Goal: Contribute content: Contribute content

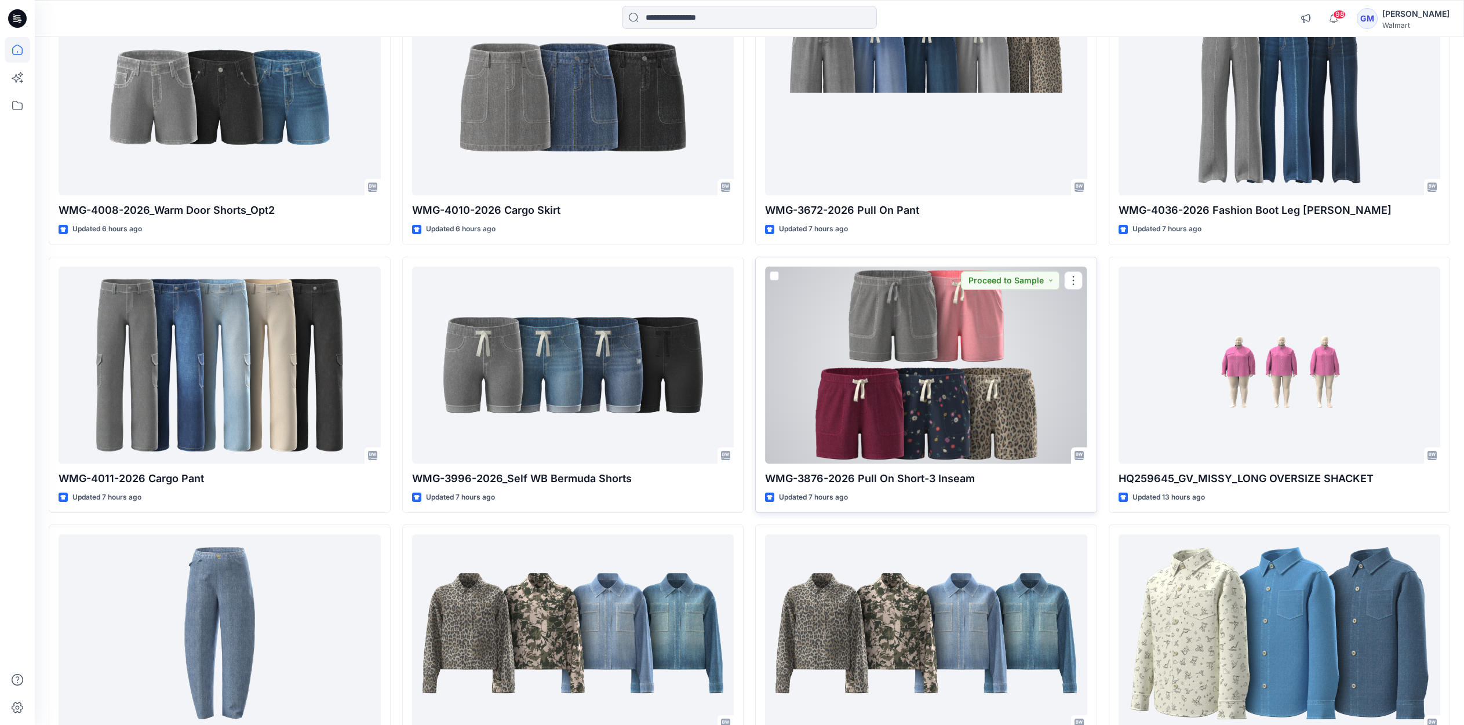
scroll to position [286, 0]
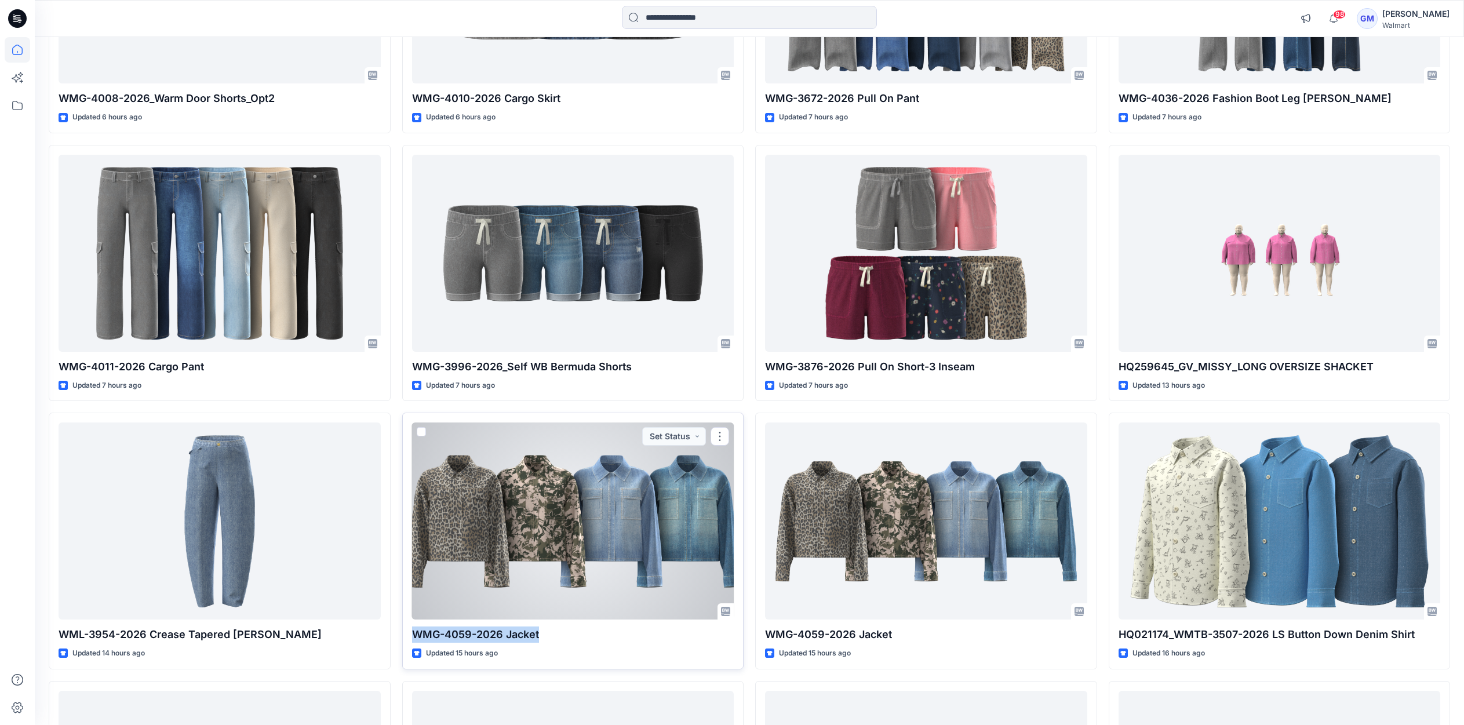
drag, startPoint x: 542, startPoint y: 634, endPoint x: 412, endPoint y: 629, distance: 130.5
click at [412, 629] on p "WMG-4059-2026 Jacket" at bounding box center [573, 635] width 322 height 16
copy p "WMG-4059-2026 Jacket"
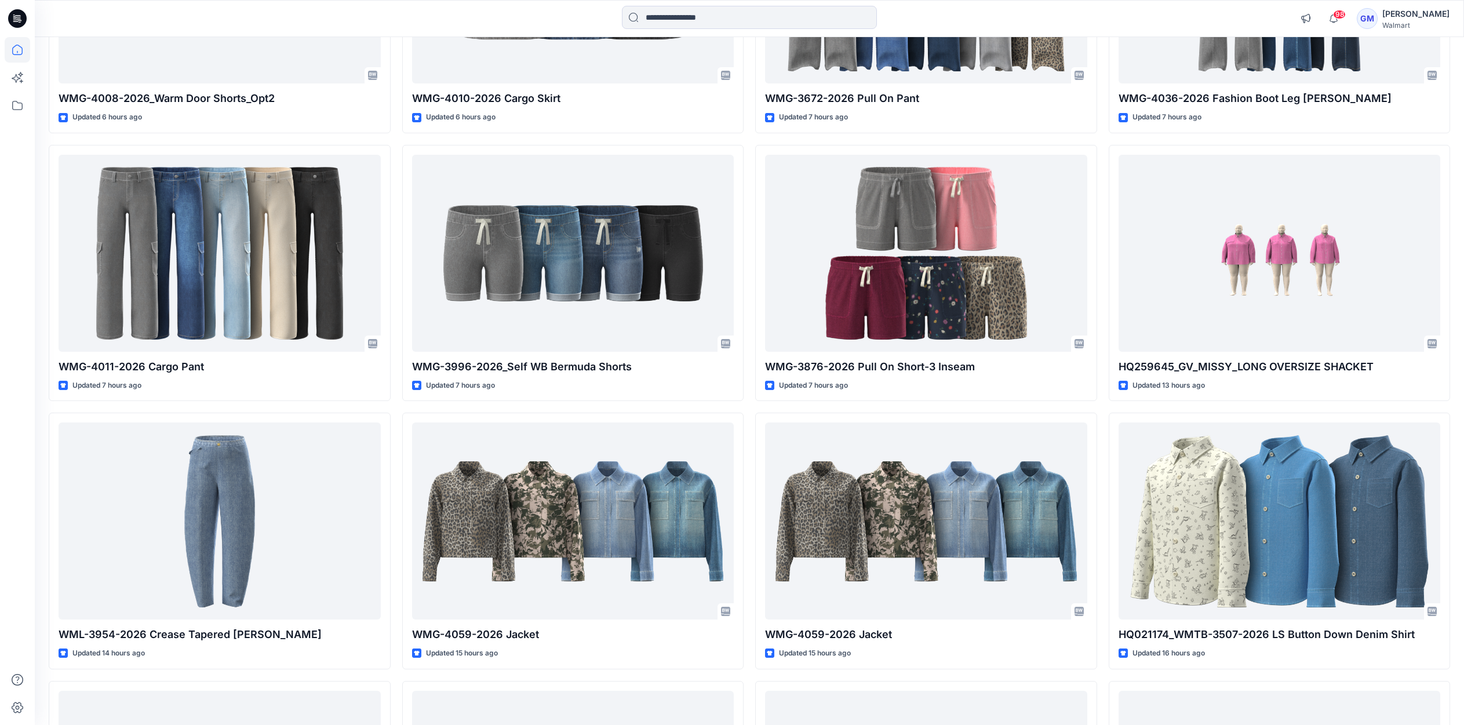
click at [37, 434] on div "Welcome back, Gayan New Explore Styles WMG-4008-2026_Warm Door Shorts_Opt2 Upda…" at bounding box center [749, 640] width 1429 height 1778
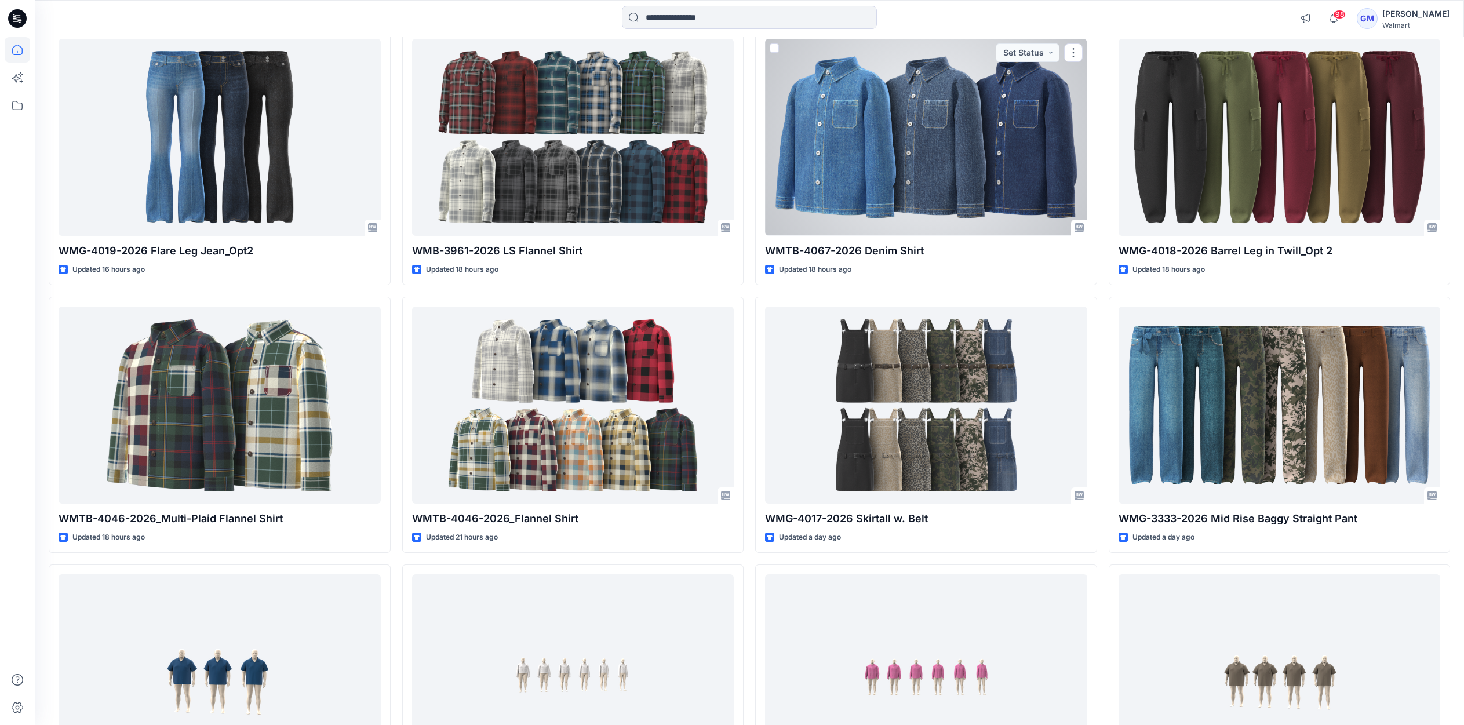
scroll to position [956, 0]
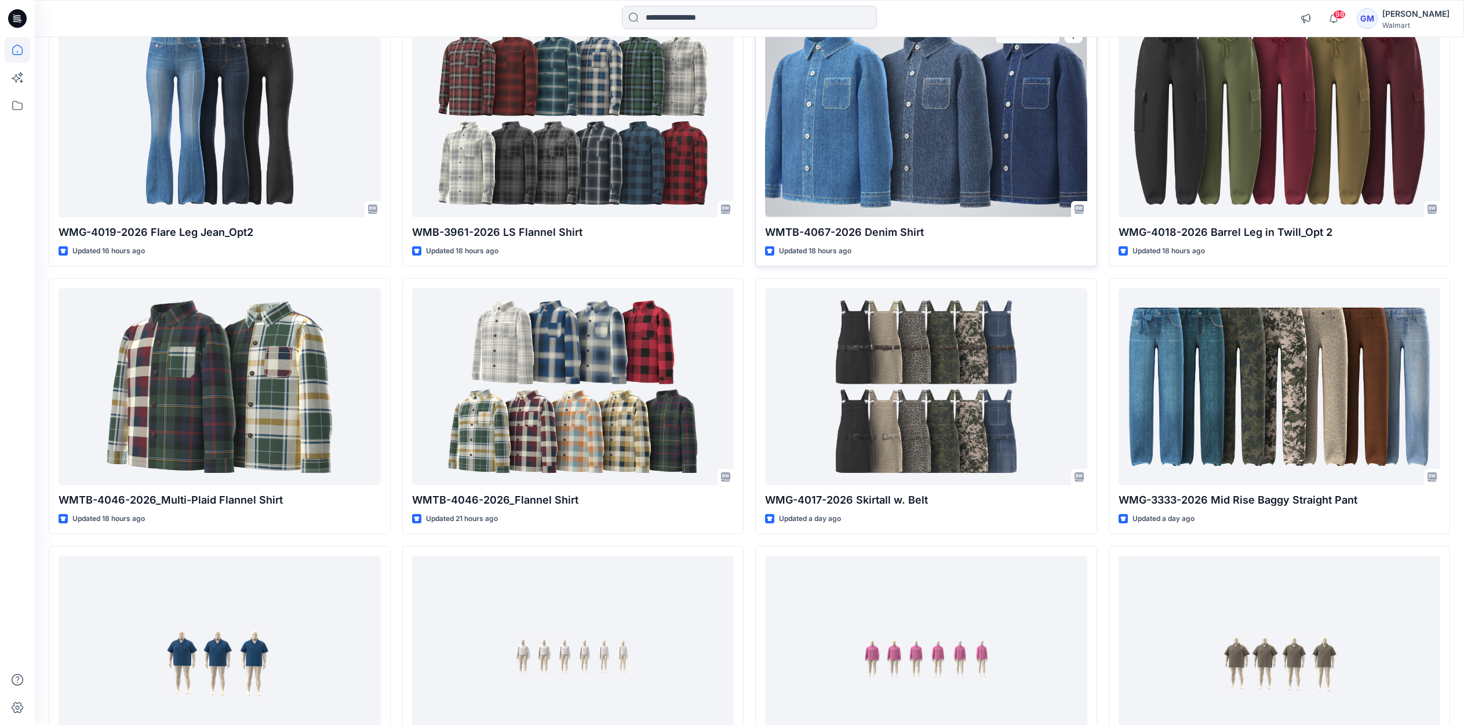
click at [922, 161] on div at bounding box center [926, 118] width 322 height 197
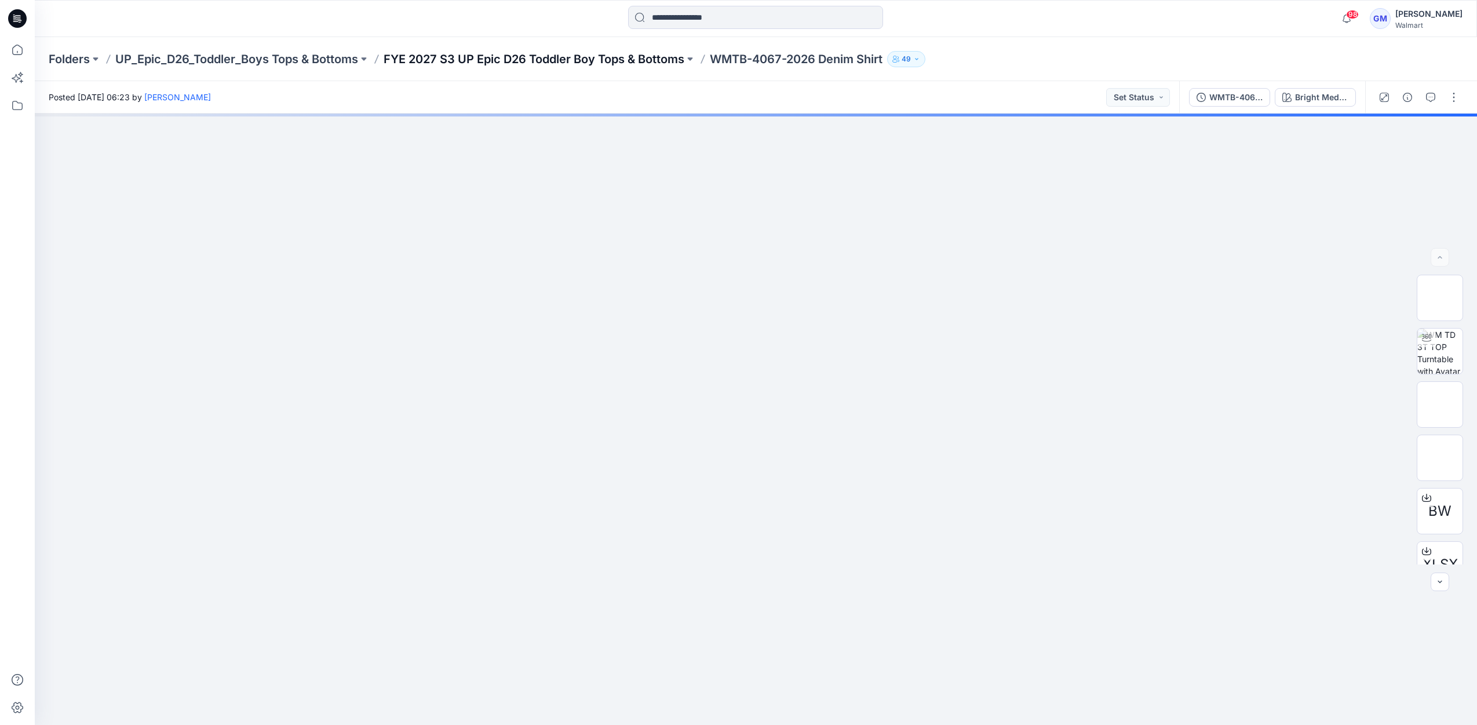
click at [554, 66] on p "FYE 2027 S3 UP Epic D26 Toddler Boy Tops & Bottoms" at bounding box center [534, 59] width 301 height 16
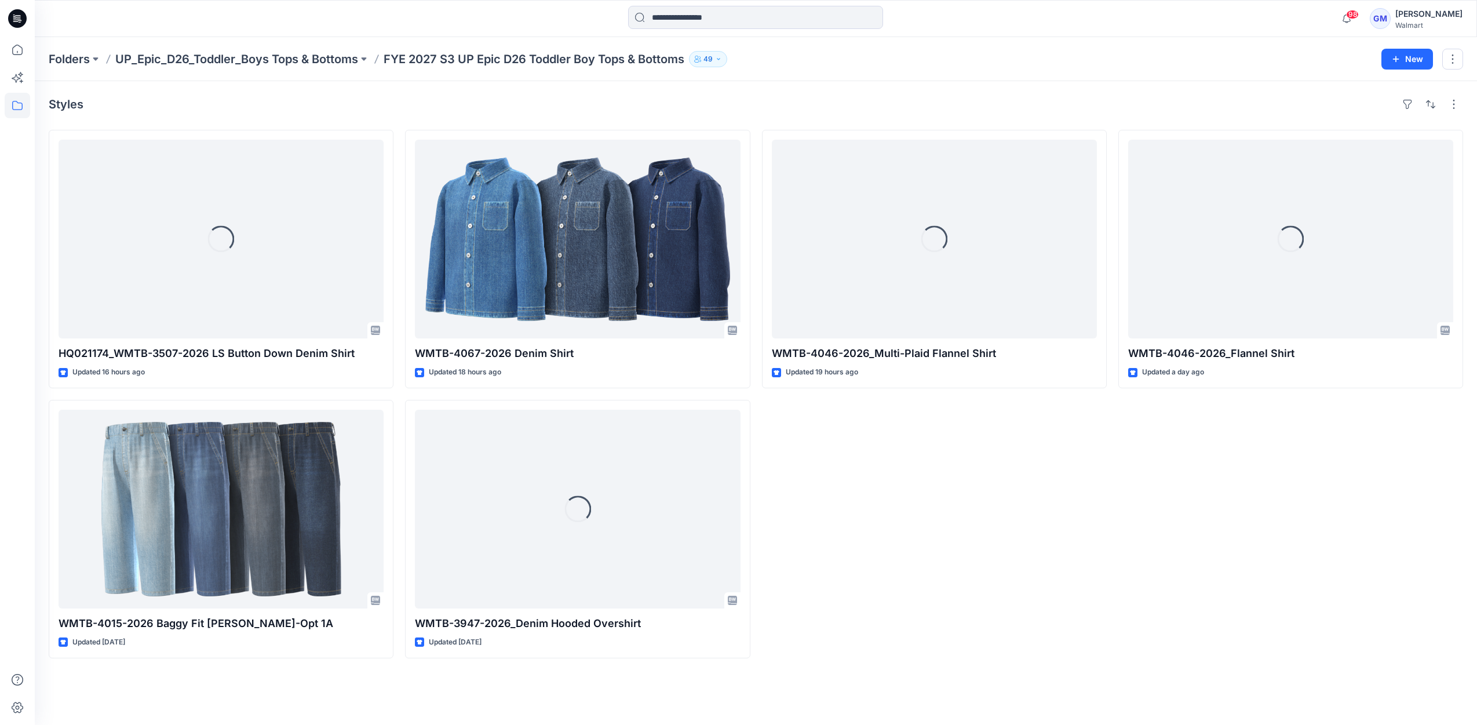
click at [913, 501] on div "Loading... WMTB-4046-2026_Multi-Plaid Flannel Shirt Updated 19 hours ago" at bounding box center [934, 394] width 345 height 529
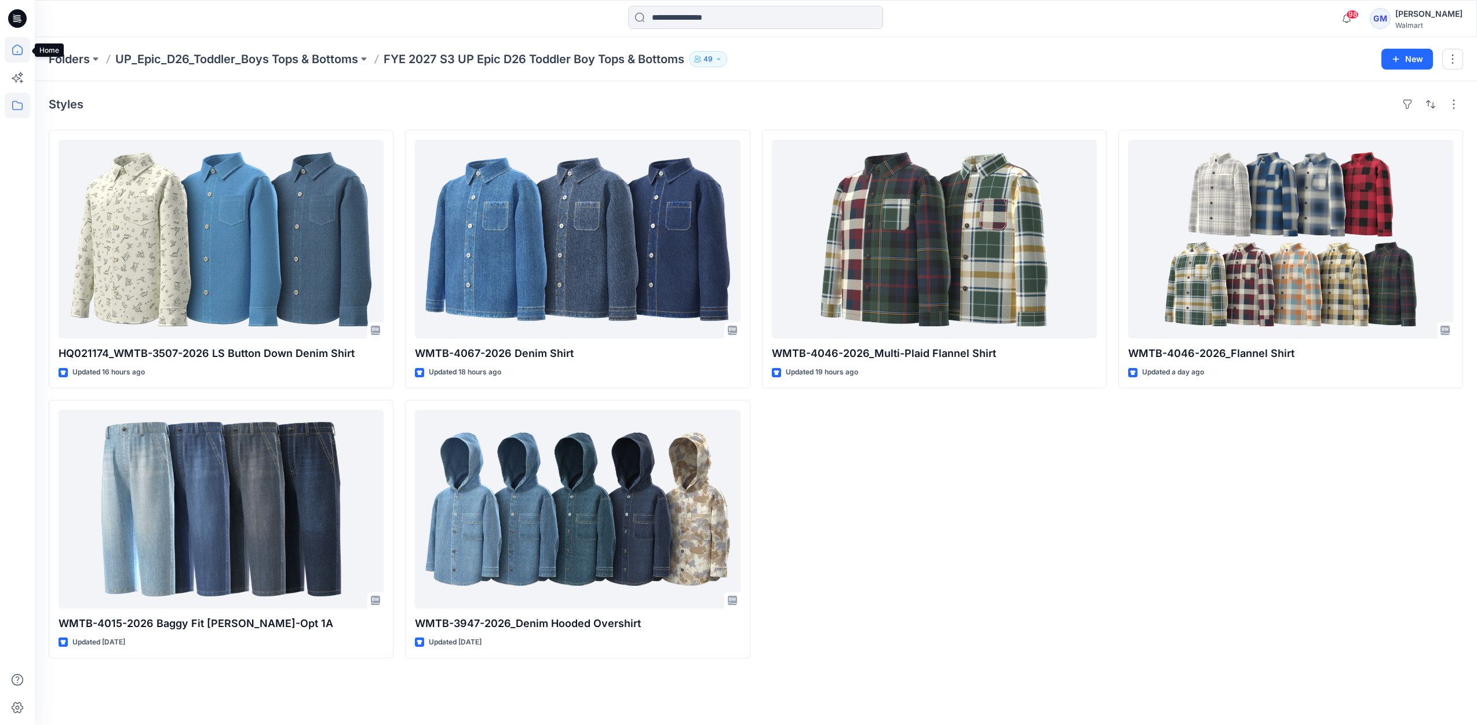
click at [19, 50] on icon at bounding box center [18, 50] width 26 height 26
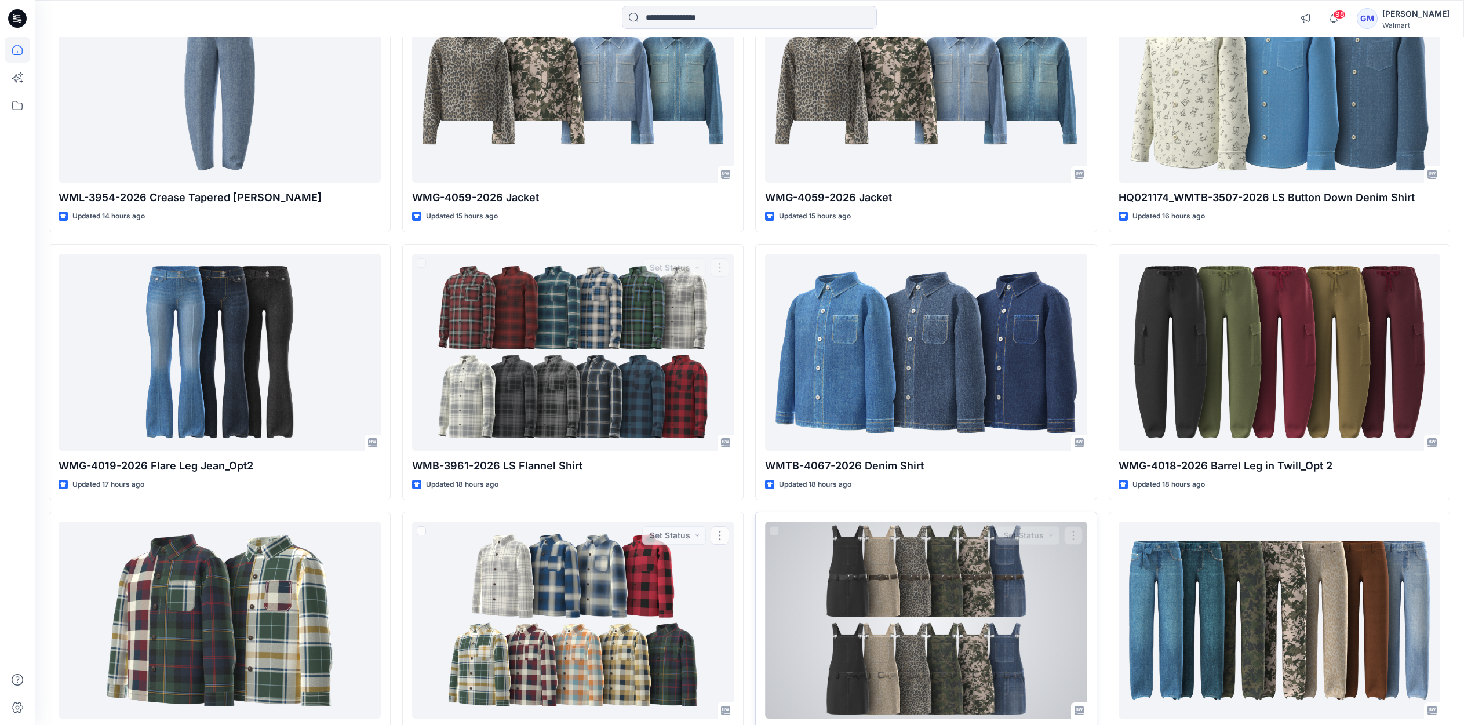
scroll to position [696, 0]
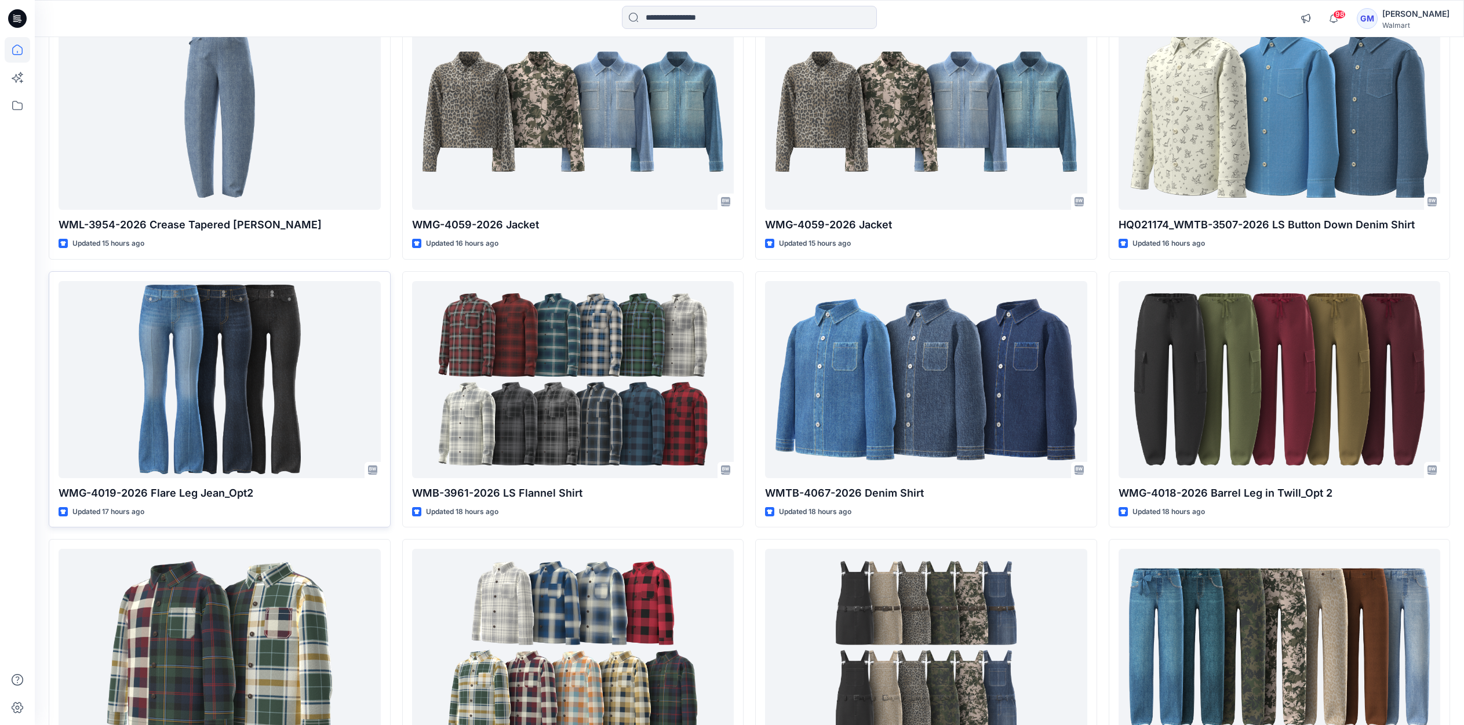
drag, startPoint x: 22, startPoint y: 279, endPoint x: 90, endPoint y: 305, distance: 72.7
click at [22, 279] on div at bounding box center [18, 381] width 26 height 688
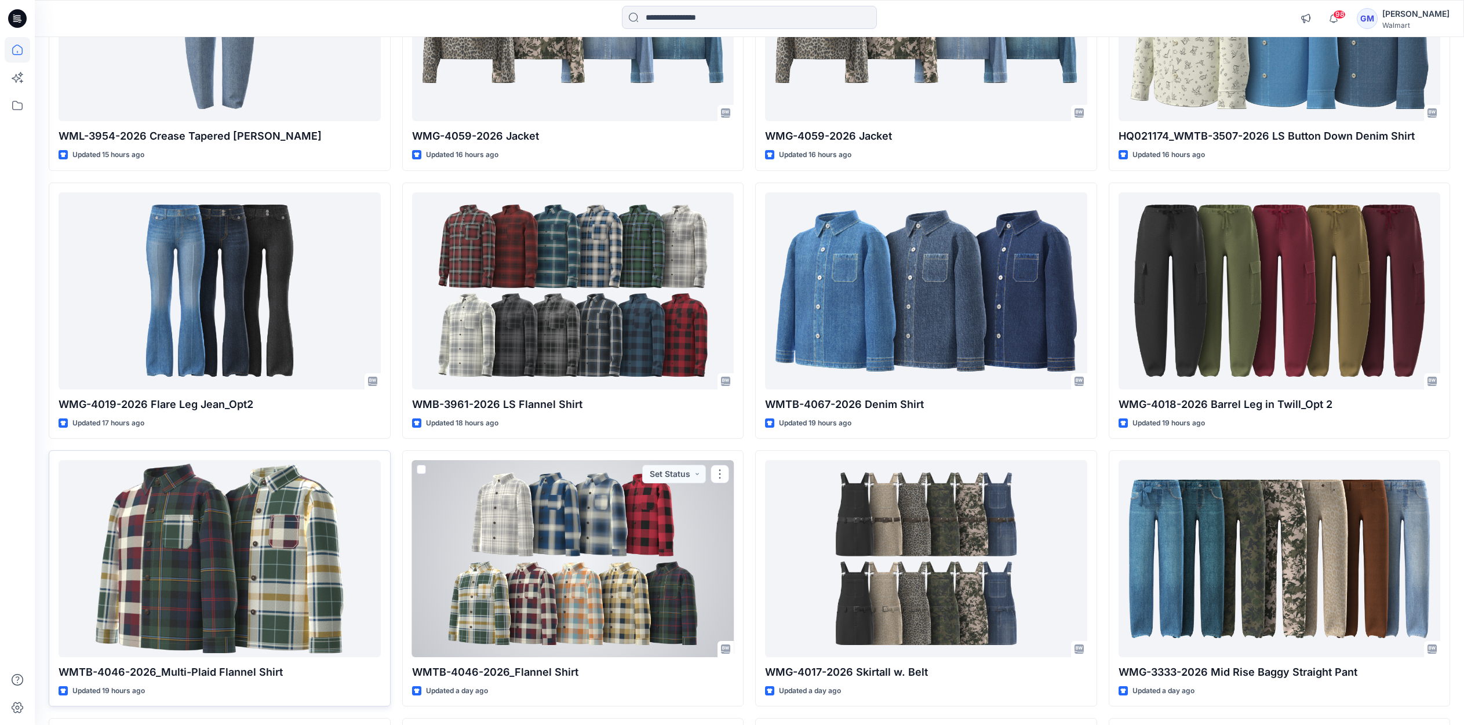
scroll to position [869, 0]
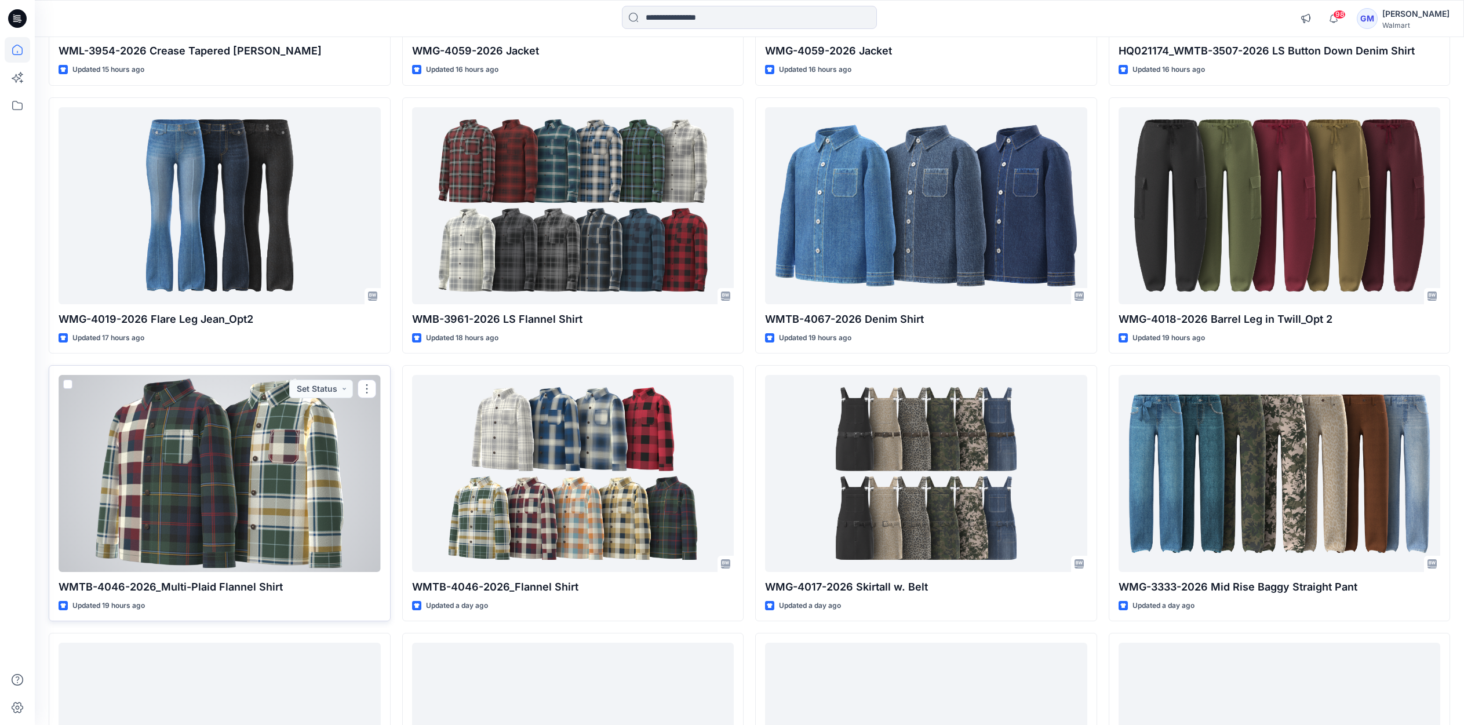
click at [168, 465] on div at bounding box center [220, 473] width 322 height 197
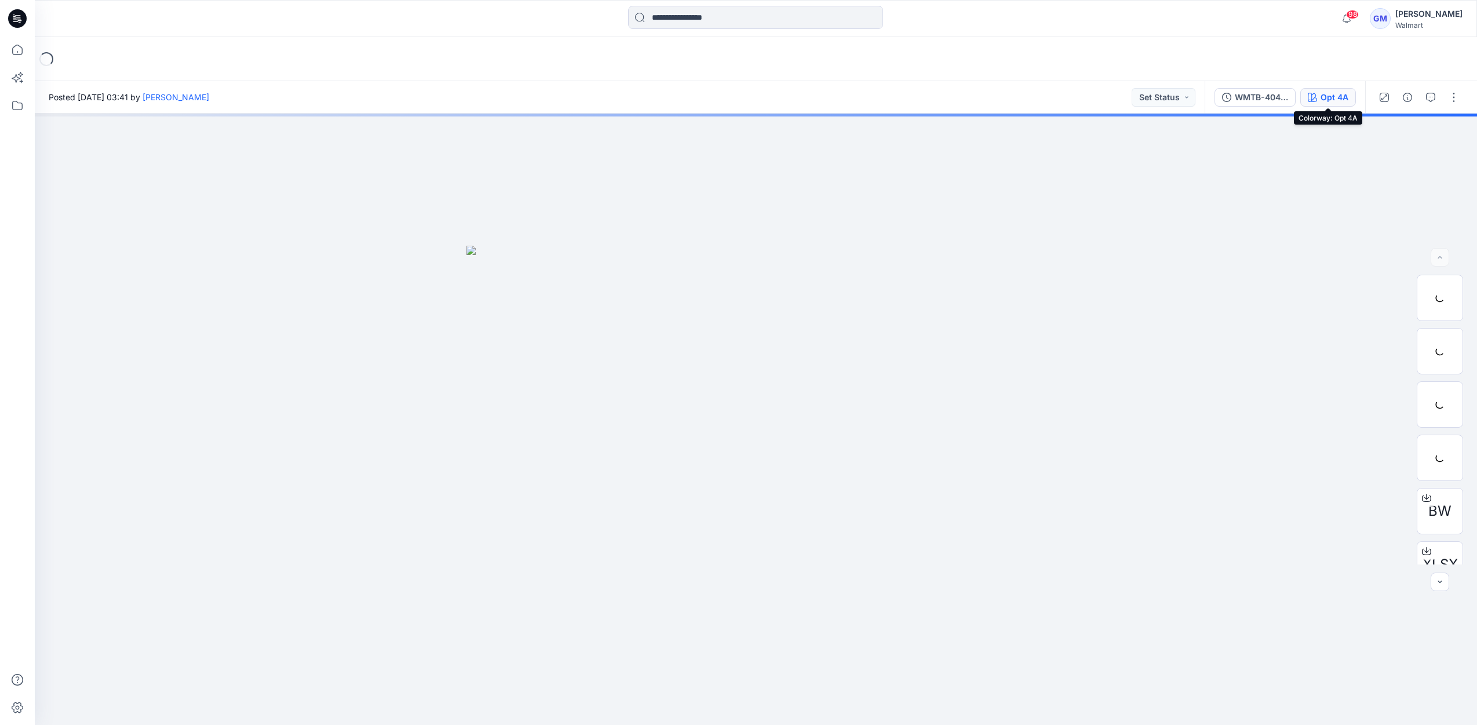
click at [1329, 97] on div "Opt 4A" at bounding box center [1335, 97] width 28 height 13
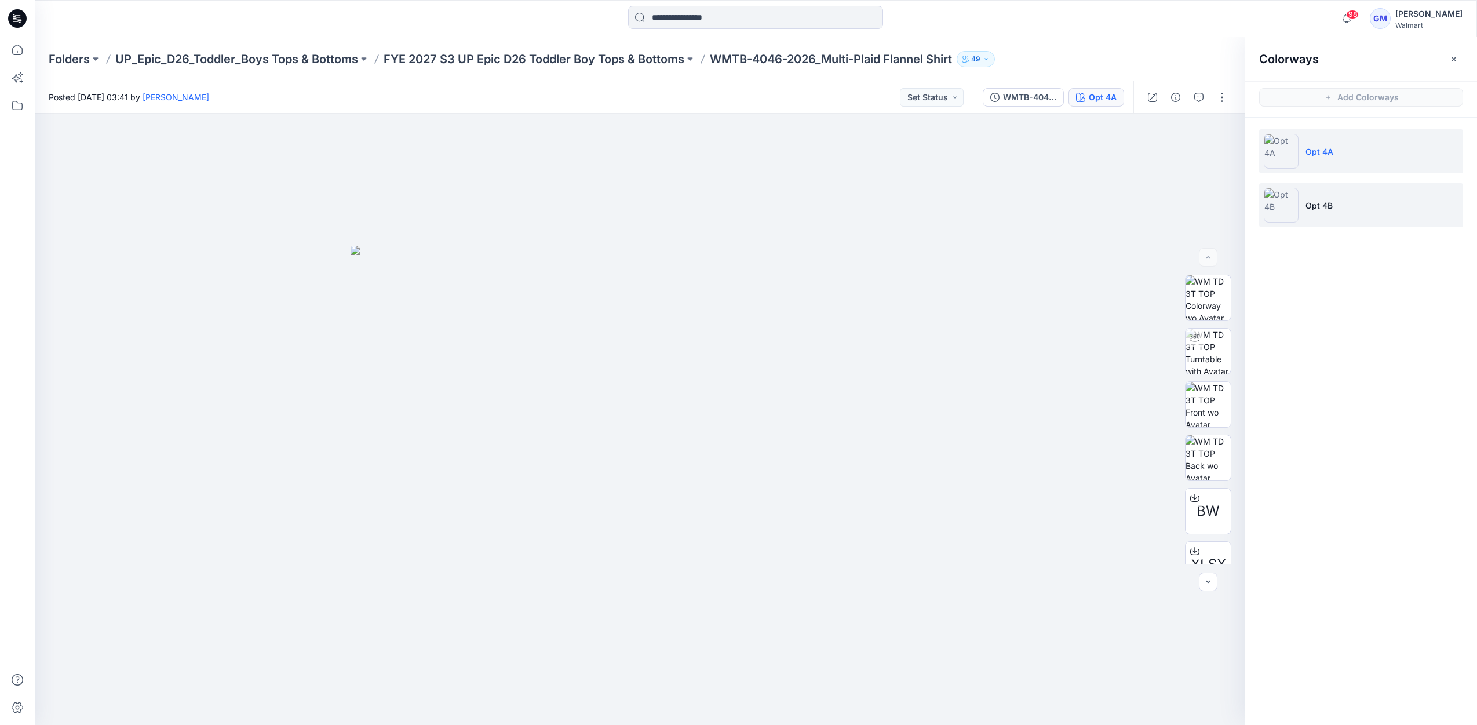
click at [1336, 194] on li "Opt 4B" at bounding box center [1361, 205] width 204 height 44
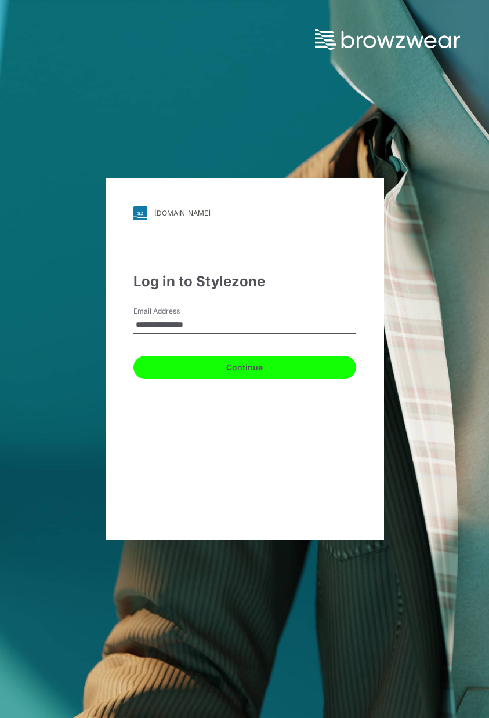
click at [238, 364] on button "Continue" at bounding box center [244, 367] width 223 height 23
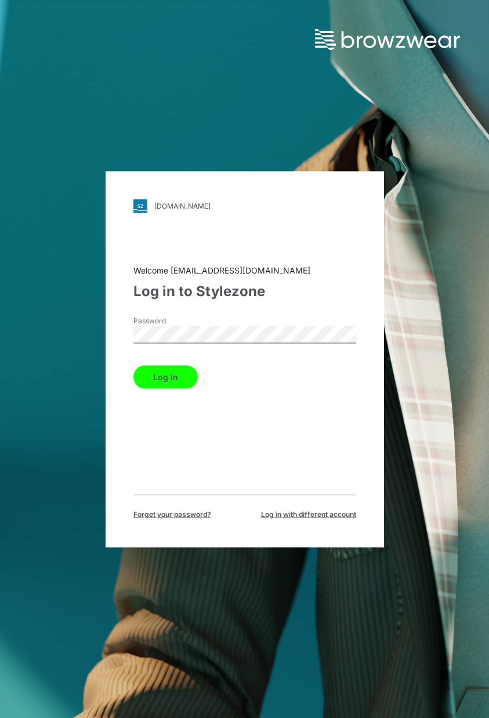
click at [166, 371] on button "Log in" at bounding box center [165, 376] width 64 height 23
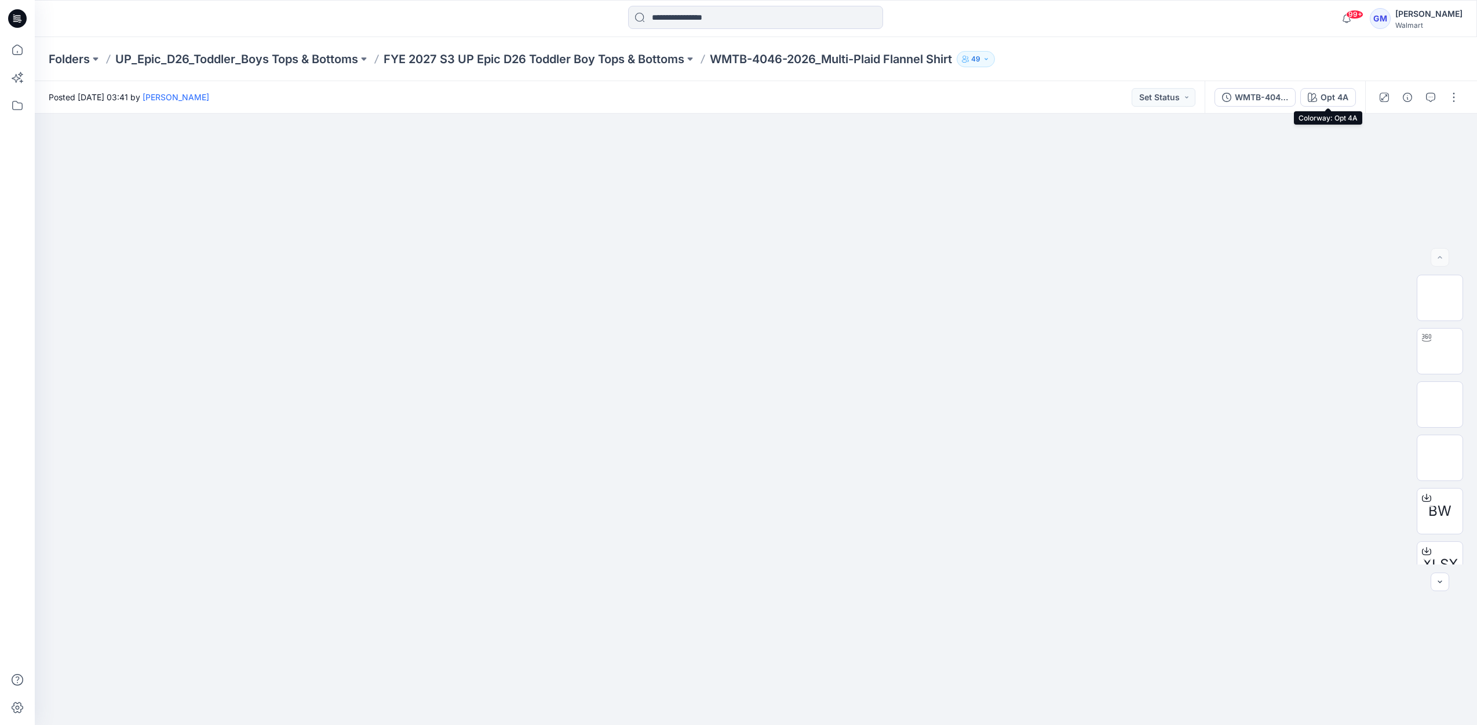
click at [1327, 102] on div "Opt 4A" at bounding box center [1335, 97] width 28 height 13
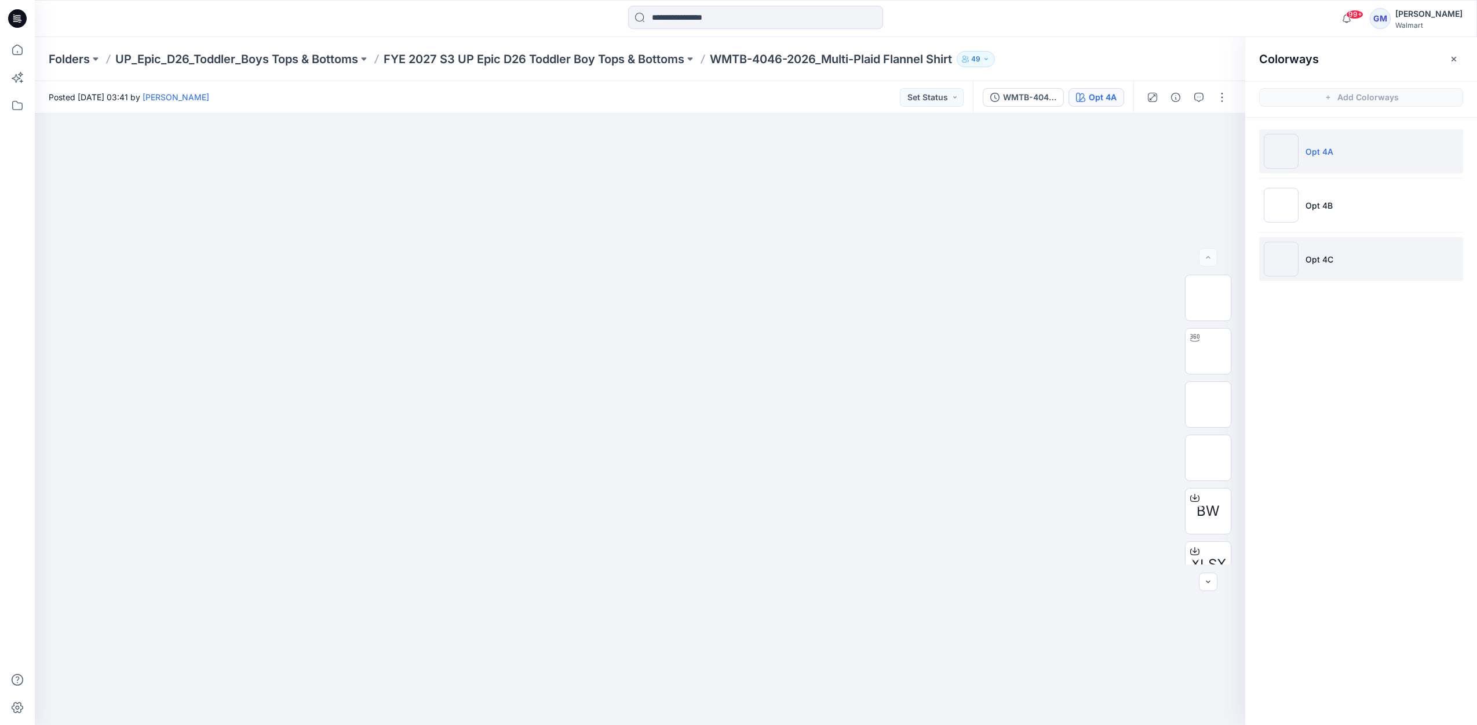
click at [1323, 254] on p "Opt 4C" at bounding box center [1320, 259] width 28 height 12
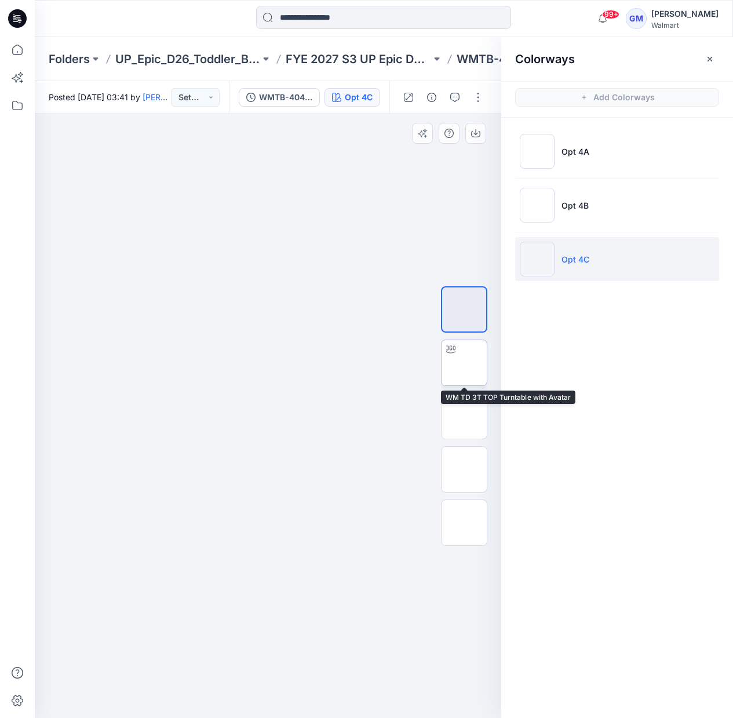
click at [458, 351] on div at bounding box center [451, 349] width 19 height 19
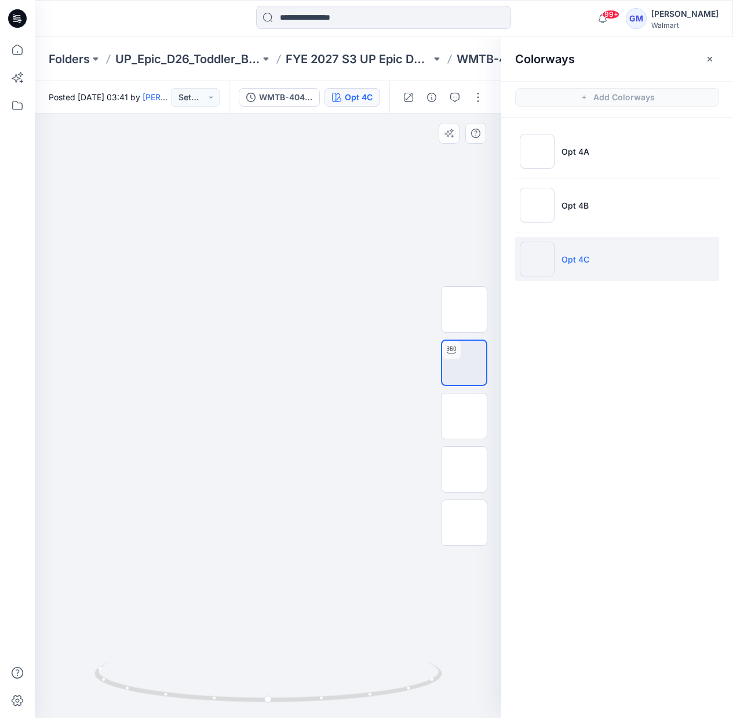
drag, startPoint x: 304, startPoint y: 319, endPoint x: 292, endPoint y: 376, distance: 57.5
drag, startPoint x: 176, startPoint y: 698, endPoint x: 727, endPoint y: 633, distance: 554.5
click at [183, 700] on icon at bounding box center [269, 683] width 351 height 43
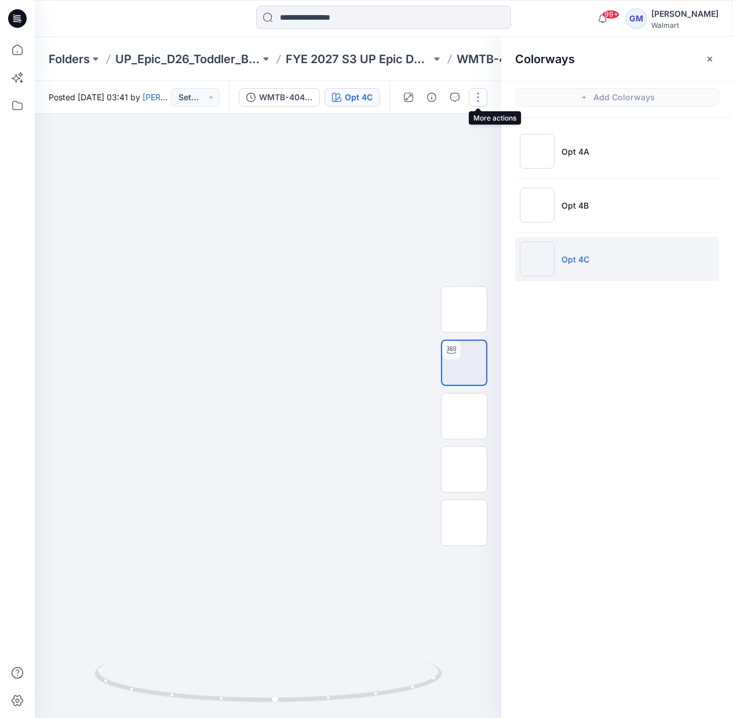
click at [480, 89] on button "button" at bounding box center [478, 97] width 19 height 19
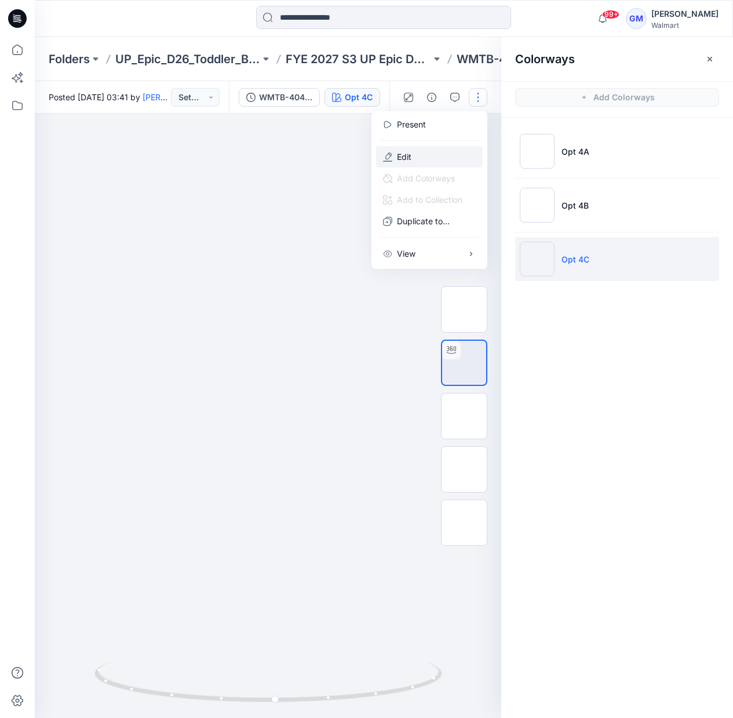
click at [446, 159] on button "Edit" at bounding box center [429, 156] width 107 height 21
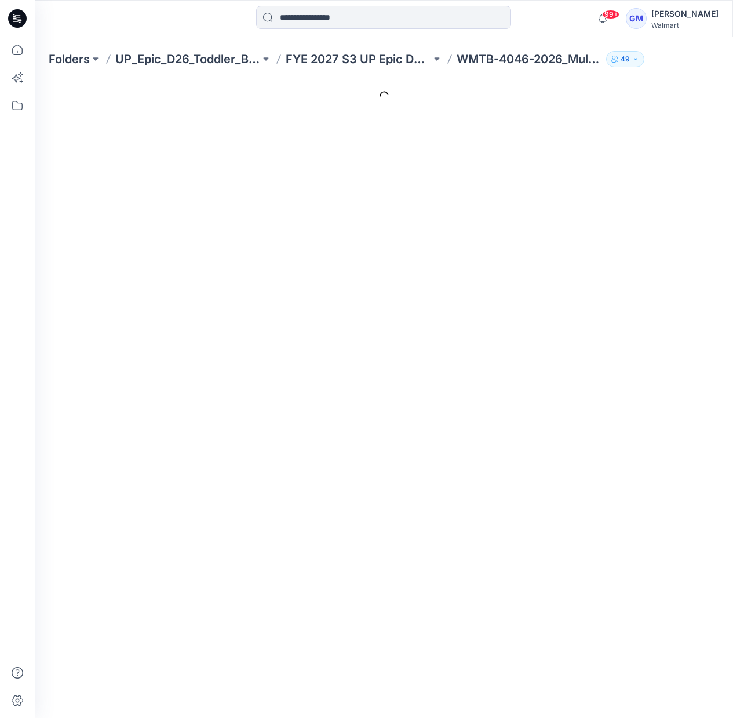
type input "**********"
type input "******"
type input "**********"
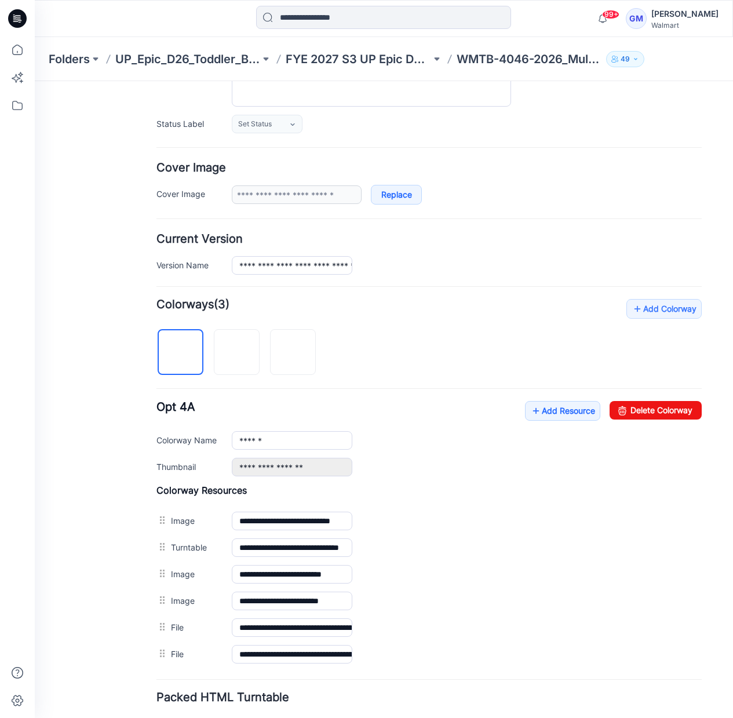
scroll to position [227, 0]
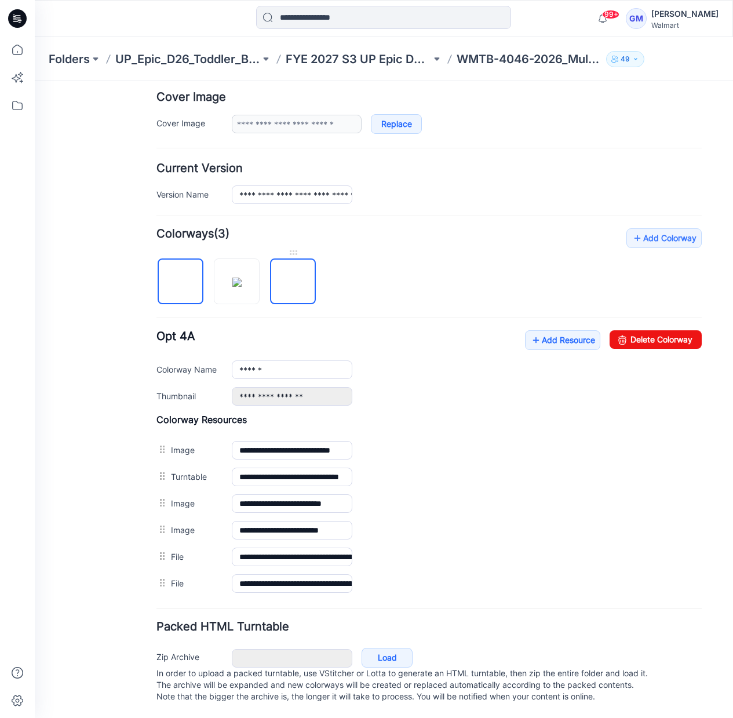
click at [293, 282] on img at bounding box center [293, 282] width 0 height 0
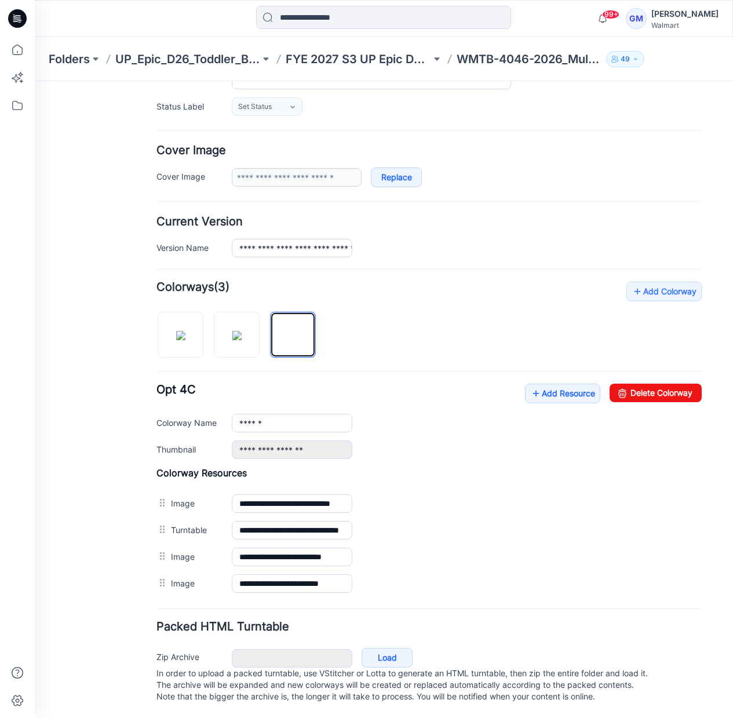
scroll to position [173, 0]
click at [185, 331] on img at bounding box center [180, 335] width 9 height 9
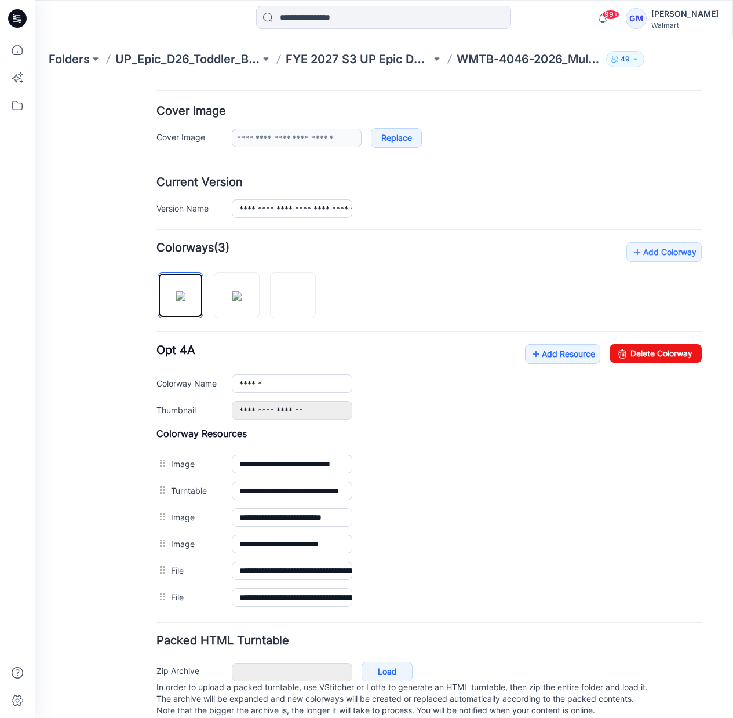
scroll to position [227, 0]
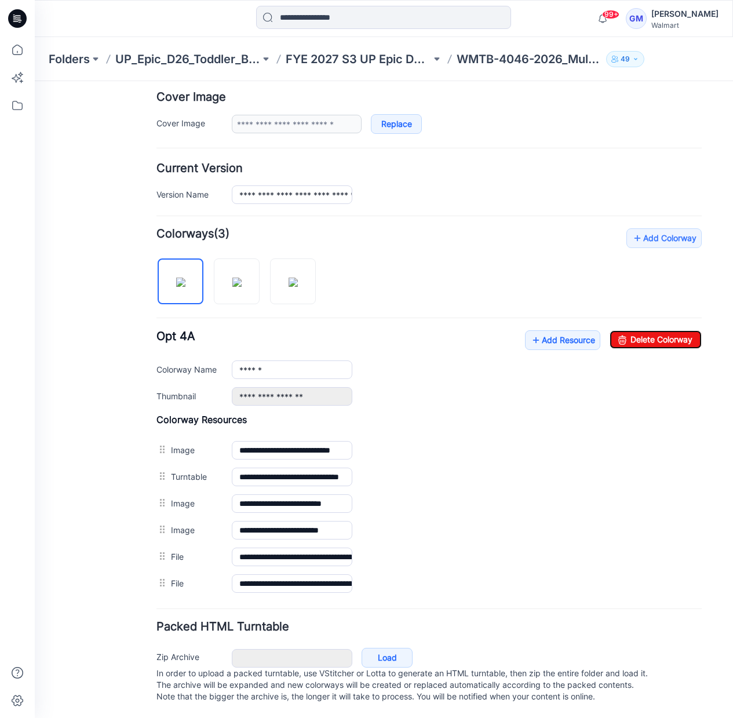
drag, startPoint x: 658, startPoint y: 330, endPoint x: 456, endPoint y: 86, distance: 316.6
click at [657, 330] on link "Delete Colorway" at bounding box center [656, 339] width 92 height 19
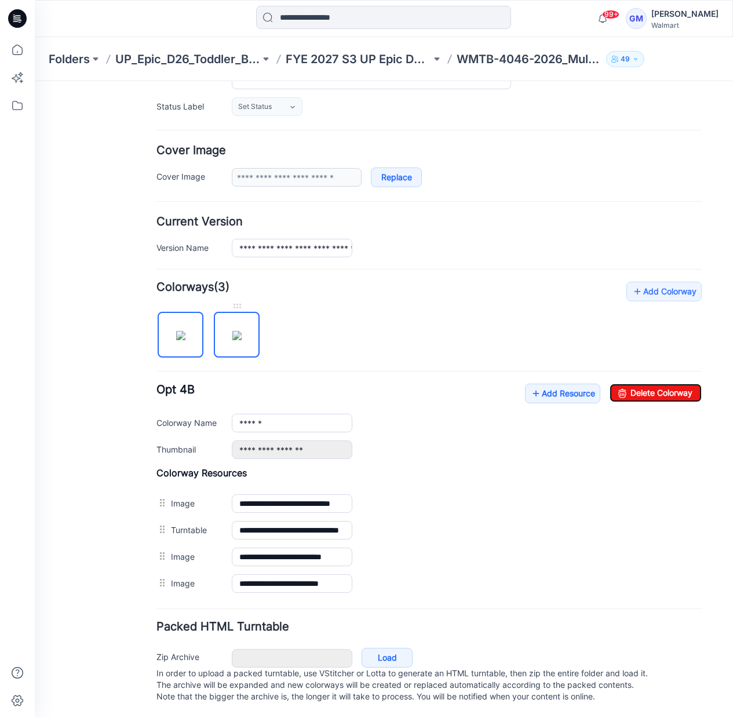
scroll to position [173, 0]
click at [242, 332] on img at bounding box center [236, 335] width 9 height 9
click at [177, 333] on img at bounding box center [180, 335] width 9 height 9
click at [659, 384] on link "Delete Colorway" at bounding box center [656, 393] width 92 height 19
type input "******"
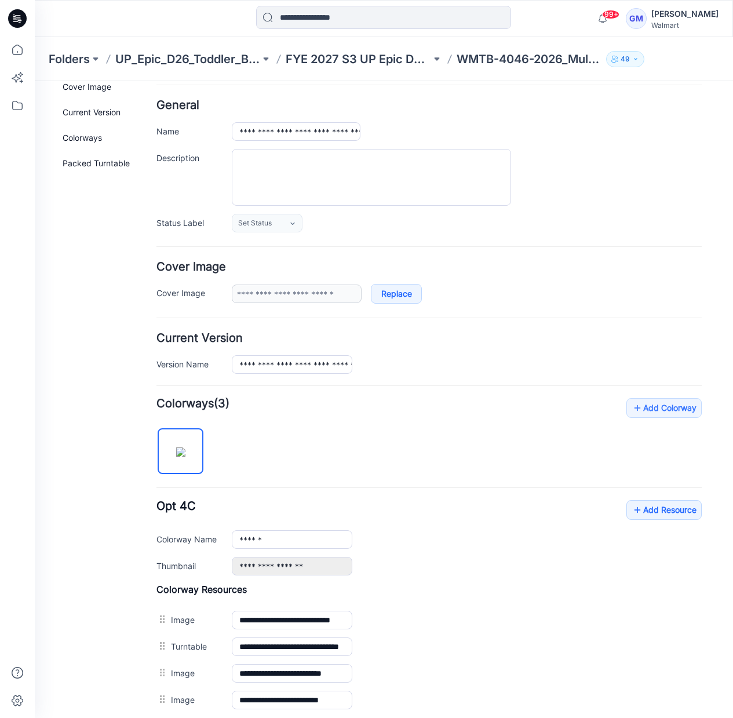
scroll to position [0, 0]
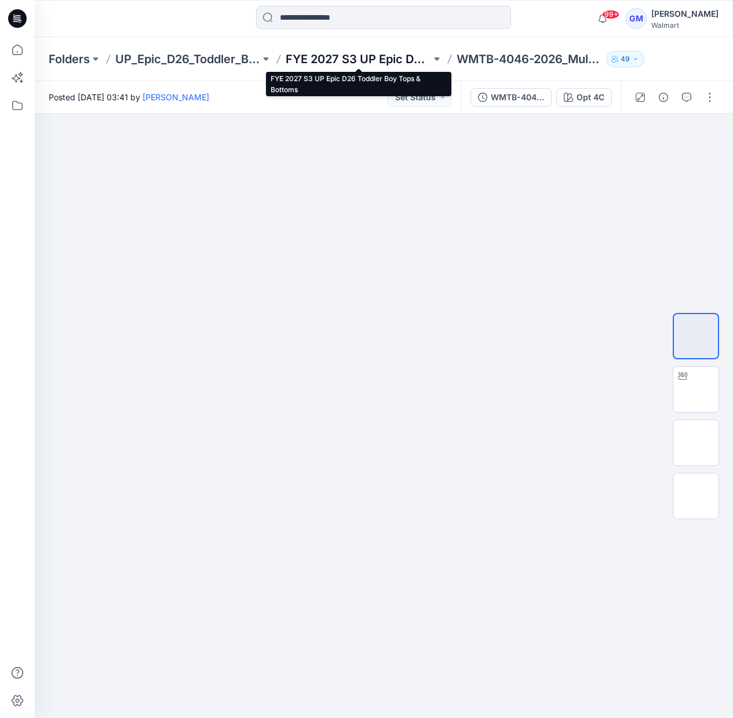
click at [369, 55] on p "FYE 2027 S3 UP Epic D26 Toddler Boy Tops & Bottoms" at bounding box center [358, 59] width 145 height 16
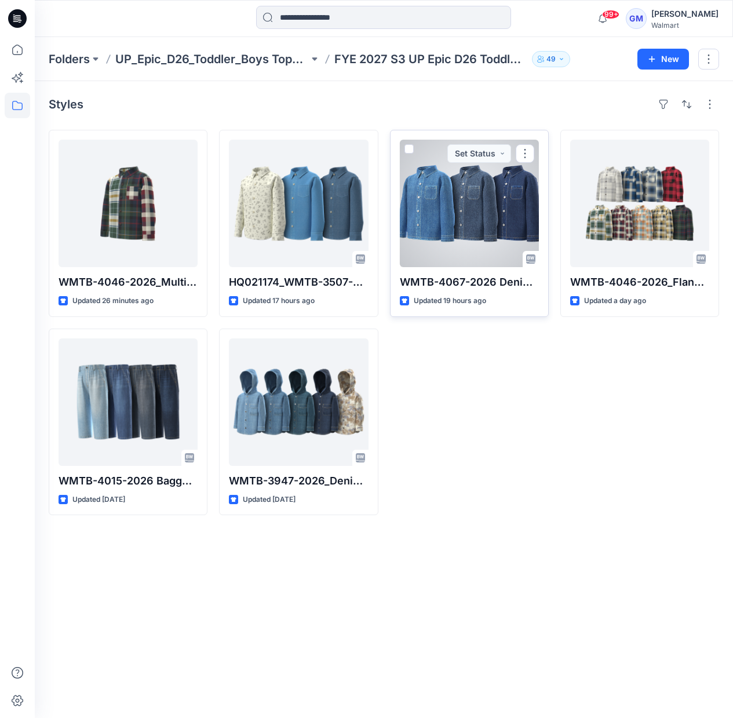
click at [492, 214] on div at bounding box center [469, 204] width 139 height 128
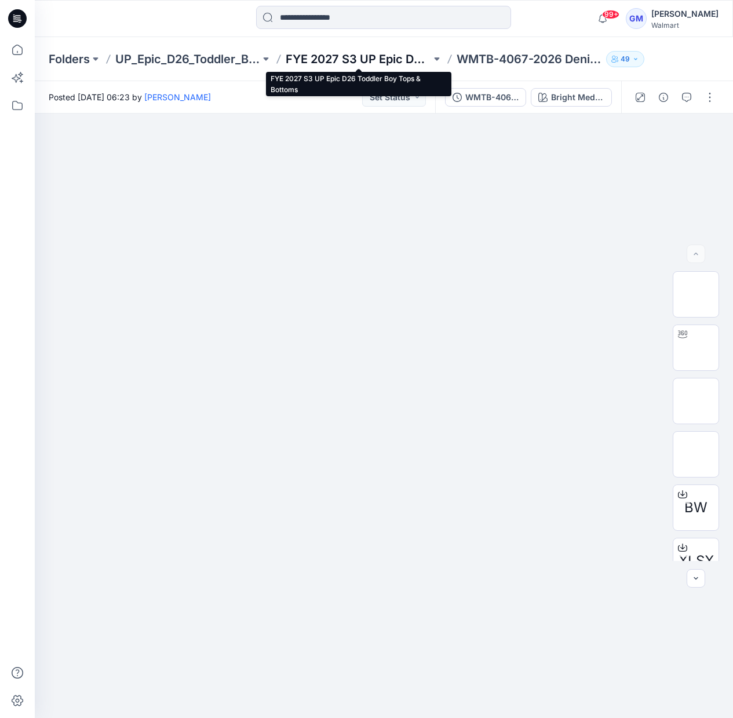
click at [361, 51] on p "FYE 2027 S3 UP Epic D26 Toddler Boy Tops & Bottoms" at bounding box center [358, 59] width 145 height 16
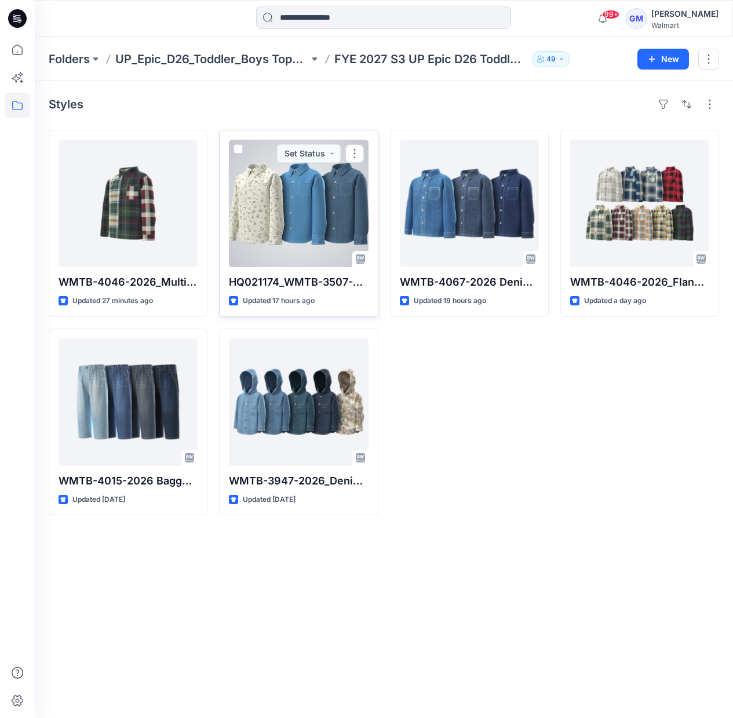
click at [325, 223] on div at bounding box center [298, 204] width 139 height 128
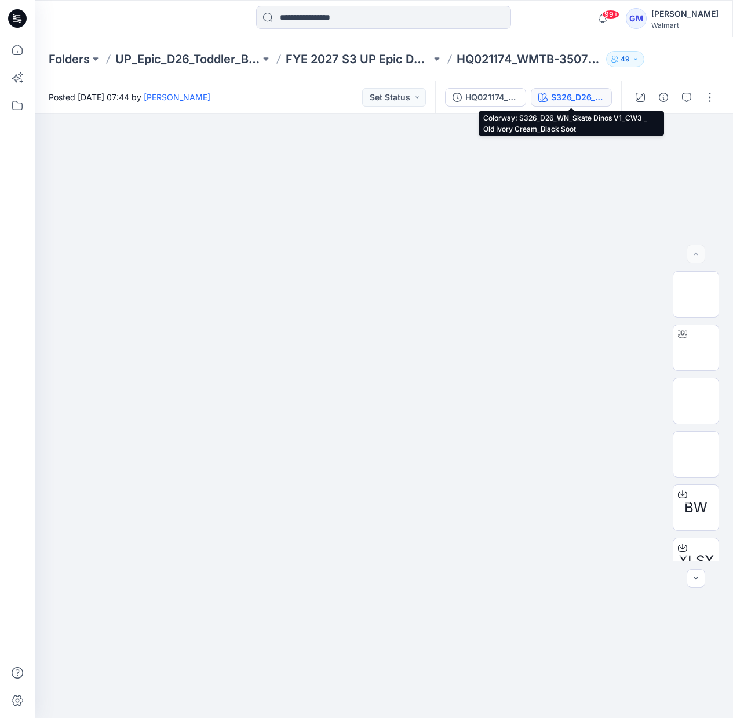
click at [568, 101] on div "S326_D26_WN_Skate Dinos V1_CW3 _ Old Ivory Cream_Black Soot" at bounding box center [577, 97] width 53 height 13
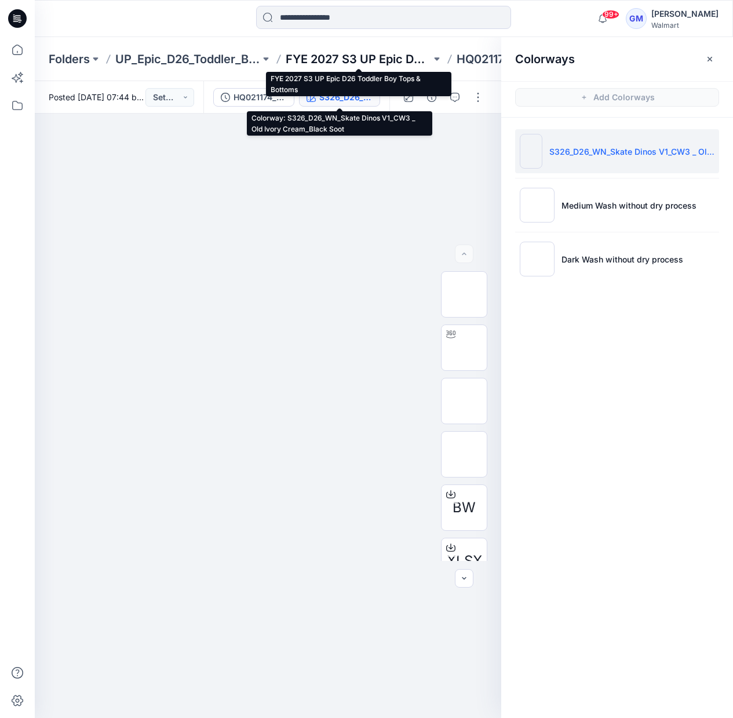
click at [350, 55] on p "FYE 2027 S3 UP Epic D26 Toddler Boy Tops & Bottoms" at bounding box center [358, 59] width 145 height 16
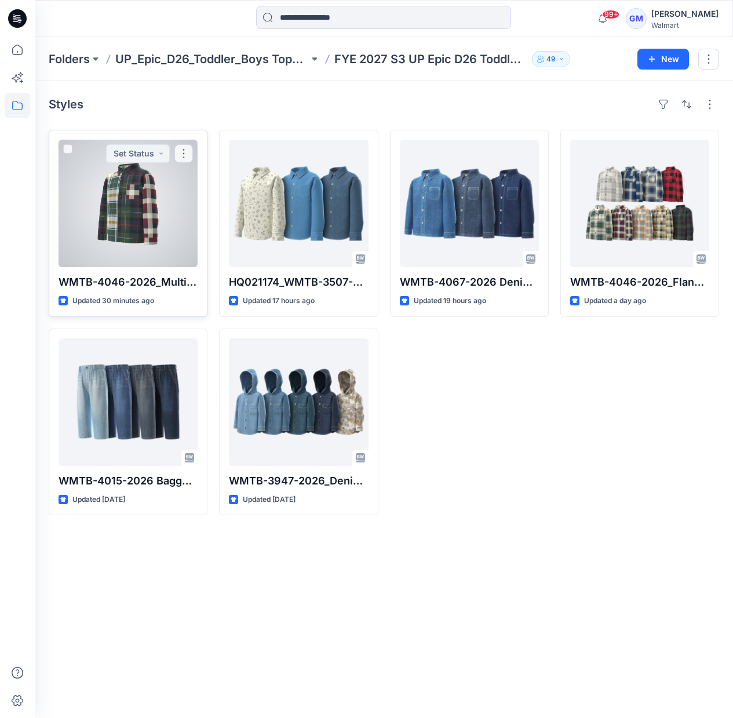
click at [143, 221] on div at bounding box center [128, 204] width 139 height 128
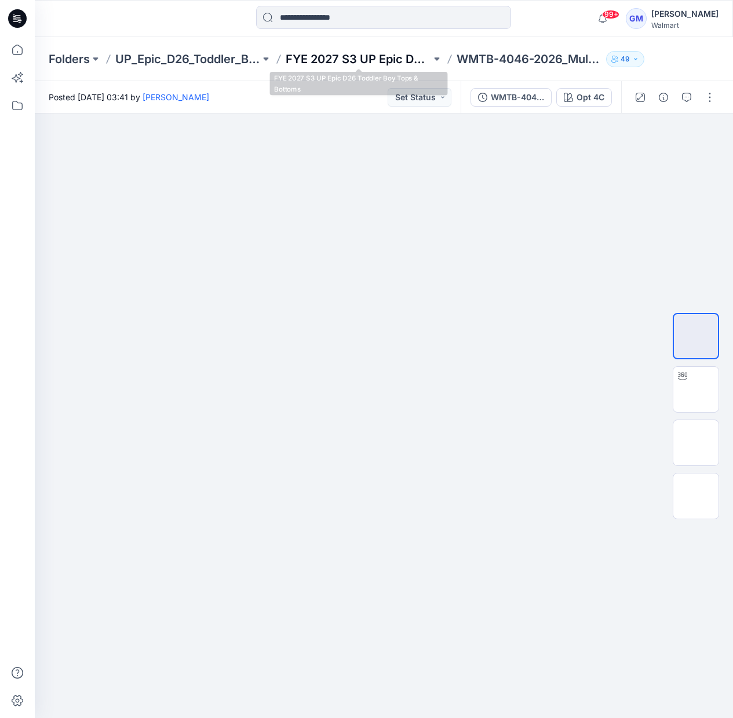
click at [409, 53] on p "FYE 2027 S3 UP Epic D26 Toddler Boy Tops & Bottoms" at bounding box center [358, 59] width 145 height 16
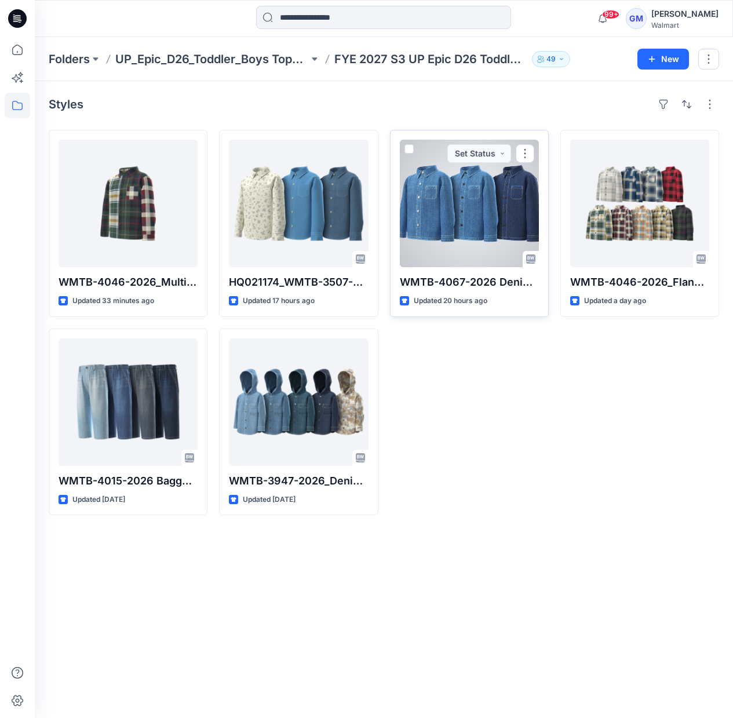
click at [441, 209] on div at bounding box center [469, 204] width 139 height 128
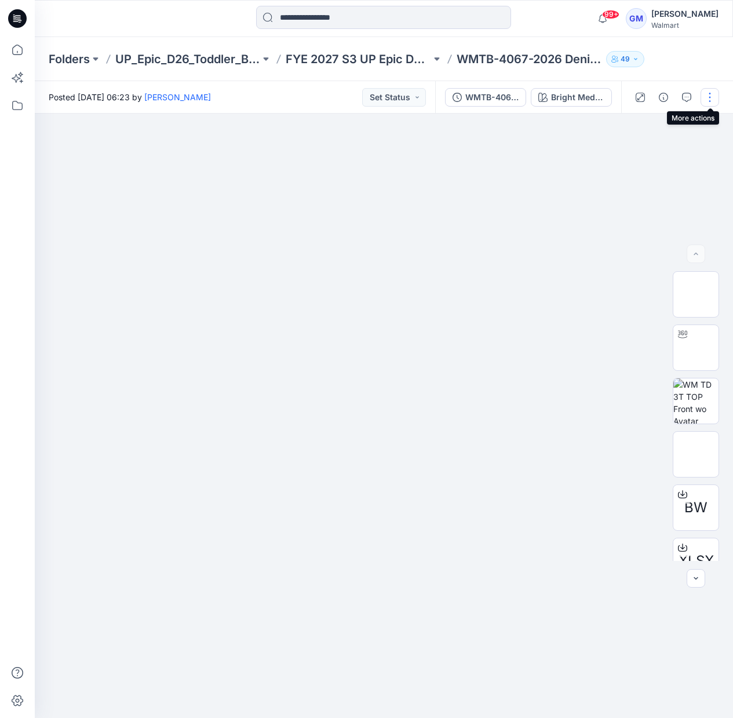
click at [713, 99] on button "button" at bounding box center [710, 97] width 19 height 19
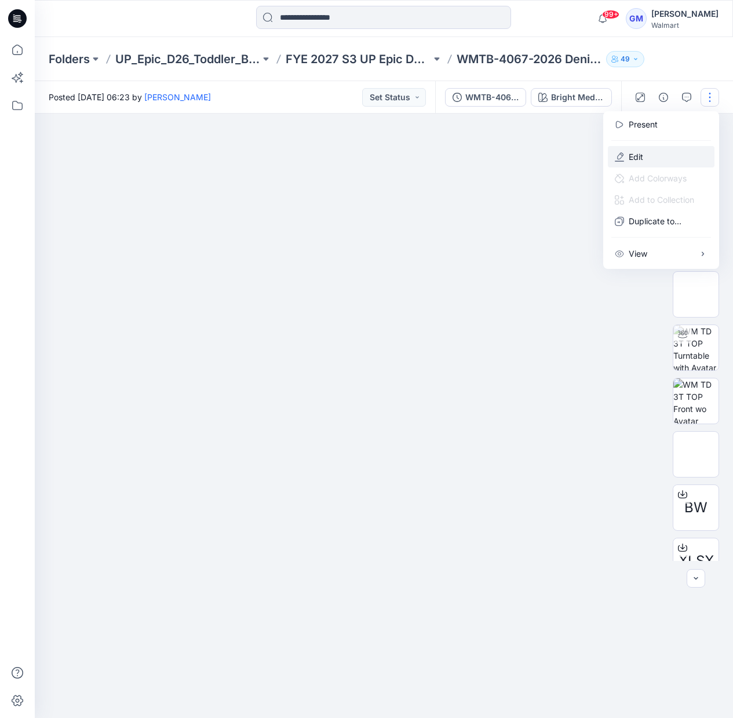
click at [679, 152] on button "Edit" at bounding box center [661, 156] width 107 height 21
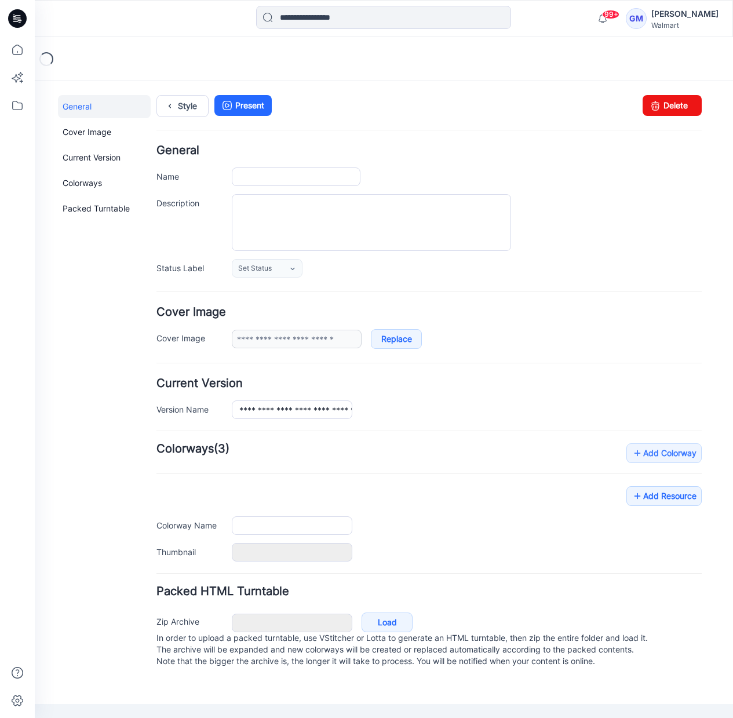
type input "**********"
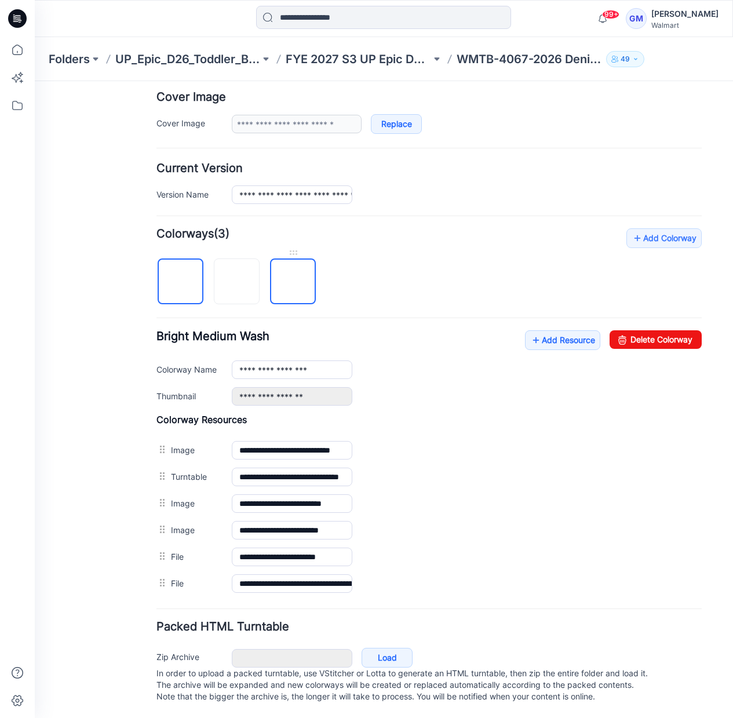
click at [293, 282] on img at bounding box center [293, 282] width 0 height 0
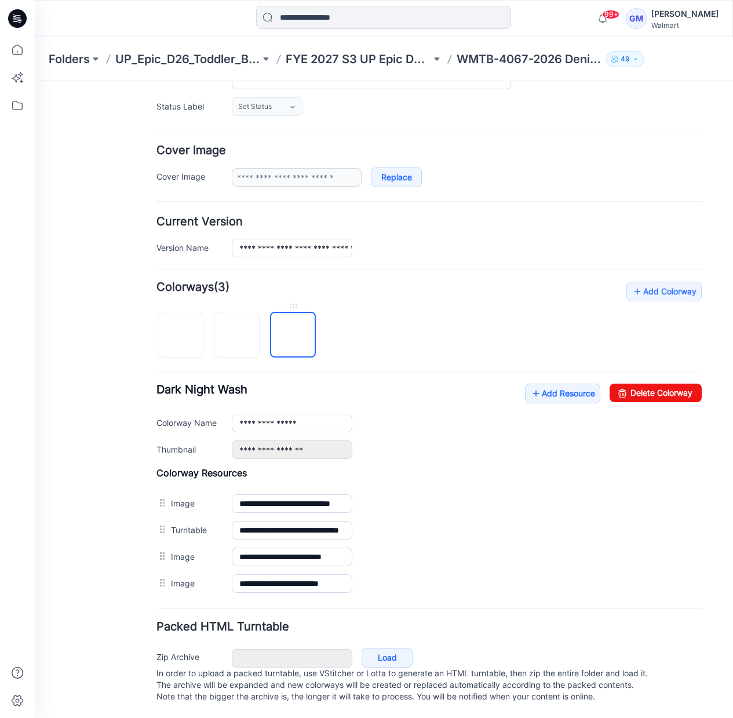
scroll to position [173, 0]
click at [678, 387] on link "Delete Colorway" at bounding box center [656, 393] width 92 height 19
click at [237, 336] on img at bounding box center [237, 336] width 0 height 0
click at [649, 384] on link "Delete Colorway" at bounding box center [656, 393] width 92 height 19
type input "**********"
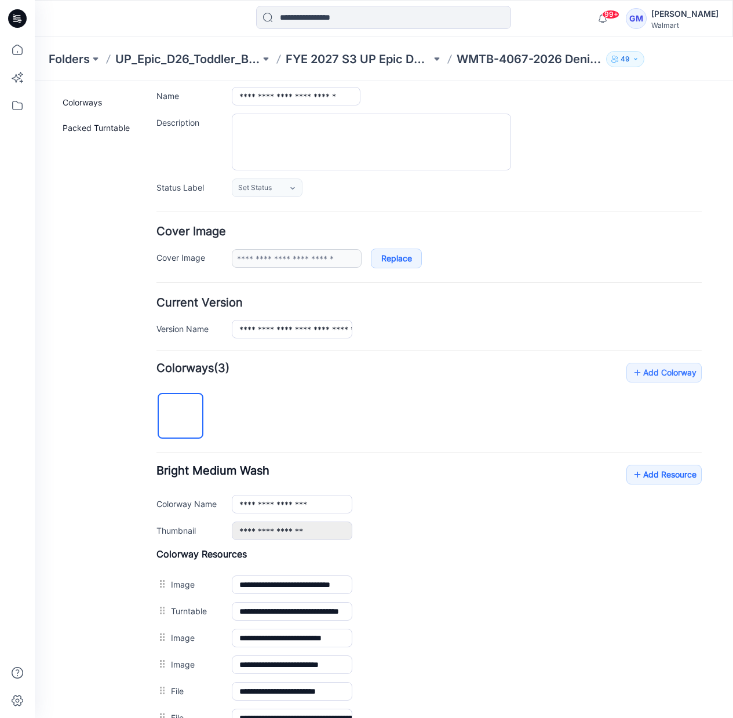
scroll to position [0, 0]
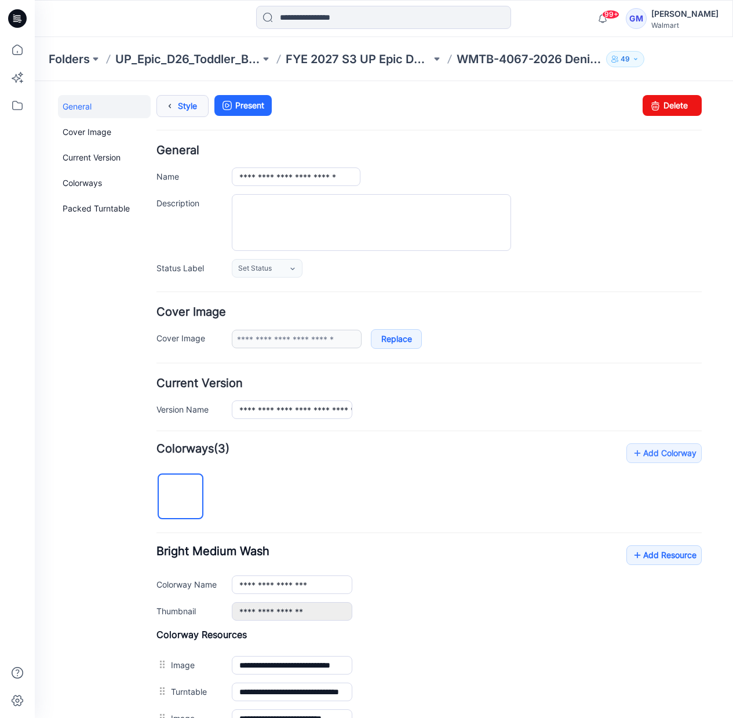
click at [194, 100] on link "Style" at bounding box center [182, 106] width 52 height 22
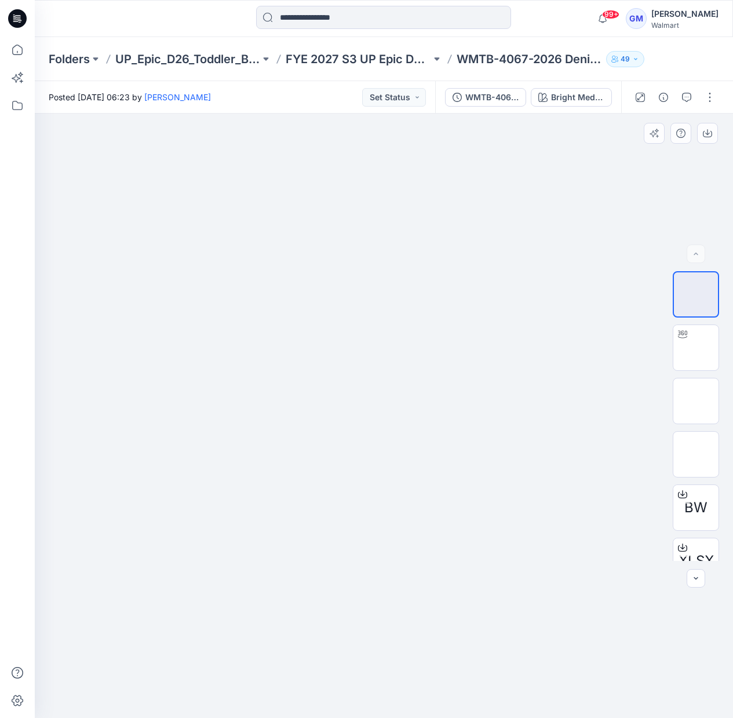
click at [464, 126] on img at bounding box center [384, 126] width 580 height 0
click at [487, 242] on img at bounding box center [384, 242] width 580 height 0
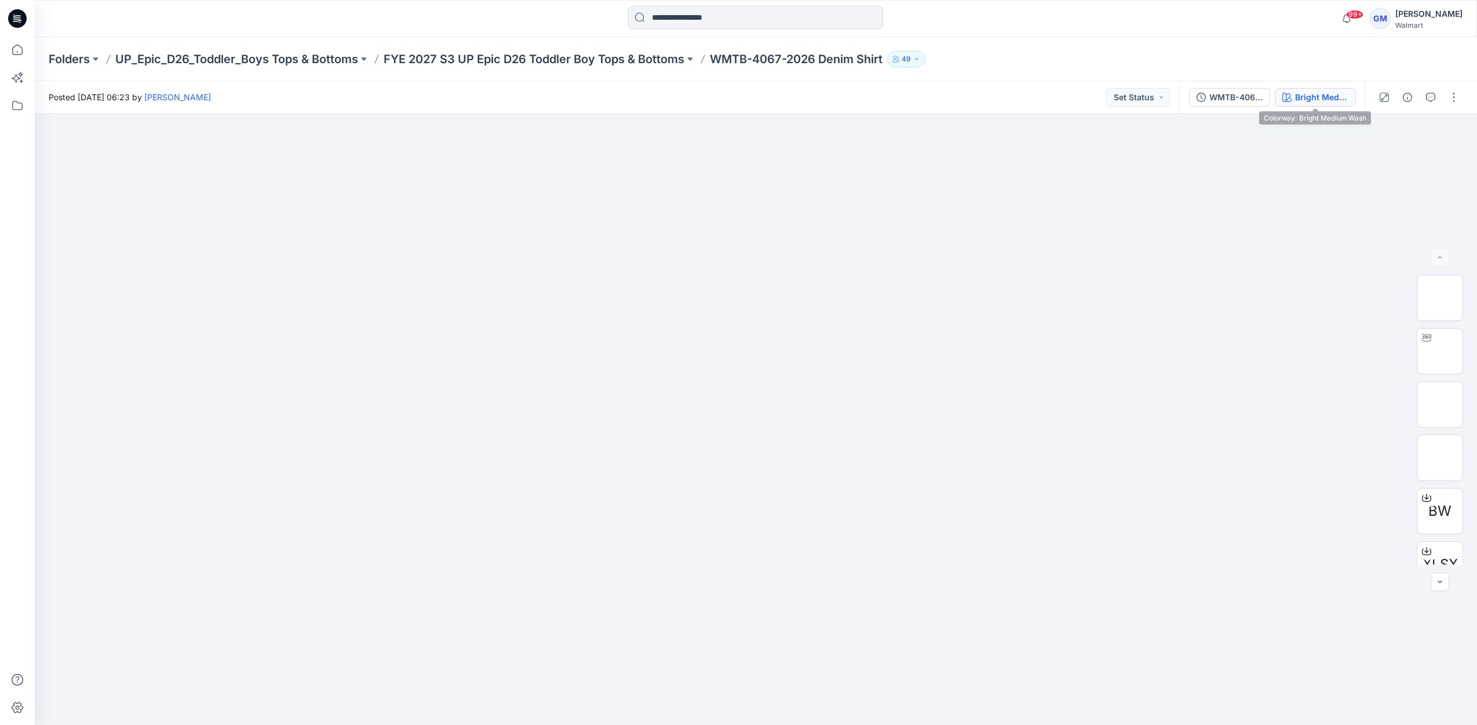
click at [733, 102] on div "Bright Medium Wash" at bounding box center [1321, 97] width 53 height 13
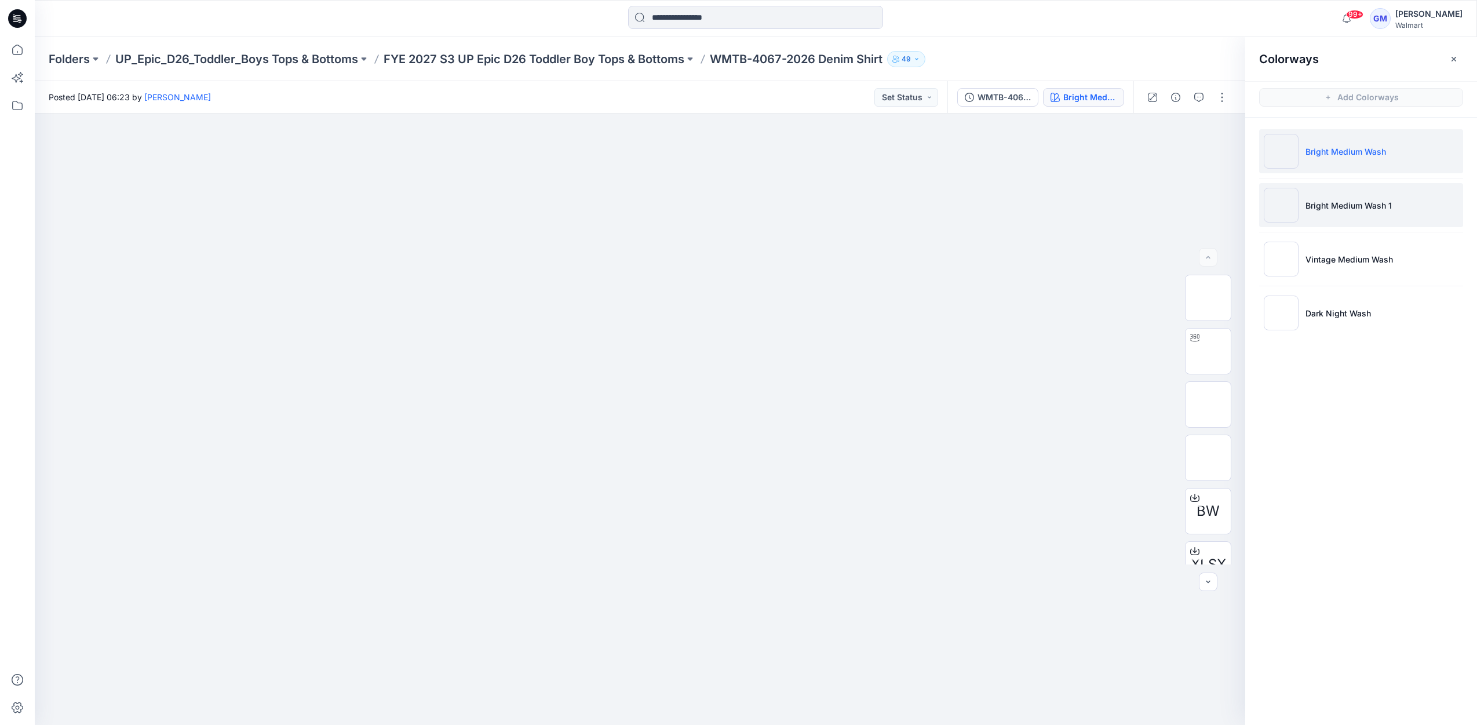
click at [733, 213] on li "Bright Medium Wash 1" at bounding box center [1361, 205] width 204 height 44
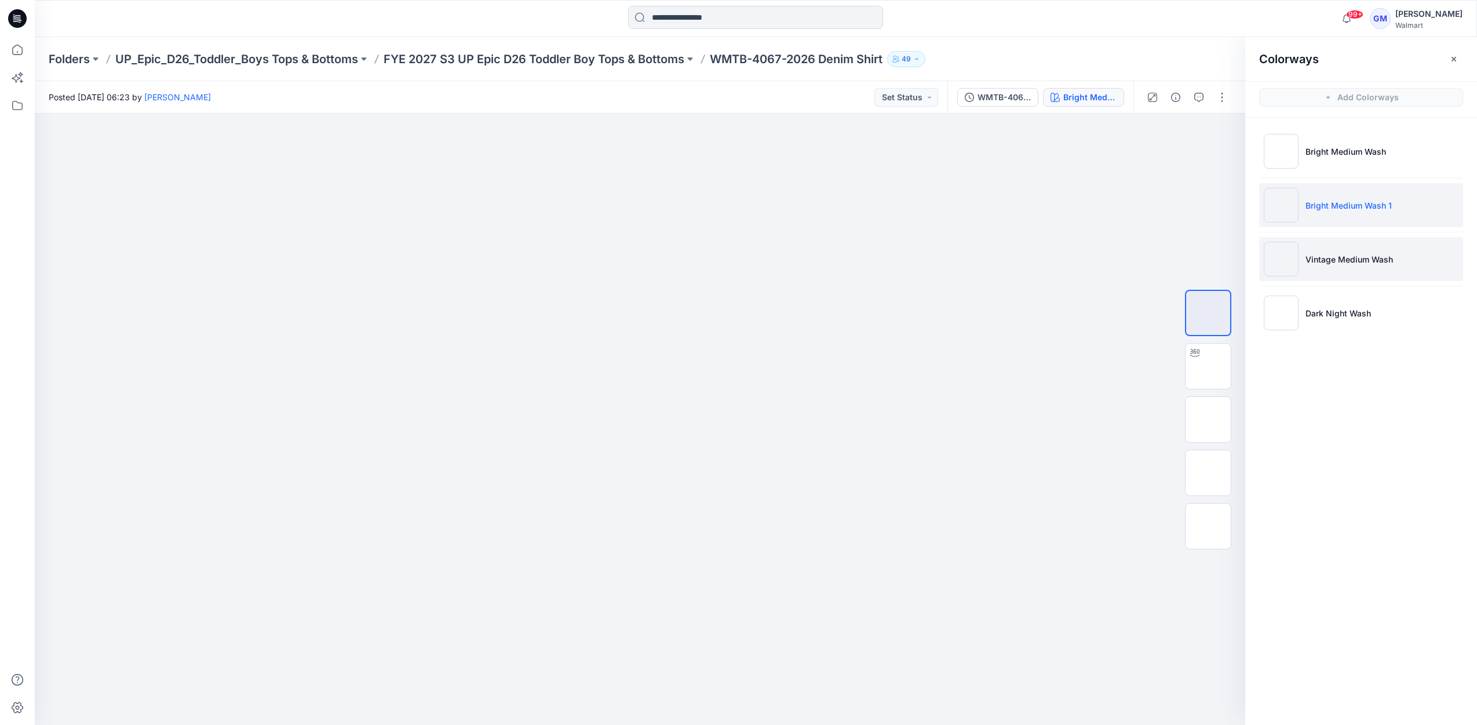
click at [733, 256] on p "Vintage Medium Wash" at bounding box center [1350, 259] width 88 height 12
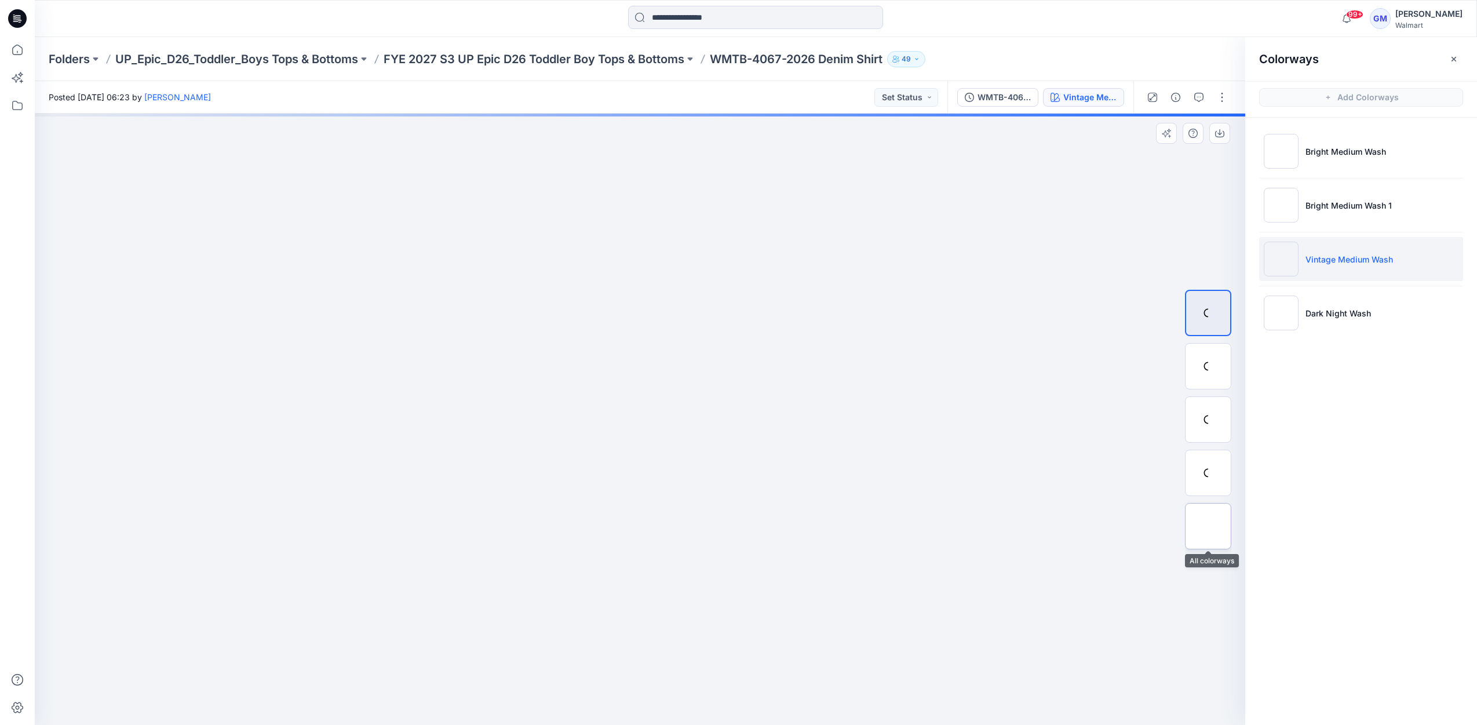
click at [733, 526] on img at bounding box center [1208, 526] width 0 height 0
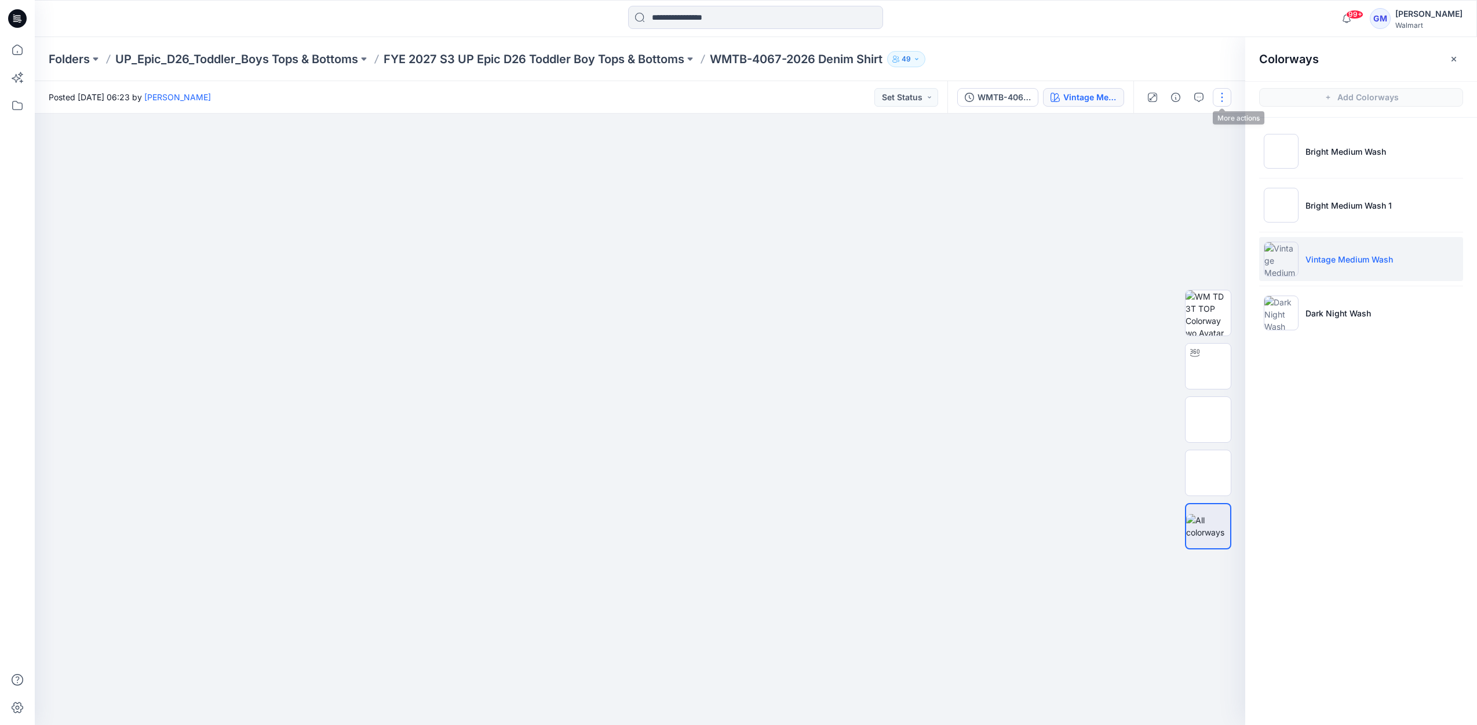
click at [733, 102] on button "button" at bounding box center [1222, 97] width 19 height 19
click at [733, 151] on button "Edit" at bounding box center [1173, 156] width 107 height 21
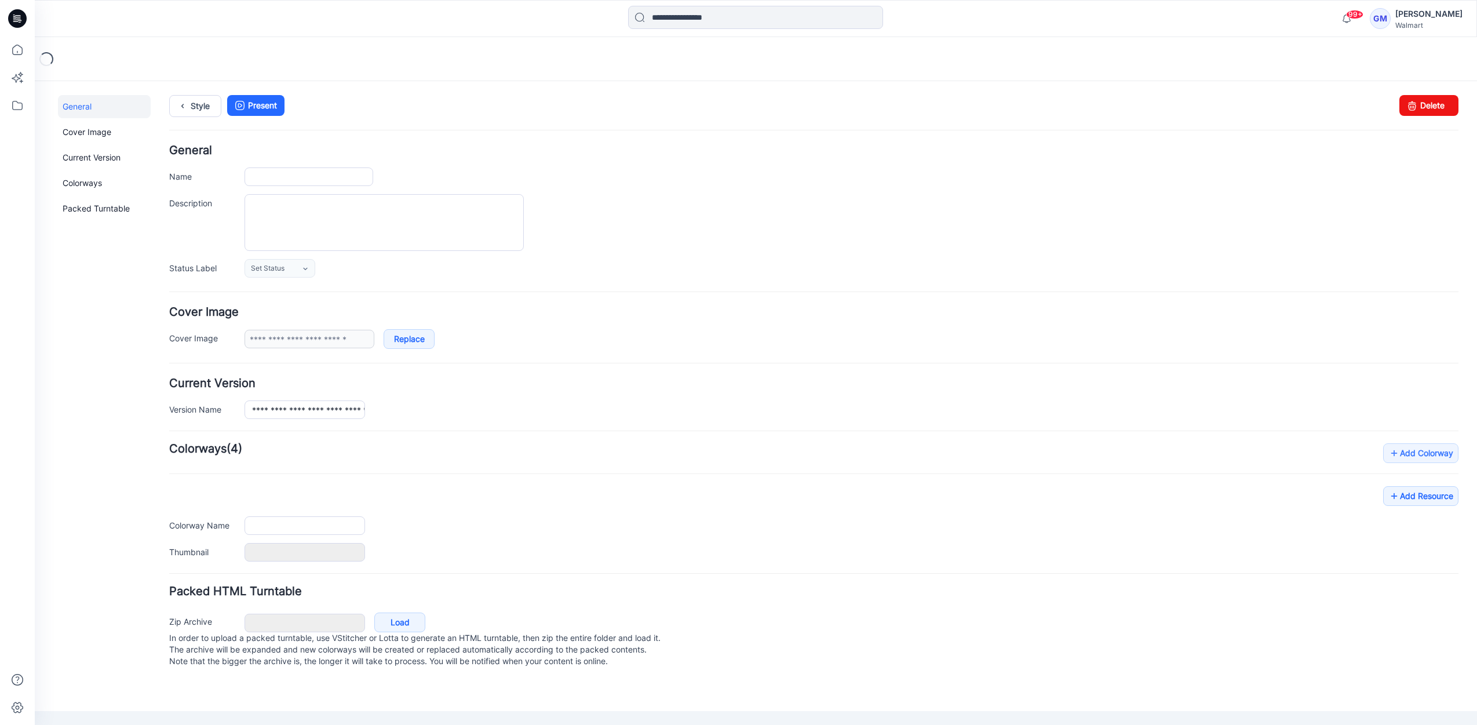
type input "**********"
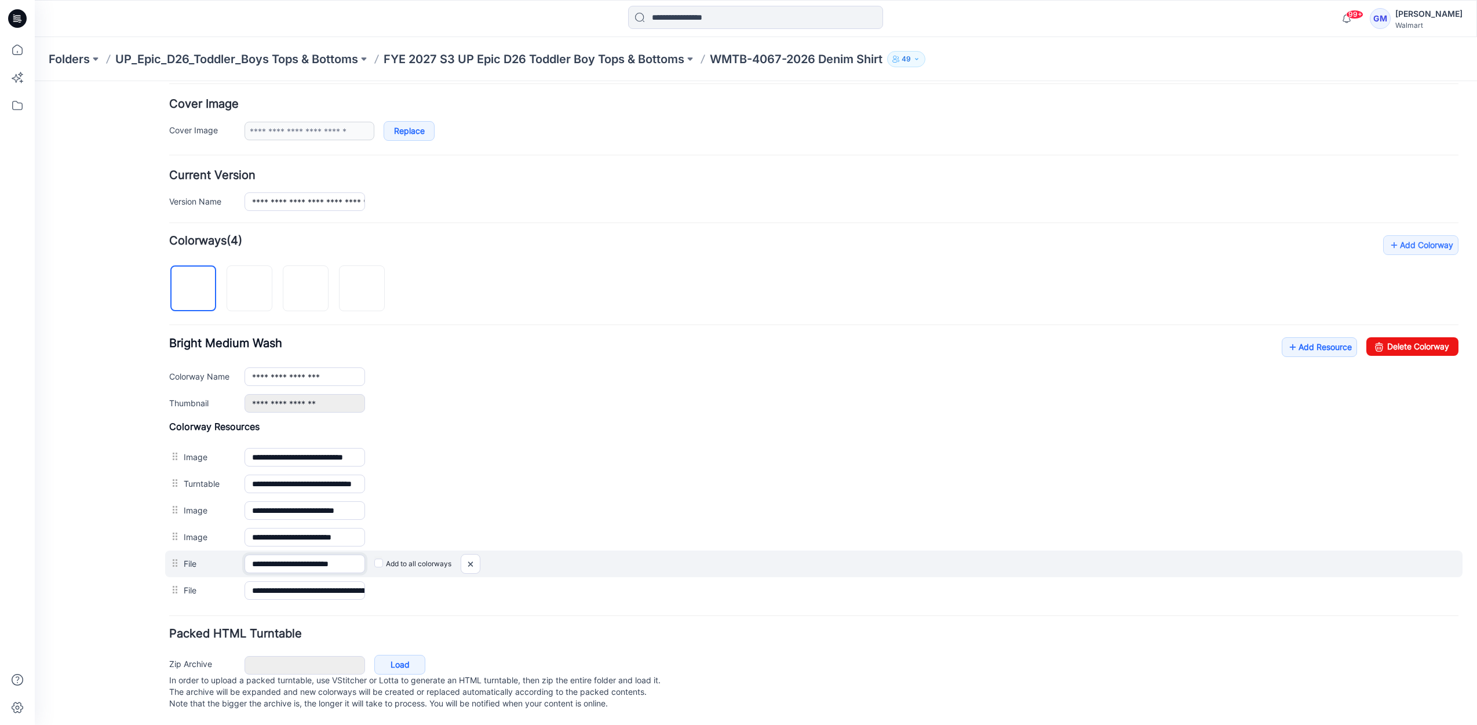
scroll to position [0, 7]
drag, startPoint x: 323, startPoint y: 554, endPoint x: 385, endPoint y: 553, distance: 62.0
click at [385, 553] on div "**********" at bounding box center [814, 564] width 1298 height 27
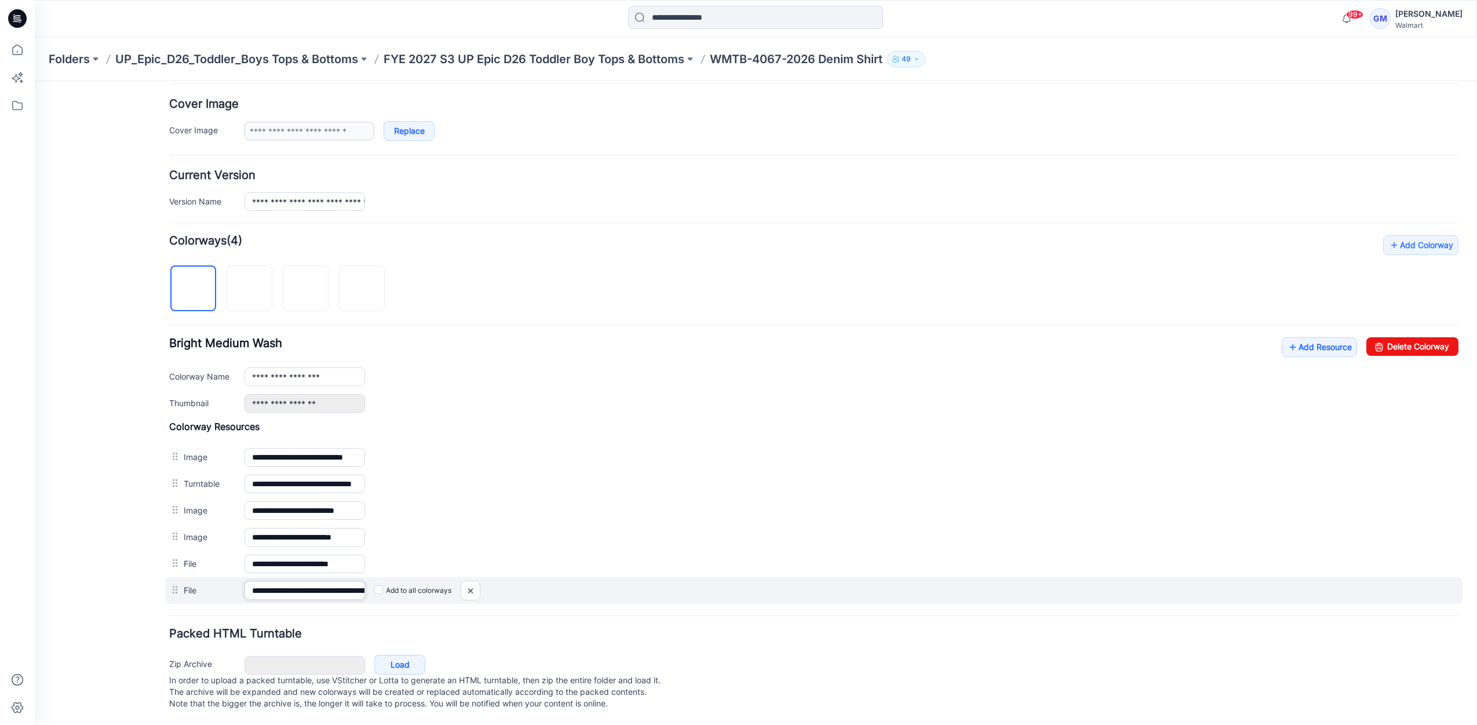
scroll to position [0, 169]
drag, startPoint x: 315, startPoint y: 582, endPoint x: 371, endPoint y: 581, distance: 55.6
click at [394, 580] on div "**********" at bounding box center [814, 590] width 1298 height 27
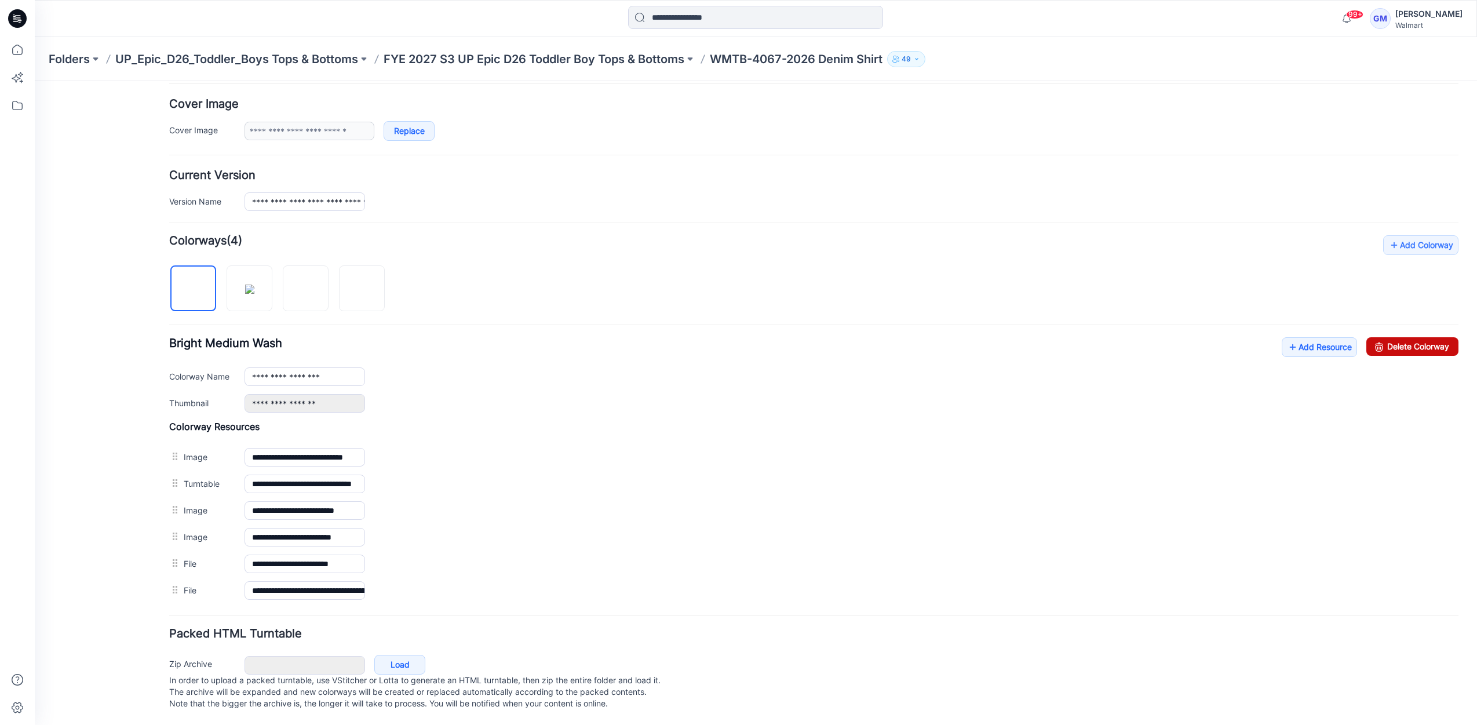
click at [1376, 337] on link "Delete Colorway" at bounding box center [1413, 346] width 92 height 19
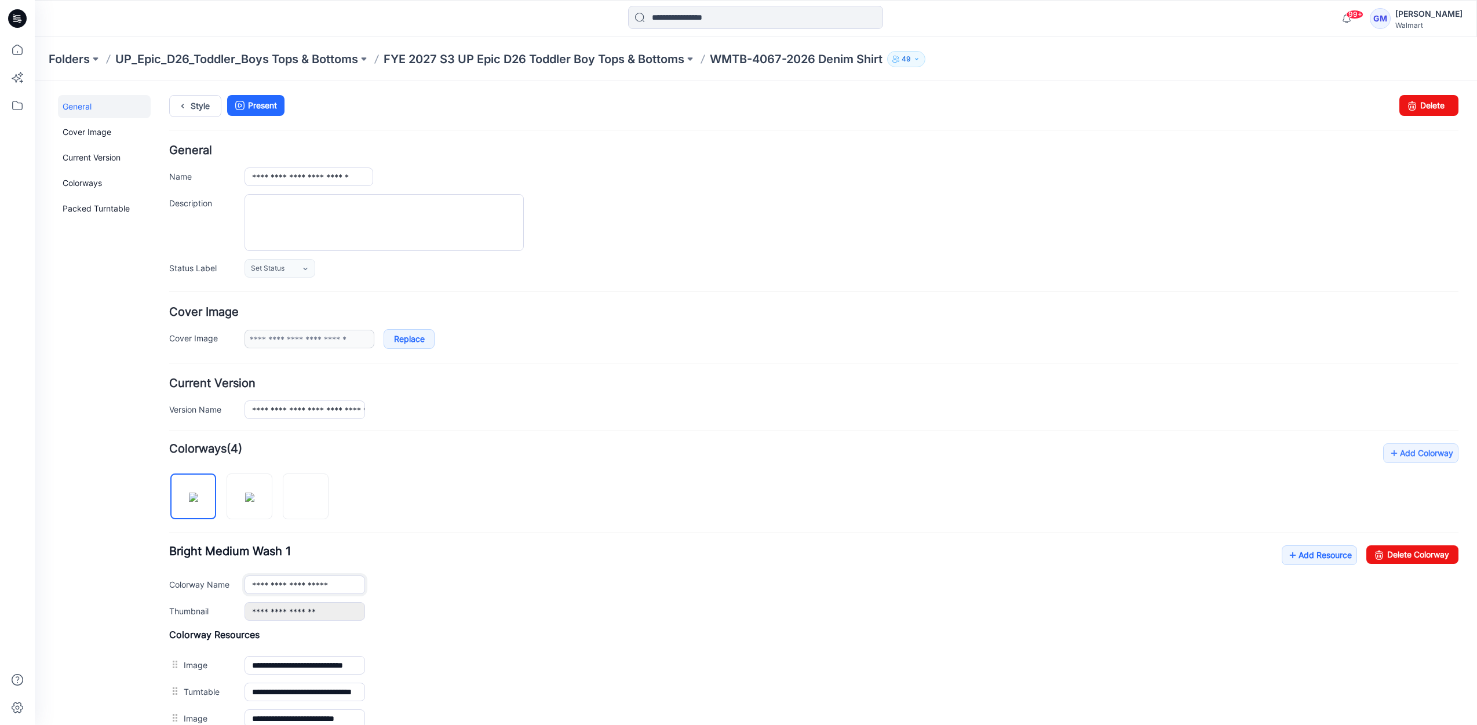
click at [354, 585] on input "**********" at bounding box center [305, 585] width 121 height 19
type input "**********"
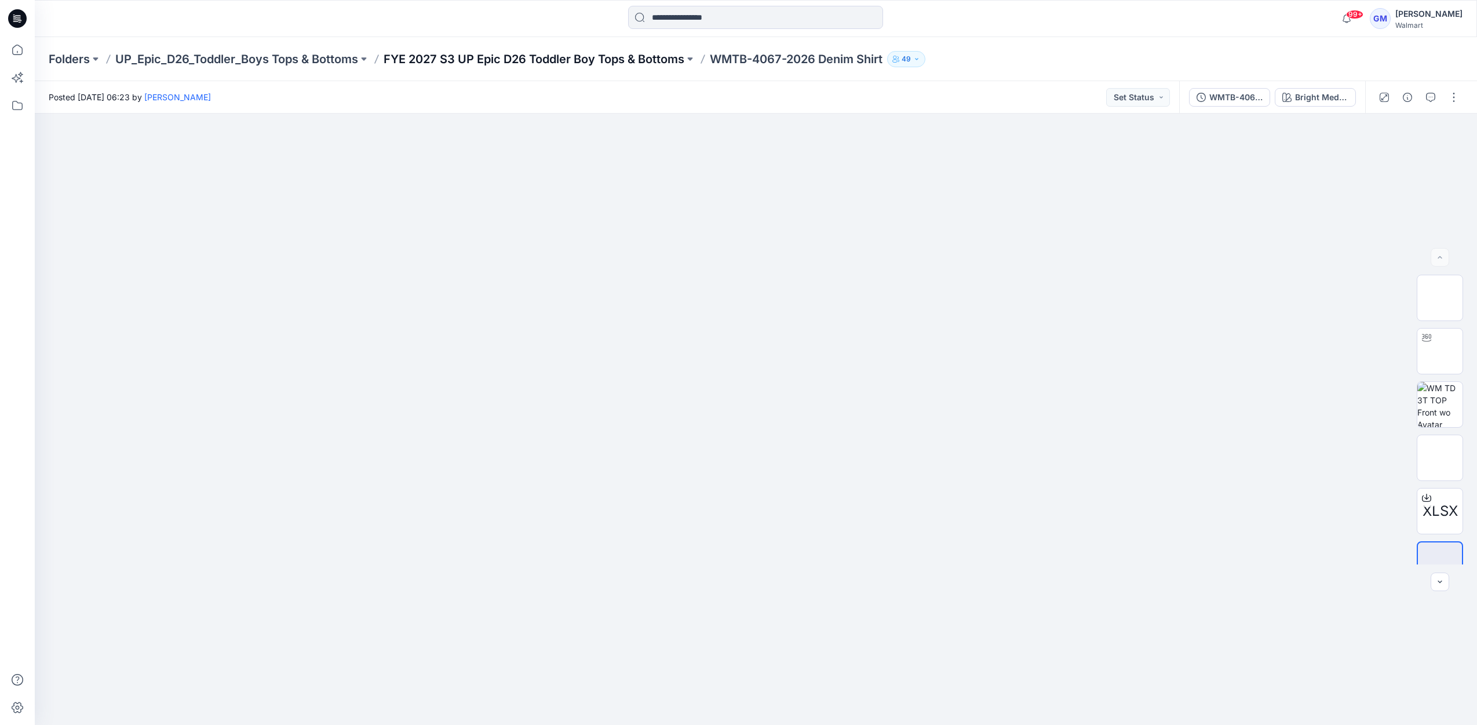
click at [594, 57] on p "FYE 2027 S3 UP Epic D26 Toddler Boy Tops & Bottoms" at bounding box center [534, 59] width 301 height 16
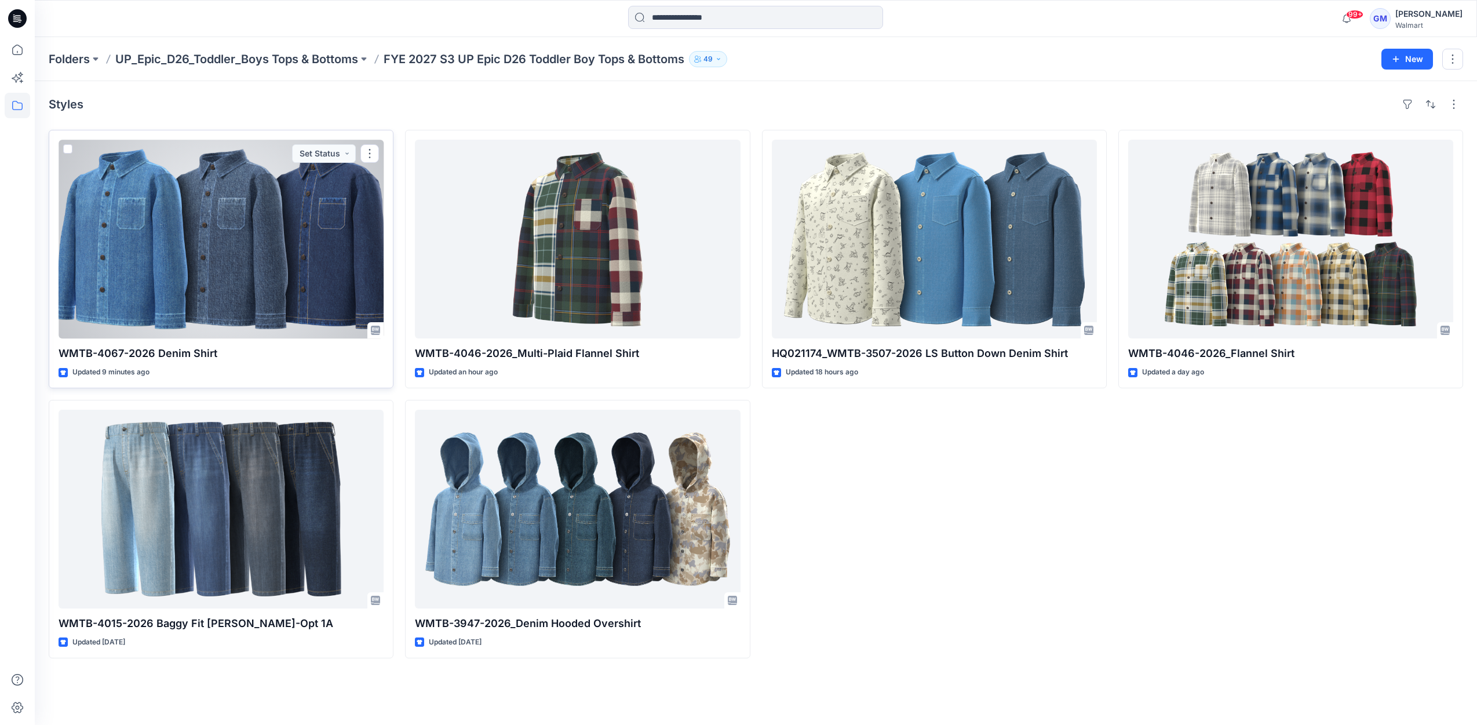
click at [315, 270] on div at bounding box center [221, 239] width 325 height 199
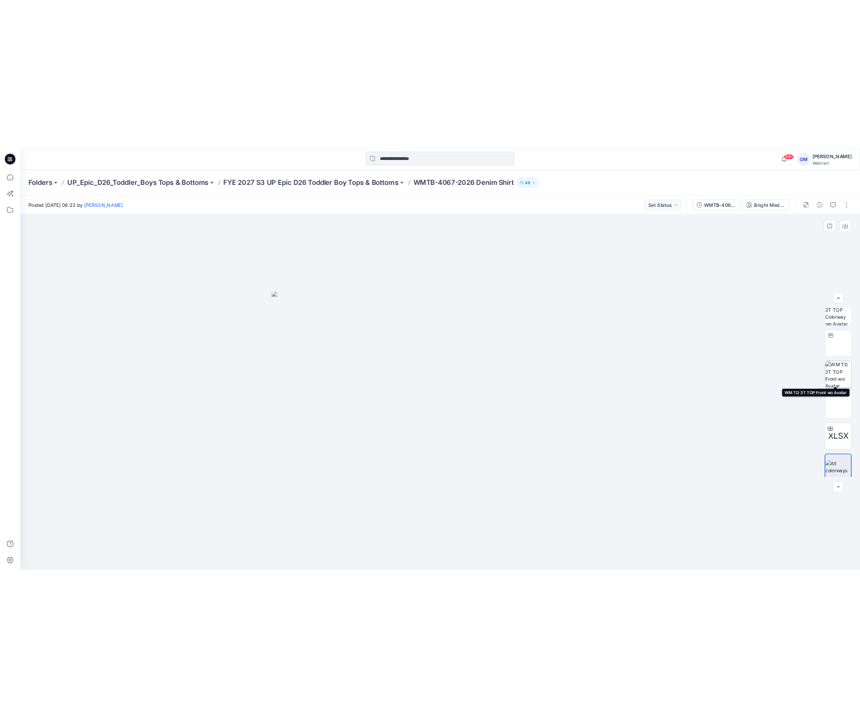
scroll to position [23, 0]
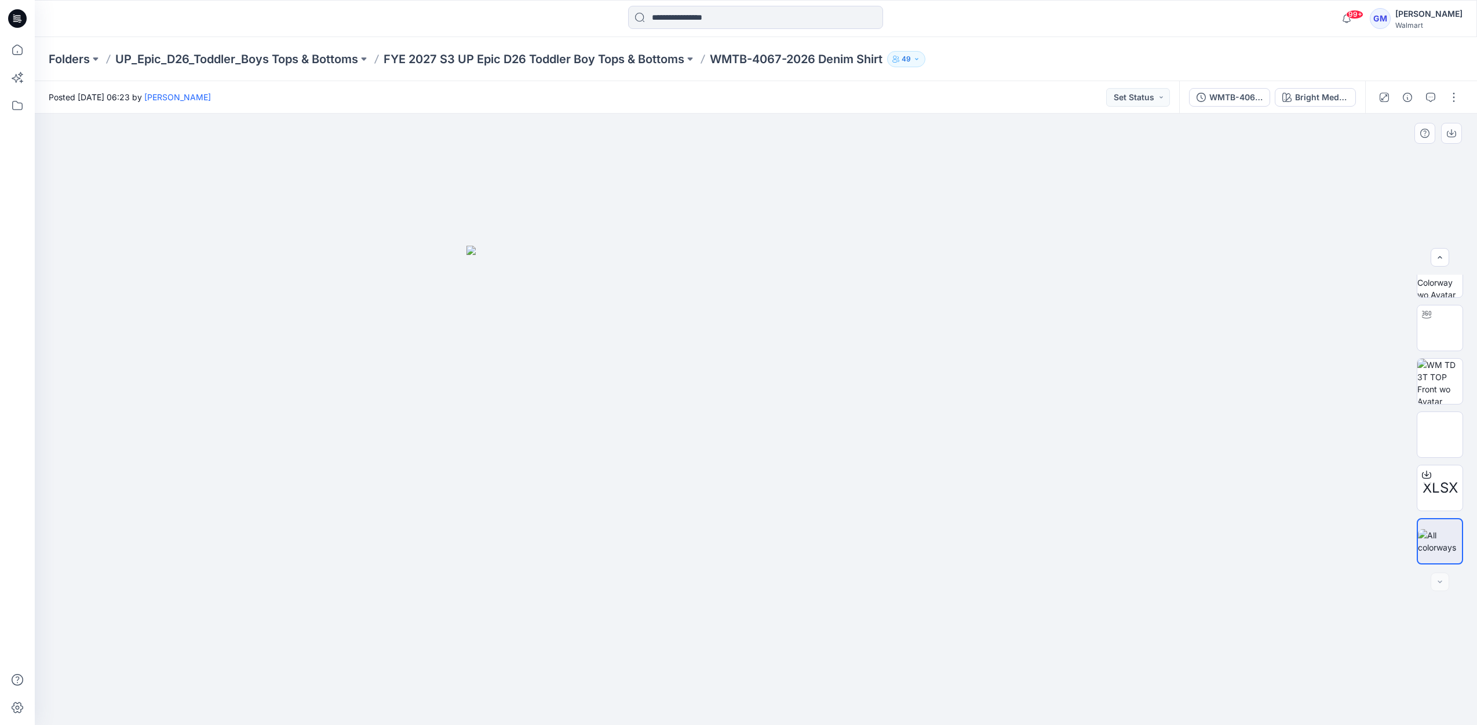
click at [778, 276] on img at bounding box center [757, 486] width 580 height 480
click at [517, 52] on p "FYE 2027 S3 UP Epic D26 Toddler Boy Tops & Bottoms" at bounding box center [534, 59] width 301 height 16
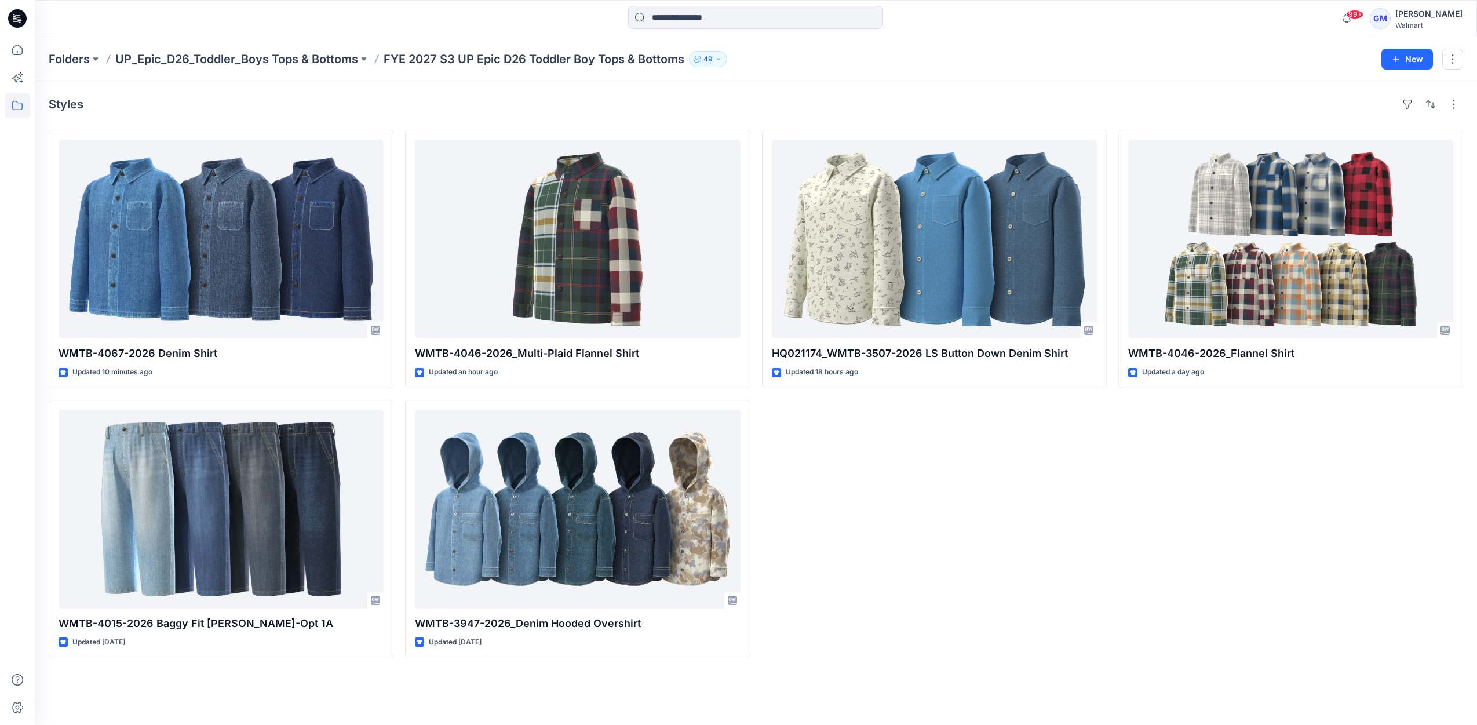
click at [583, 105] on div "Styles" at bounding box center [756, 104] width 1415 height 19
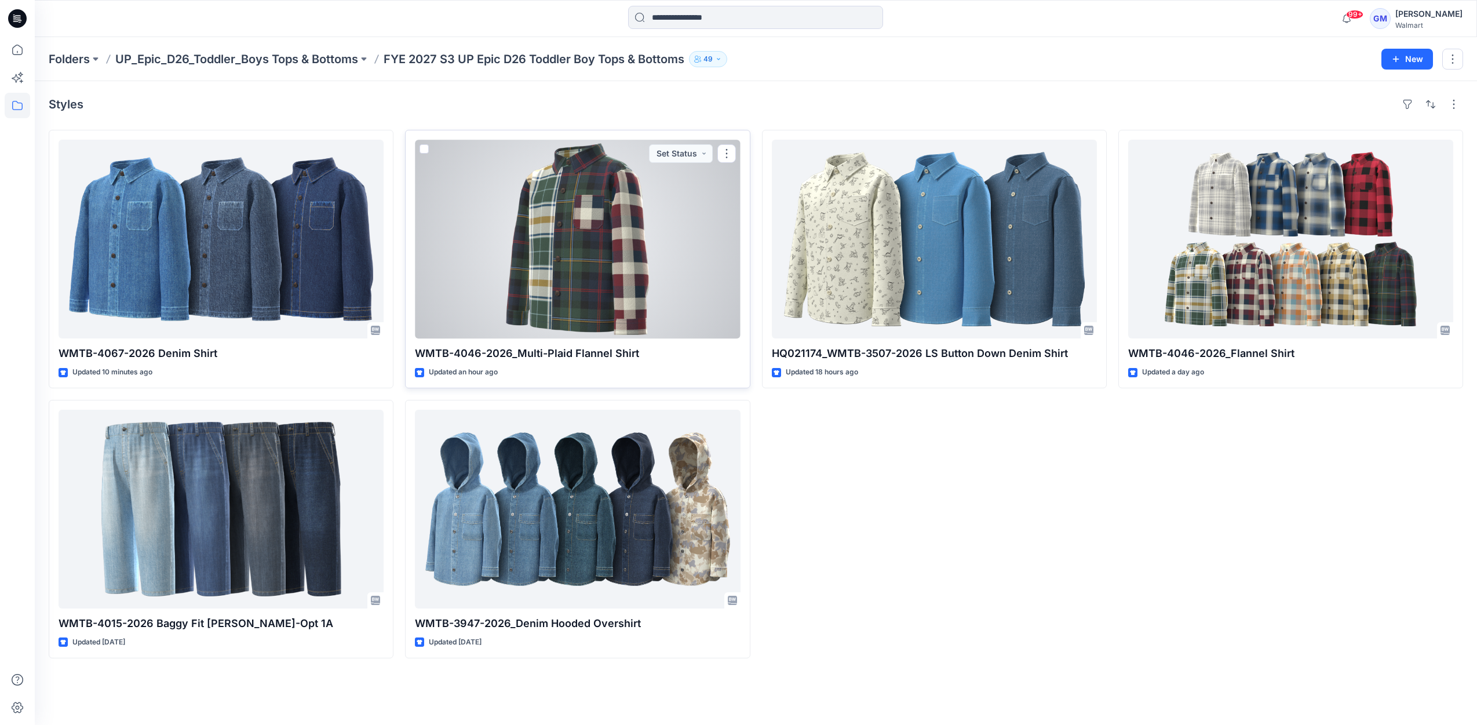
click at [593, 202] on div at bounding box center [577, 239] width 325 height 199
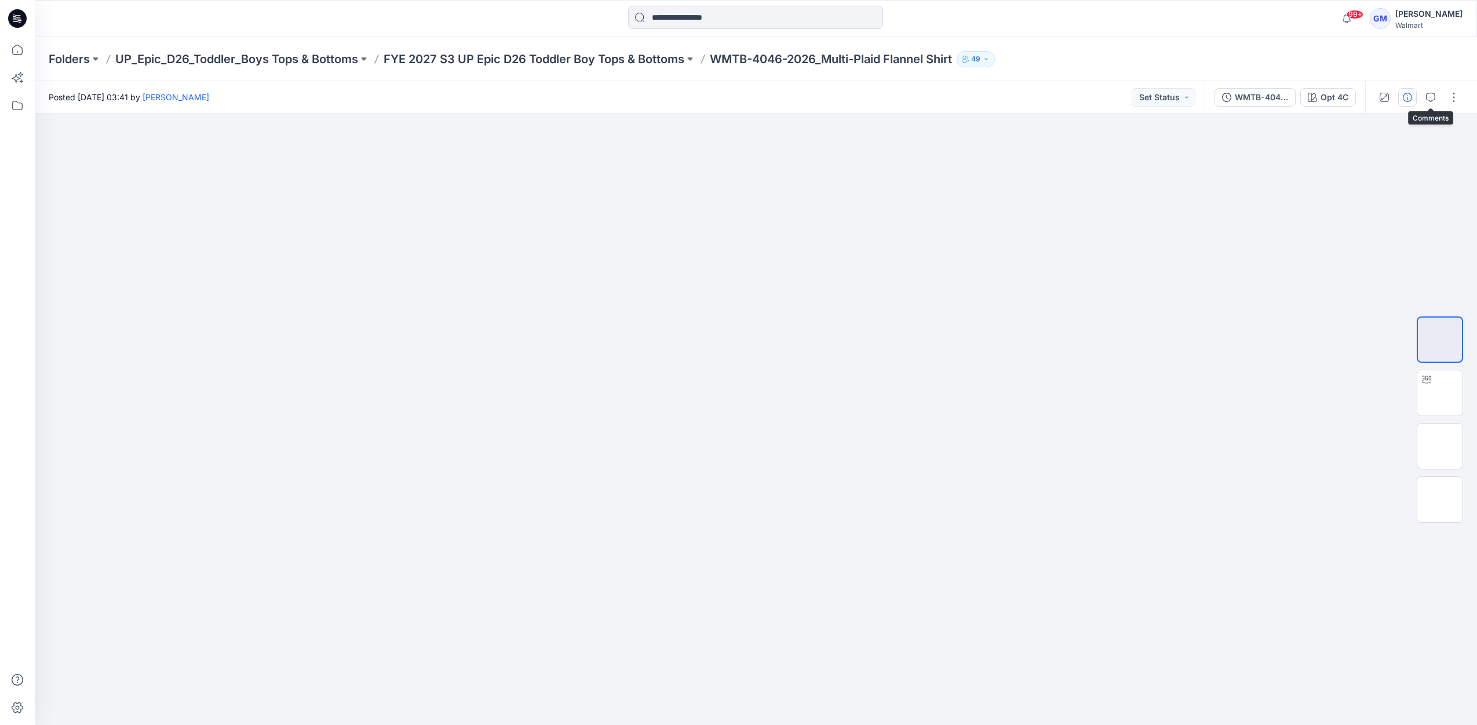
click at [1417, 101] on button "button" at bounding box center [1408, 97] width 19 height 19
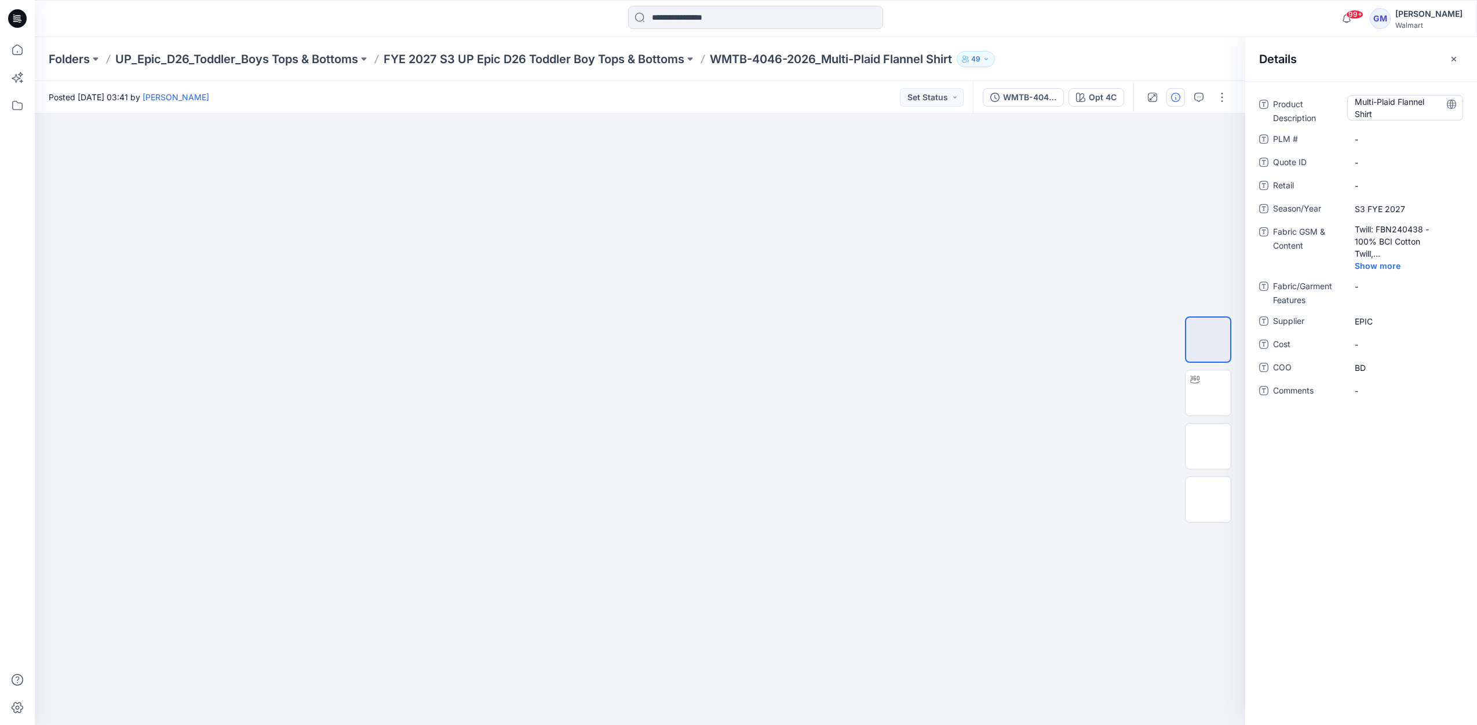
click at [1401, 114] on Description "Multi-Plaid Flannel Shirt" at bounding box center [1405, 108] width 101 height 24
type textarea "**********"
click at [649, 56] on p "FYE 2027 S3 UP Epic D26 Toddler Boy Tops & Bottoms" at bounding box center [534, 59] width 301 height 16
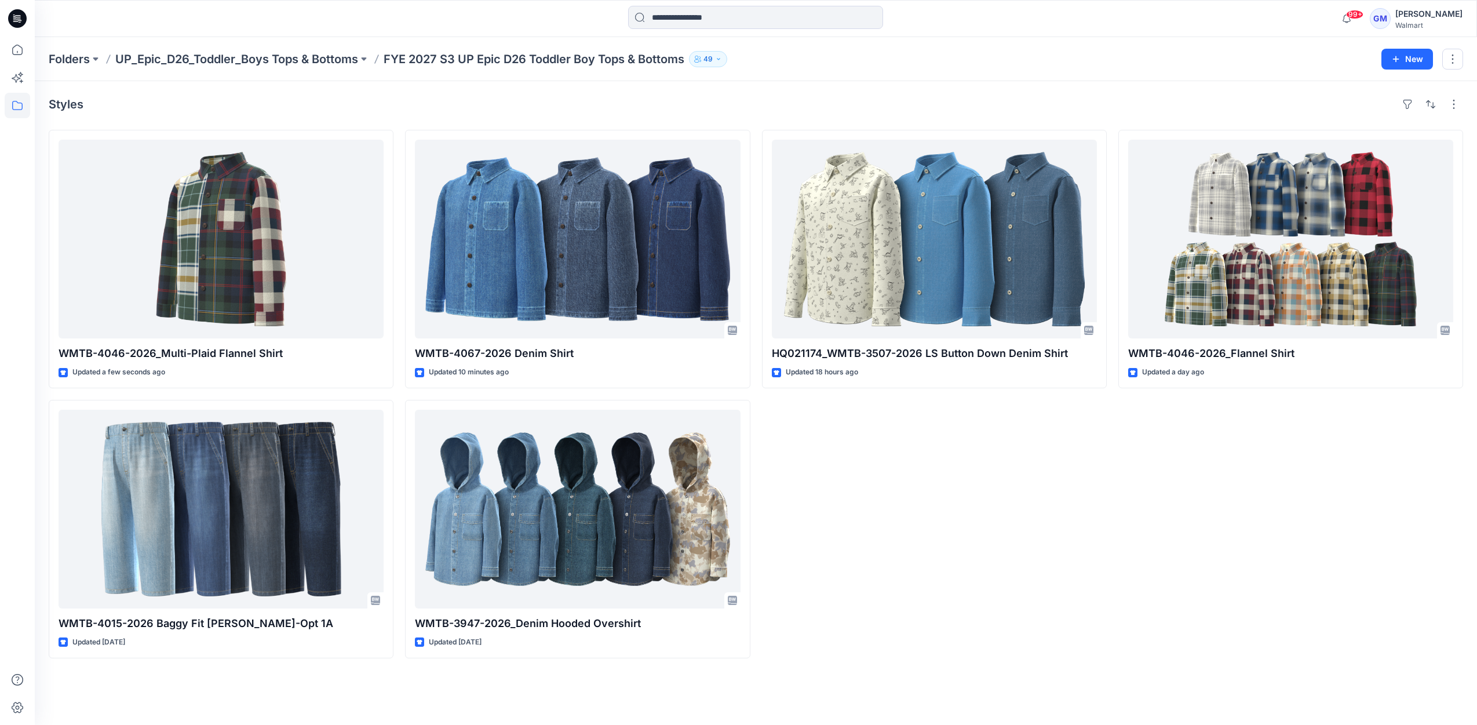
drag, startPoint x: 944, startPoint y: 524, endPoint x: 944, endPoint y: 515, distance: 8.7
click at [944, 524] on div "HQ021174_WMTB-3507-2026 LS Button Down Denim Shirt Updated 18 hours ago" at bounding box center [934, 394] width 345 height 529
click at [970, 667] on div "Styles WMTB-4046-2026_Multi-Plaid Flannel Shirt Updated a minute ago WMTB-4015-…" at bounding box center [756, 403] width 1443 height 644
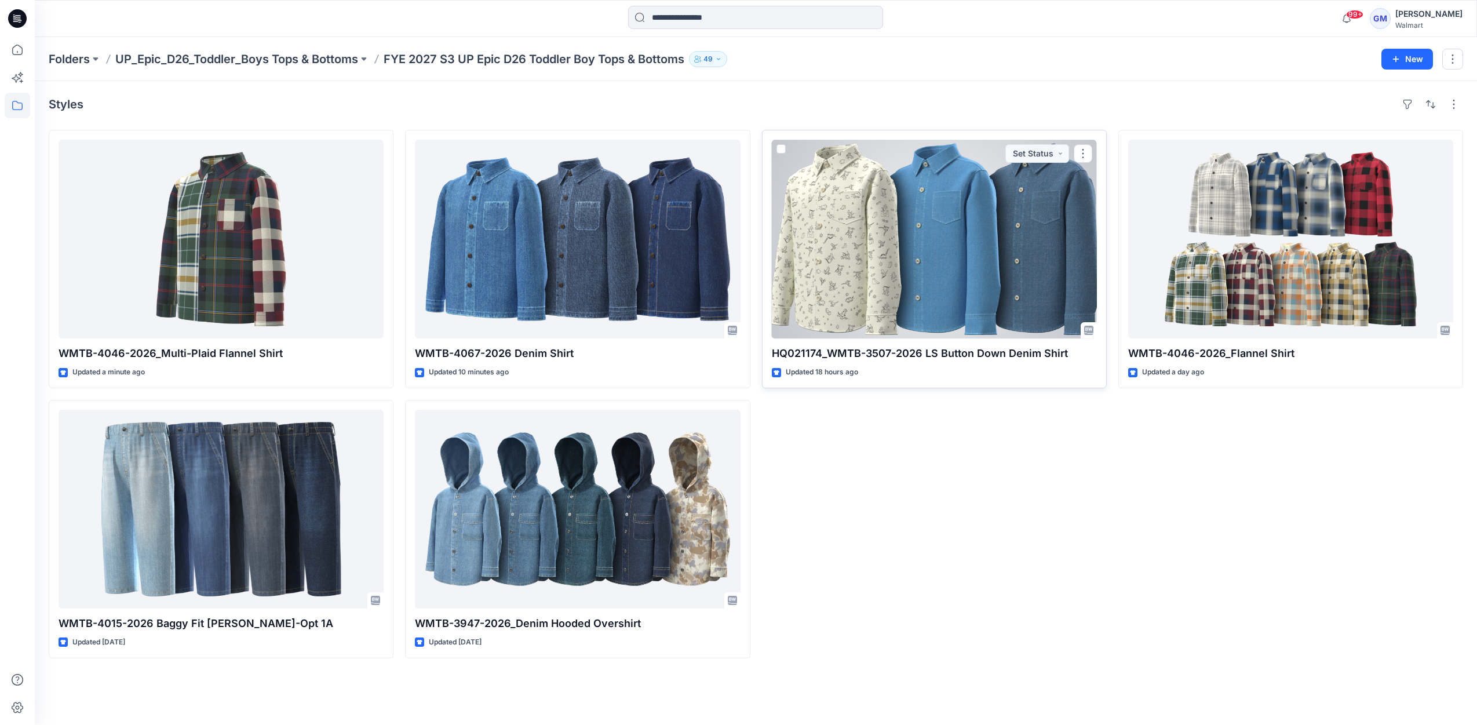
click at [959, 294] on div at bounding box center [934, 239] width 325 height 199
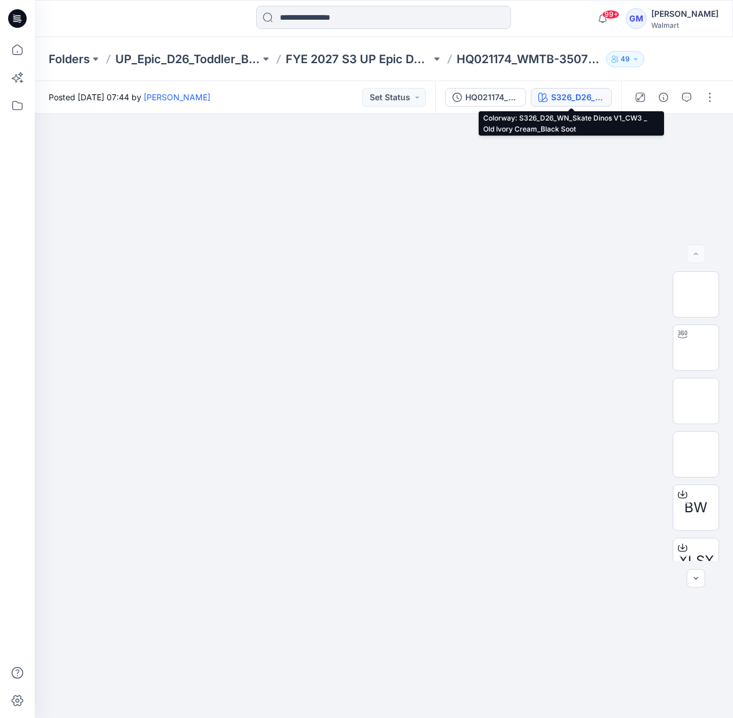
click at [553, 101] on div "S326_D26_WN_Skate Dinos V1_CW3 _ Old Ivory Cream_Black Soot" at bounding box center [577, 97] width 53 height 13
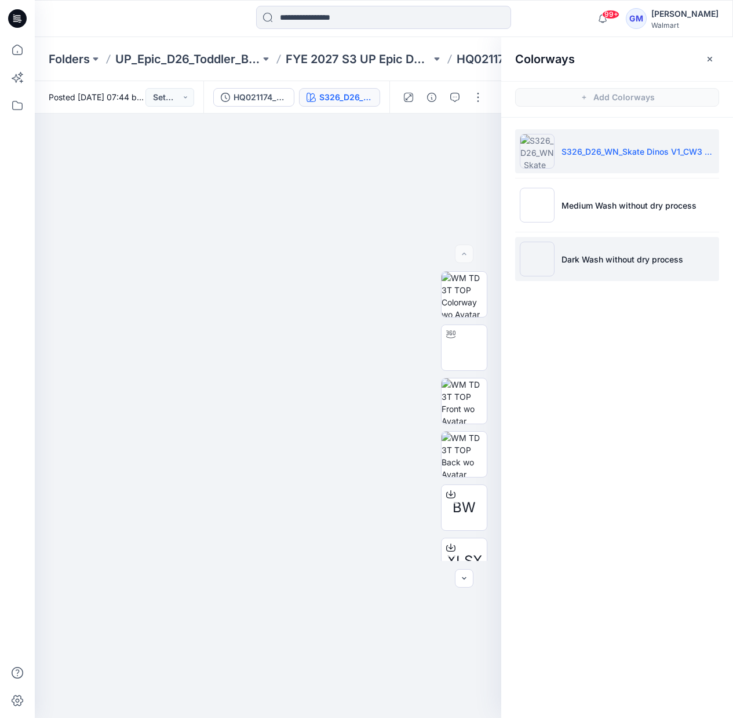
click at [625, 263] on p "Dark Wash without dry process" at bounding box center [623, 259] width 122 height 12
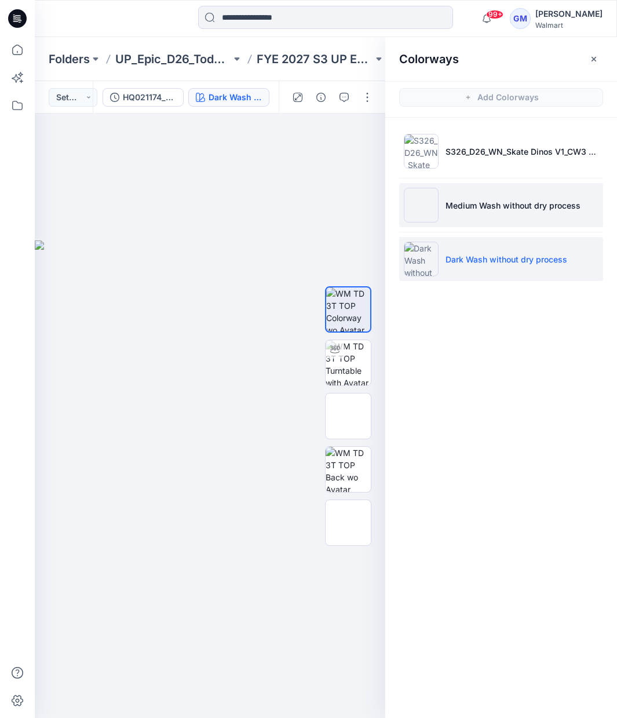
click at [482, 213] on li "Medium Wash without dry process" at bounding box center [501, 205] width 204 height 44
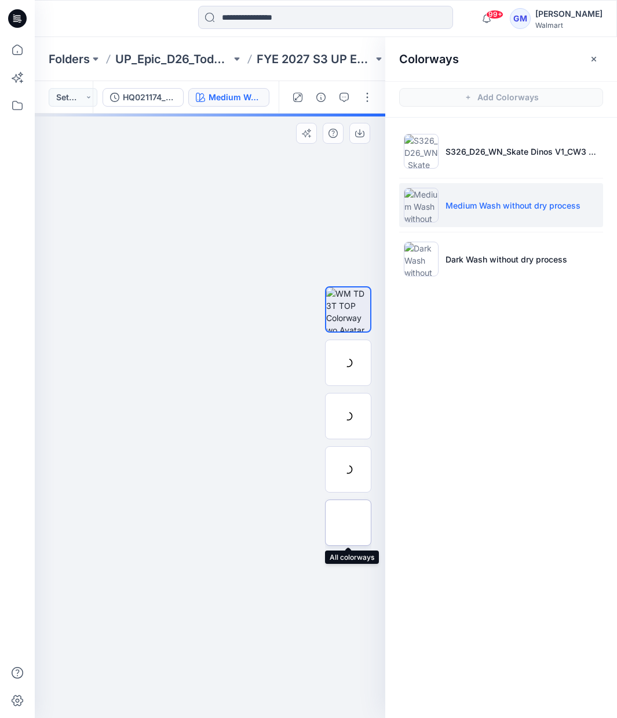
click at [348, 523] on img at bounding box center [348, 523] width 0 height 0
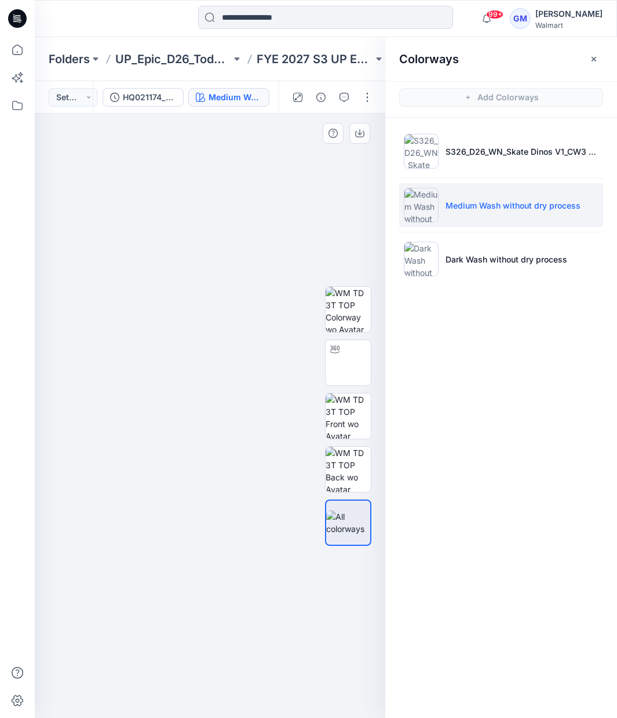
click at [162, 242] on img at bounding box center [211, 242] width 580 height 0
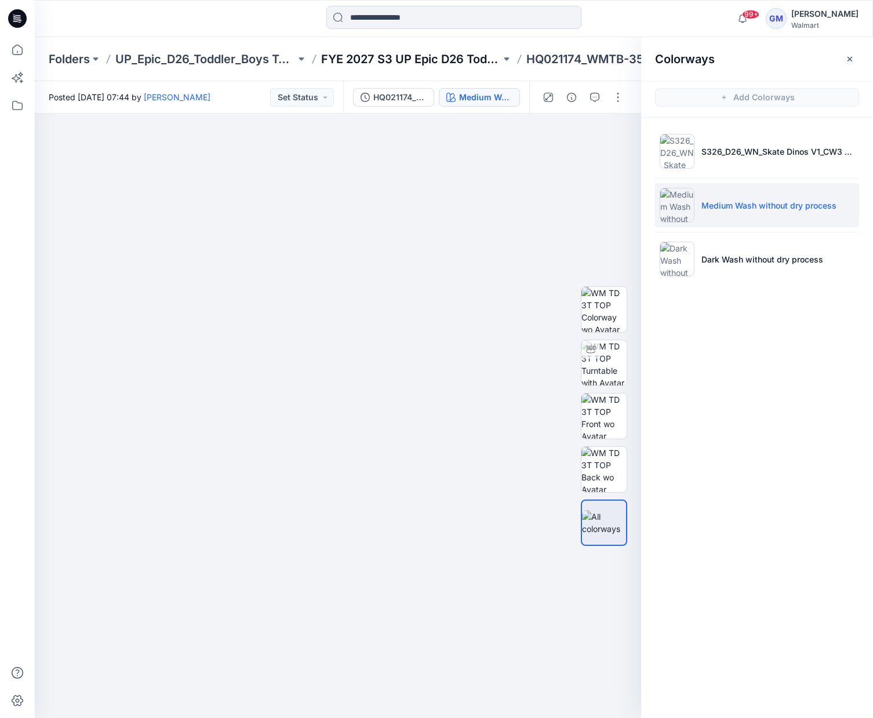
click at [442, 61] on p "FYE 2027 S3 UP Epic D26 Toddler Boy Tops & Bottoms" at bounding box center [411, 59] width 180 height 16
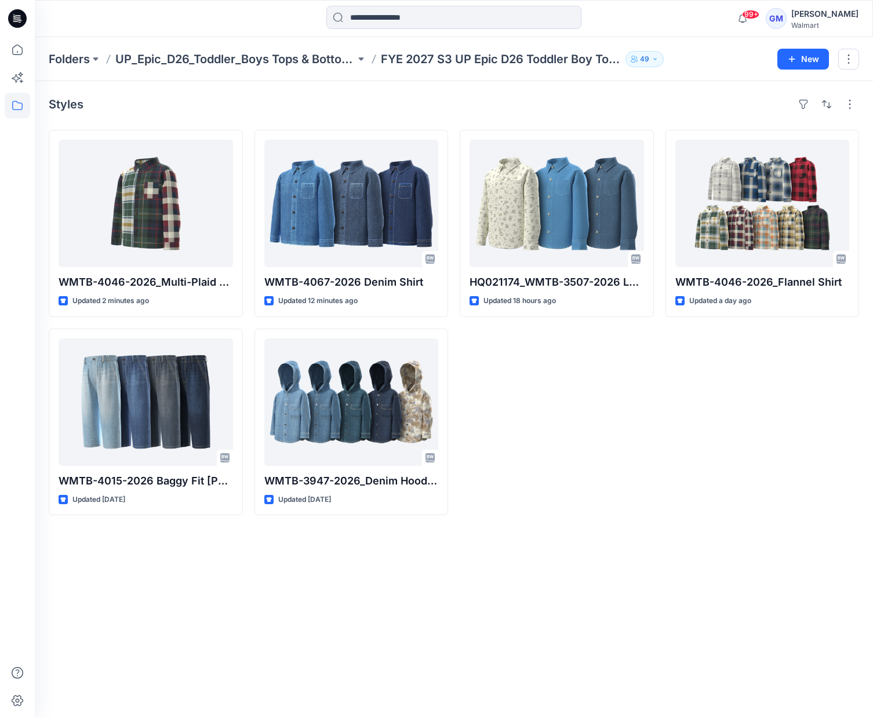
click at [606, 555] on div "Styles WMTB-4046-2026_Multi-Plaid Flannel Shirt Updated 2 minutes ago WMTB-4015…" at bounding box center [454, 399] width 838 height 637
click at [112, 604] on div "Styles WMTB-4046-2026_Multi-Plaid Flannel Shirt Updated 6 minutes ago WMTB-4015…" at bounding box center [454, 399] width 838 height 637
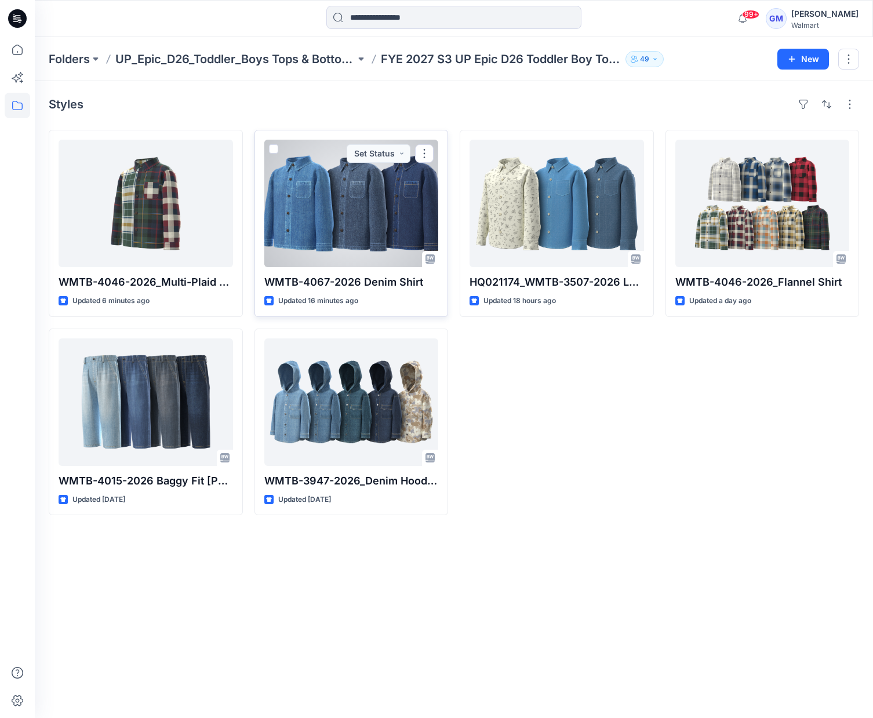
click at [314, 202] on div at bounding box center [351, 204] width 174 height 128
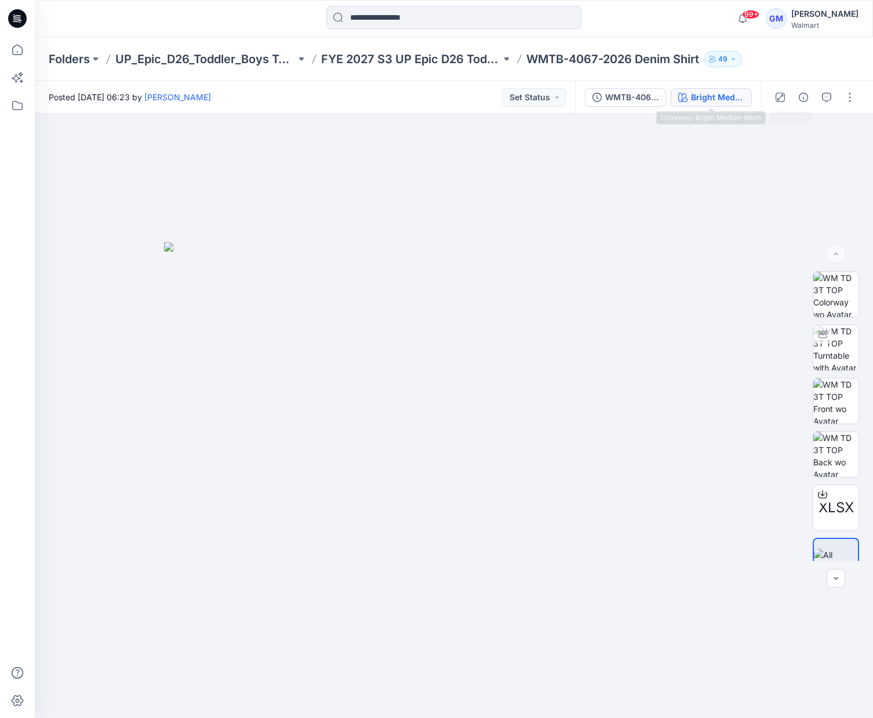
click at [727, 94] on div "Bright Medium Wash" at bounding box center [717, 97] width 53 height 13
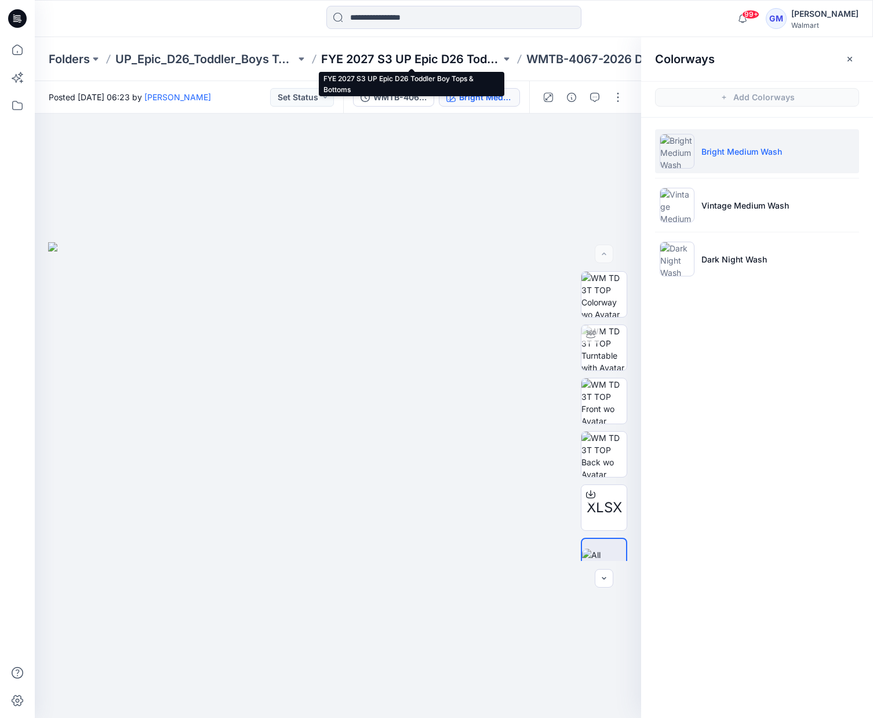
click at [432, 58] on p "FYE 2027 S3 UP Epic D26 Toddler Boy Tops & Bottoms" at bounding box center [411, 59] width 180 height 16
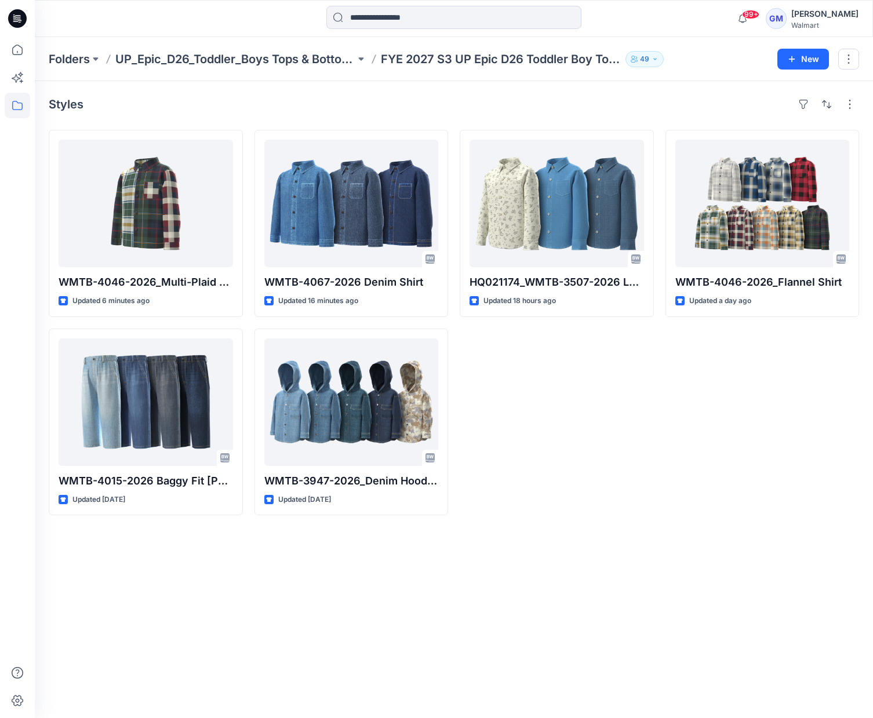
click at [218, 650] on div "Styles WMTB-4046-2026_Multi-Plaid Flannel Shirt Updated 6 minutes ago WMTB-4015…" at bounding box center [454, 399] width 838 height 637
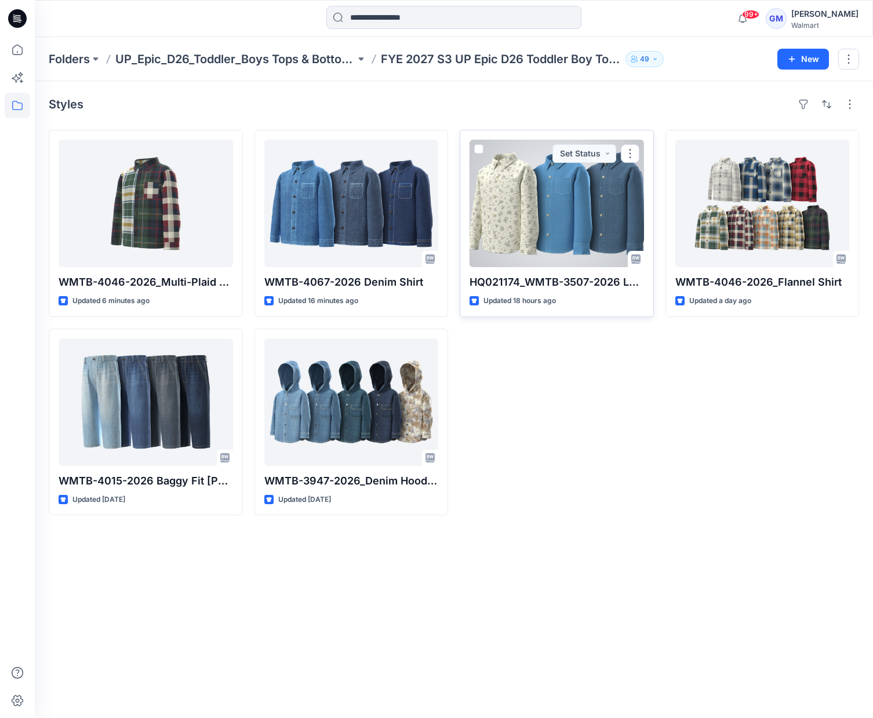
click at [536, 225] on div at bounding box center [556, 204] width 174 height 128
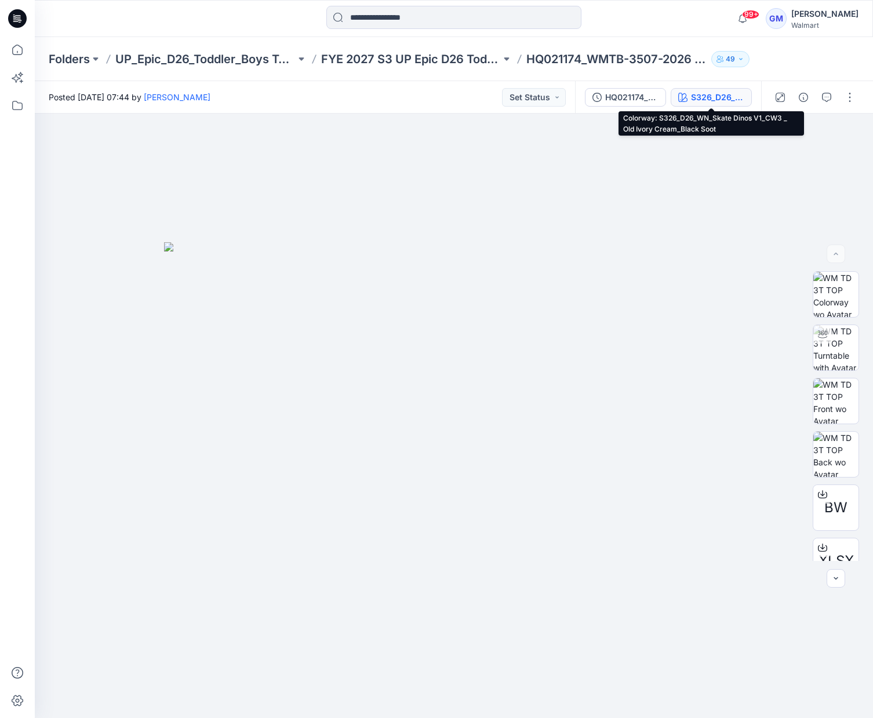
click at [734, 96] on div "S326_D26_WN_Skate Dinos V1_CW3 _ Old Ivory Cream_Black Soot" at bounding box center [717, 97] width 53 height 13
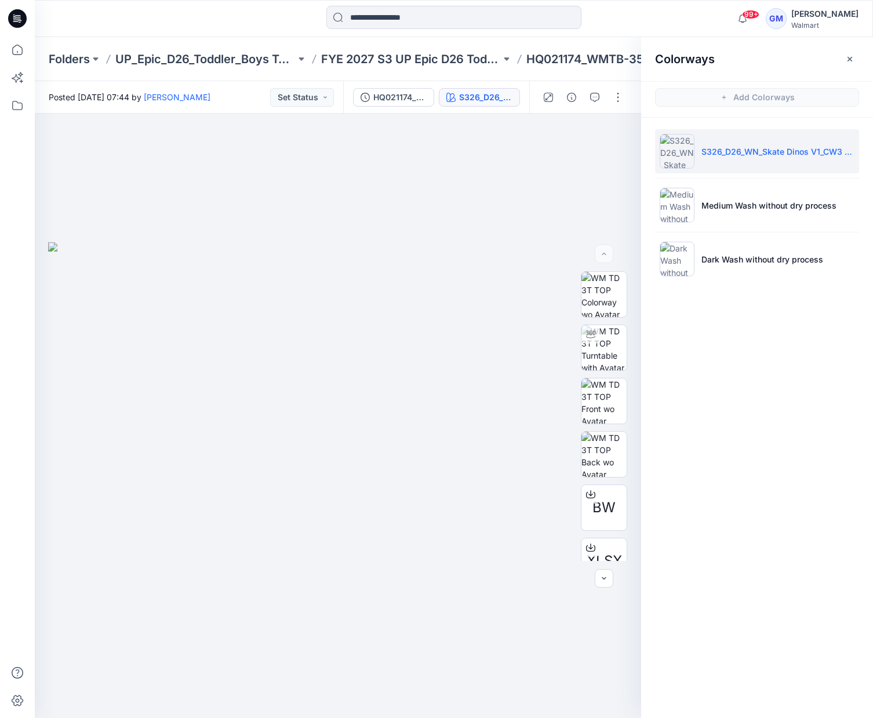
click at [746, 494] on div "Colorways Add Colorways S326_D26_WN_Skate Dinos V1_CW3 _ Old Ivory Cream_Black …" at bounding box center [757, 377] width 232 height 681
click at [445, 66] on p "FYE 2027 S3 UP Epic D26 Toddler Boy Tops & Bottoms" at bounding box center [411, 59] width 180 height 16
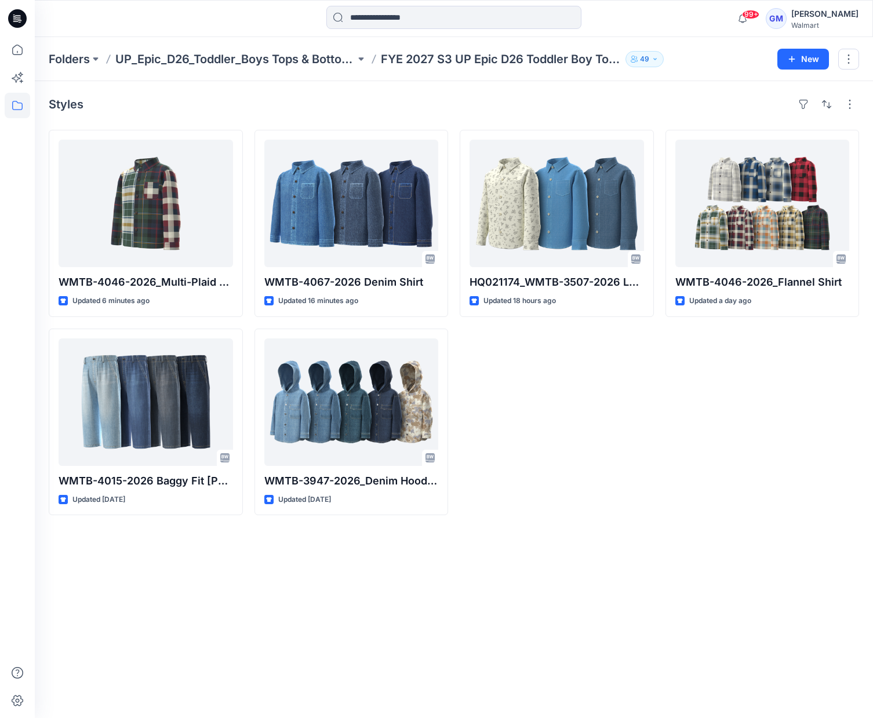
click at [312, 653] on div "Styles WMTB-4046-2026_Multi-Plaid Flannel Shirt Updated 6 minutes ago WMTB-4015…" at bounding box center [454, 399] width 838 height 637
click at [569, 533] on div "Styles WMTB-4046-2026_Multi-Plaid Flannel Shirt Updated 6 minutes ago WMTB-4015…" at bounding box center [454, 399] width 838 height 637
click at [67, 54] on p "Folders" at bounding box center [69, 59] width 41 height 16
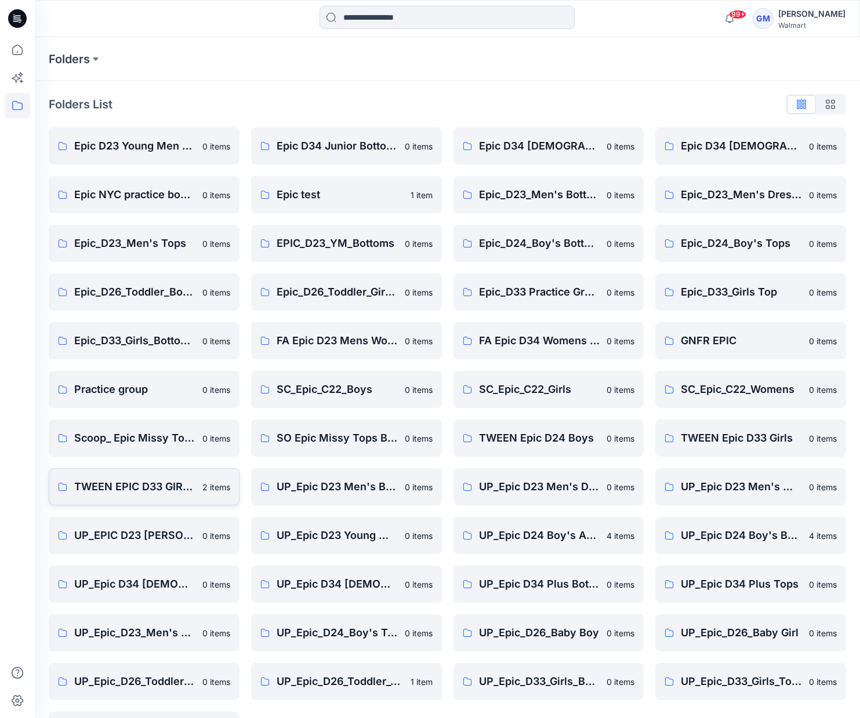
click at [107, 490] on p "TWEEN EPIC D33 GIRLS" at bounding box center [134, 487] width 121 height 16
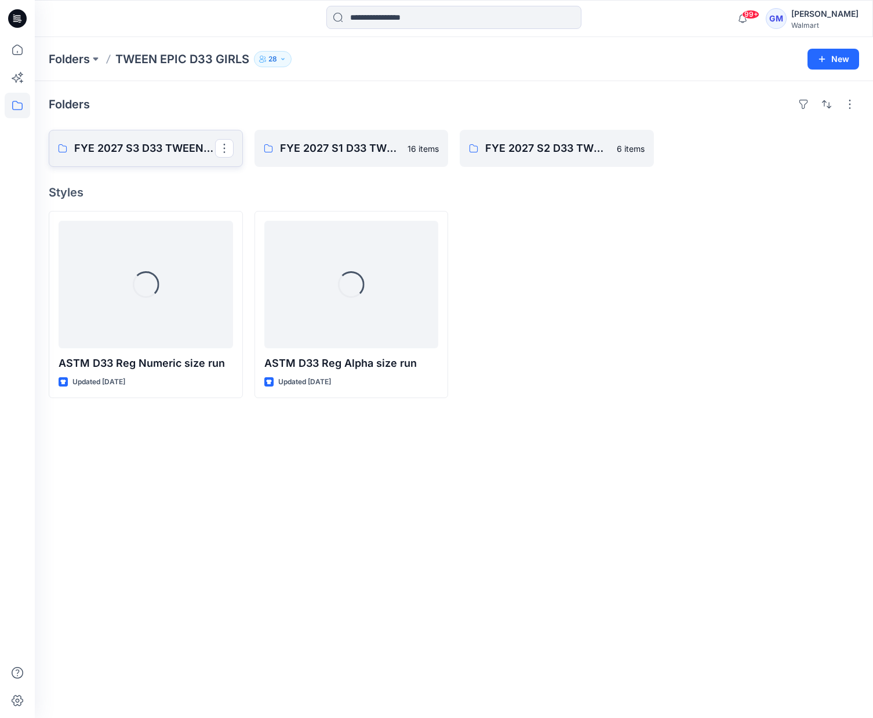
click at [145, 148] on p "FYE 2027 S3 D33 TWEEN GIRL EPIC" at bounding box center [144, 148] width 141 height 16
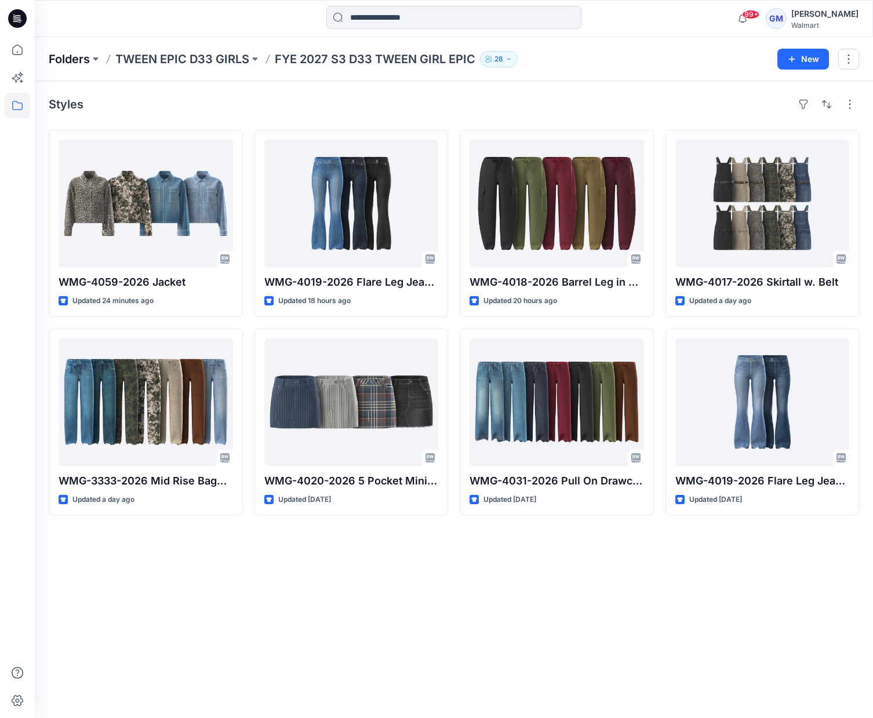
click at [57, 56] on p "Folders" at bounding box center [69, 59] width 41 height 16
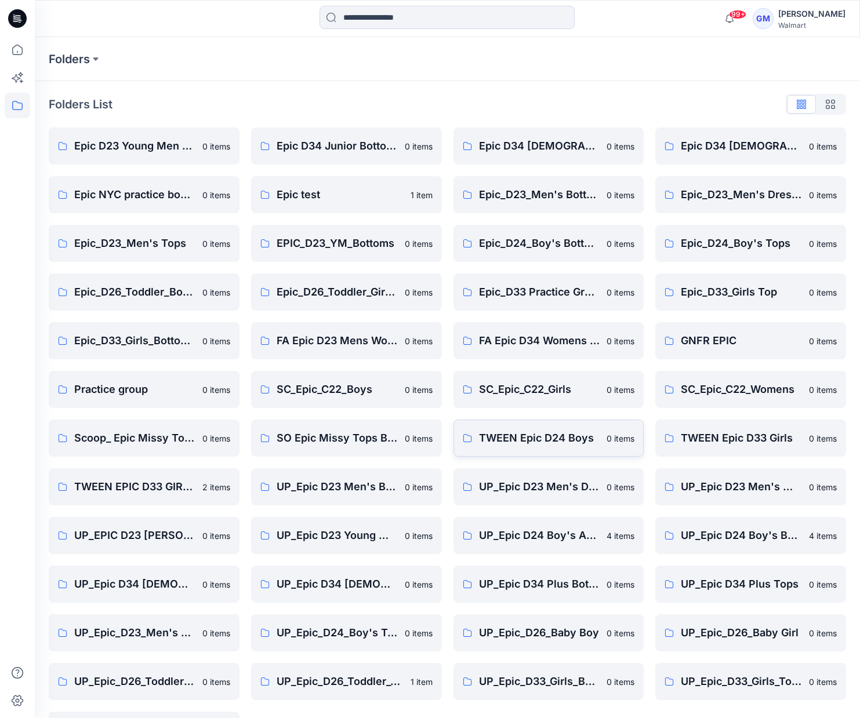
scroll to position [45, 0]
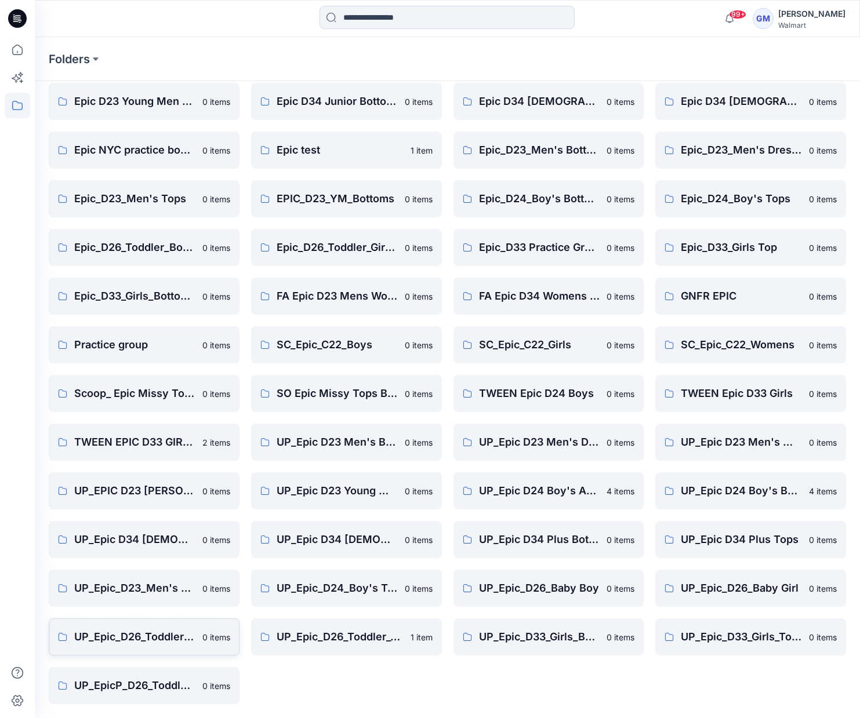
click at [143, 631] on p "UP_Epic_D26_Toddler_Boys Tops & Bottoms" at bounding box center [134, 637] width 121 height 16
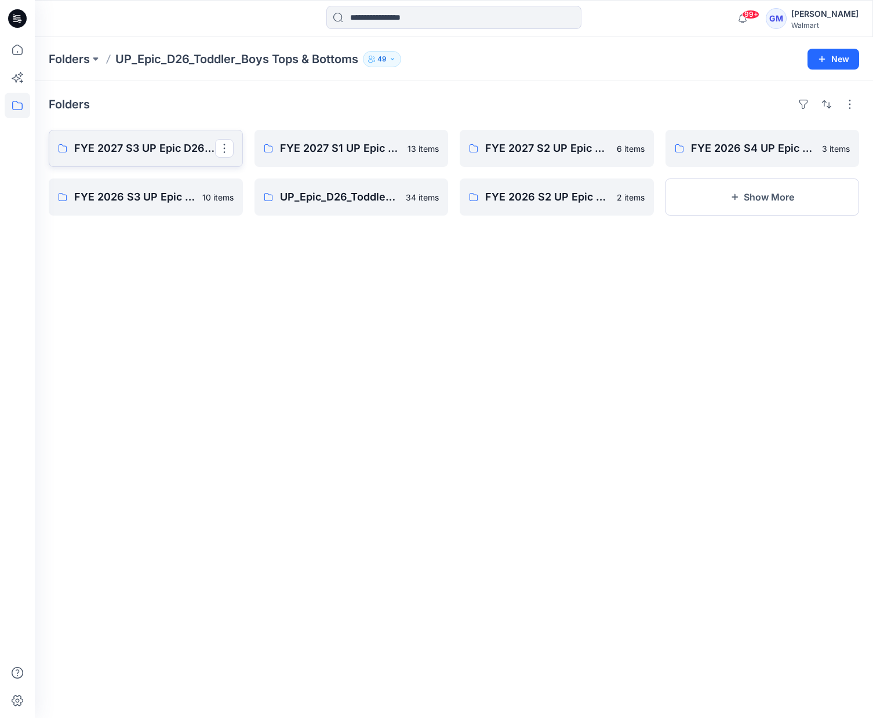
click at [110, 150] on p "FYE 2027 S3 UP Epic D26 Toddler Boy Tops & Bottoms" at bounding box center [144, 148] width 141 height 16
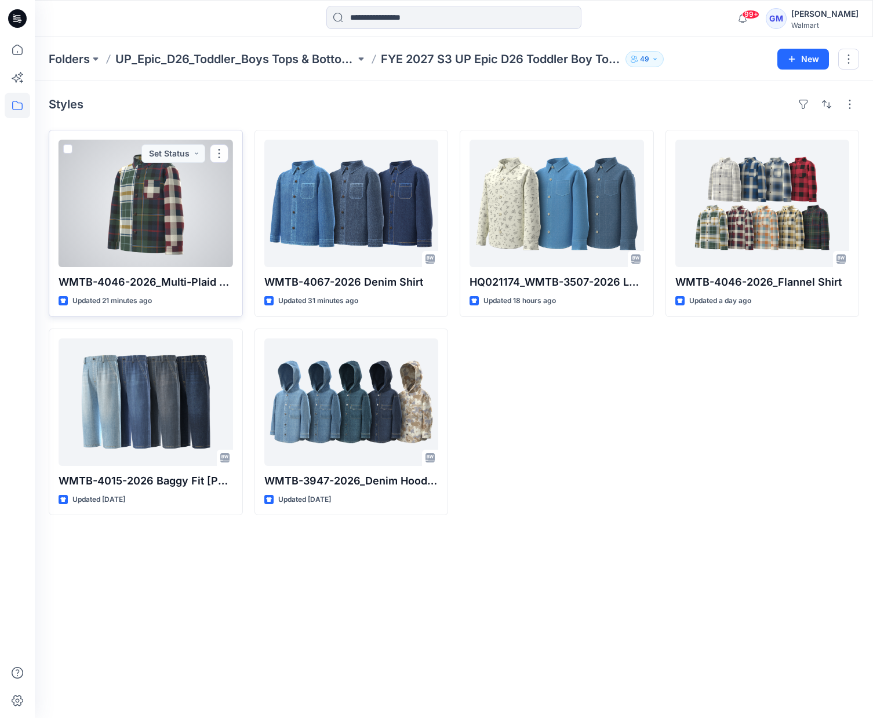
click at [56, 213] on div "WMTB-4046-2026_Multi-Plaid Flannel Shirt Updated 21 minutes ago Set Status" at bounding box center [146, 223] width 194 height 187
click at [128, 207] on div at bounding box center [146, 204] width 174 height 128
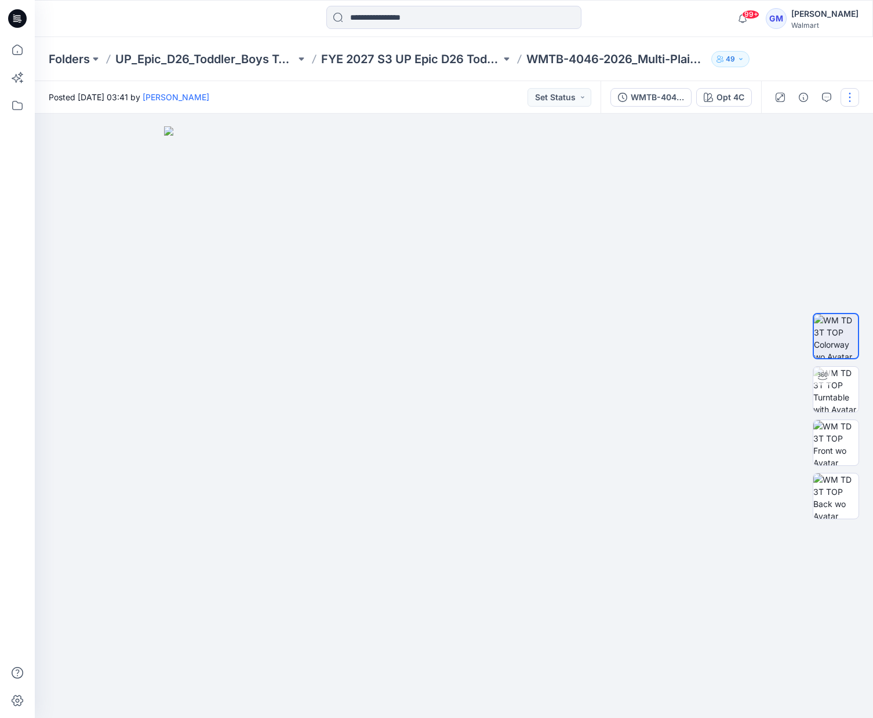
click at [854, 96] on button "button" at bounding box center [849, 97] width 19 height 19
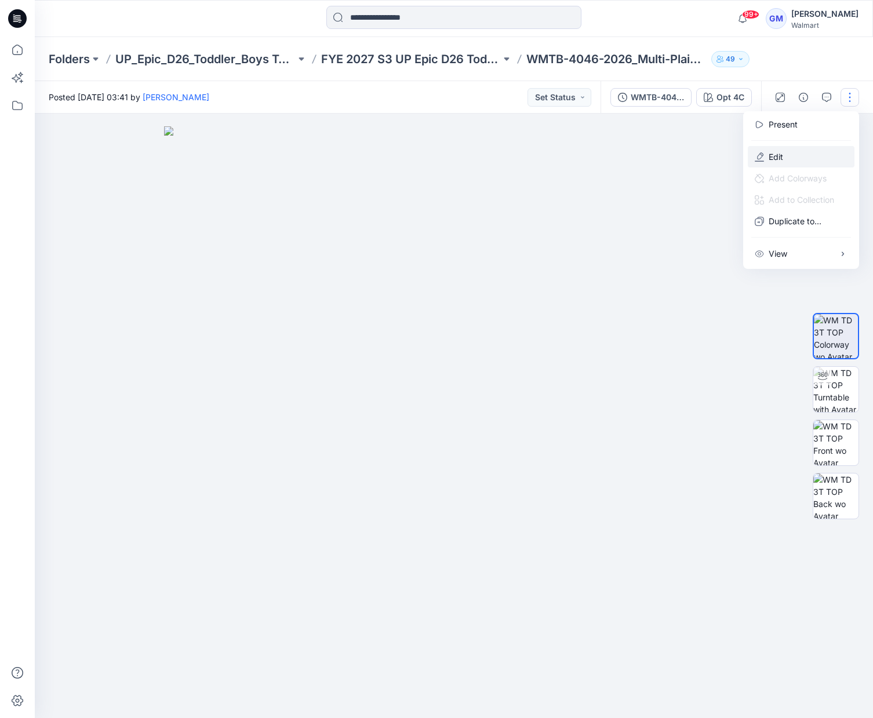
click at [794, 152] on button "Edit" at bounding box center [801, 156] width 107 height 21
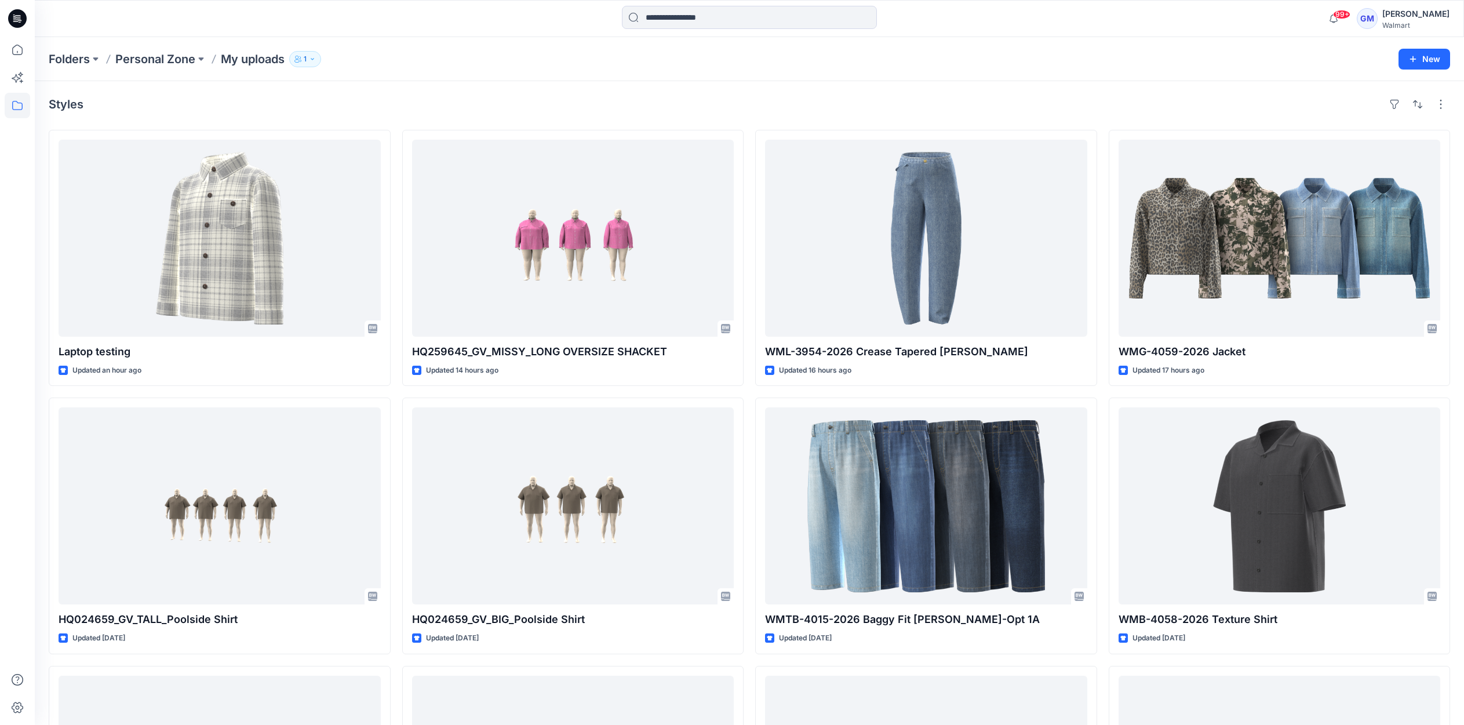
click at [1006, 100] on div "Styles" at bounding box center [749, 104] width 1401 height 19
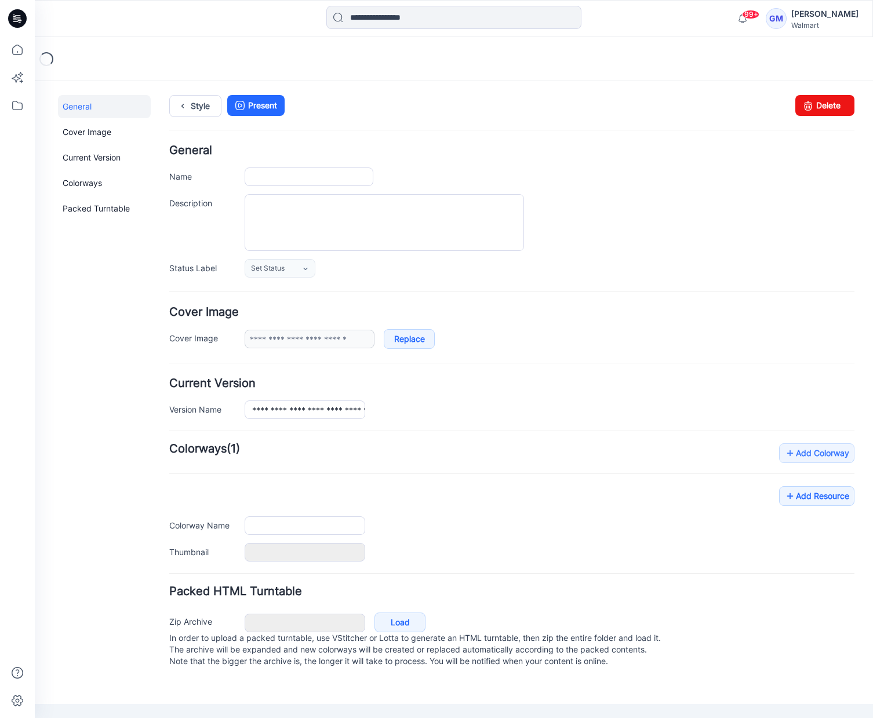
type input "**********"
type input "******"
type input "**********"
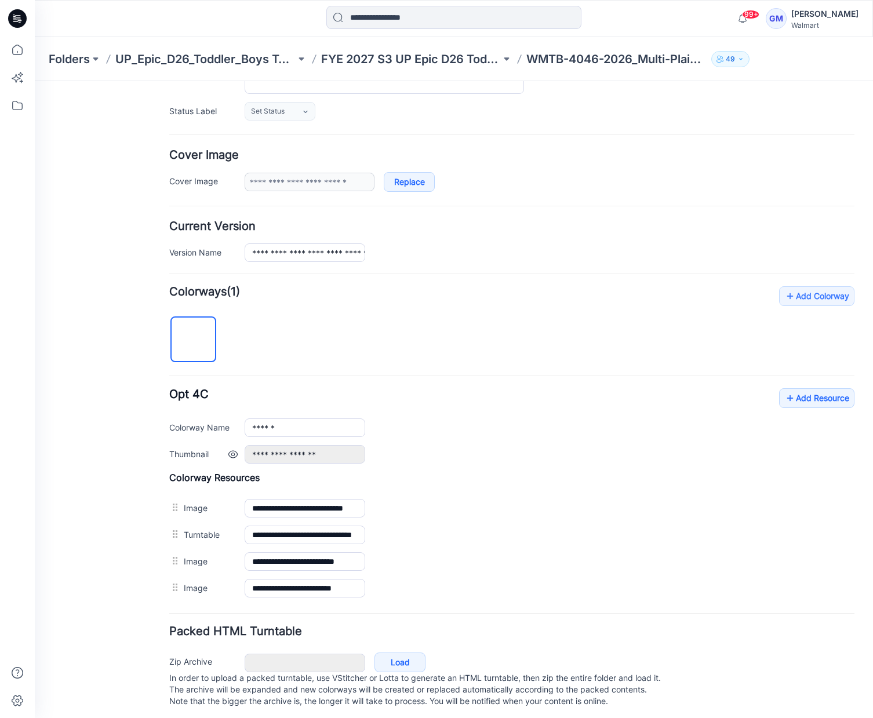
scroll to position [173, 0]
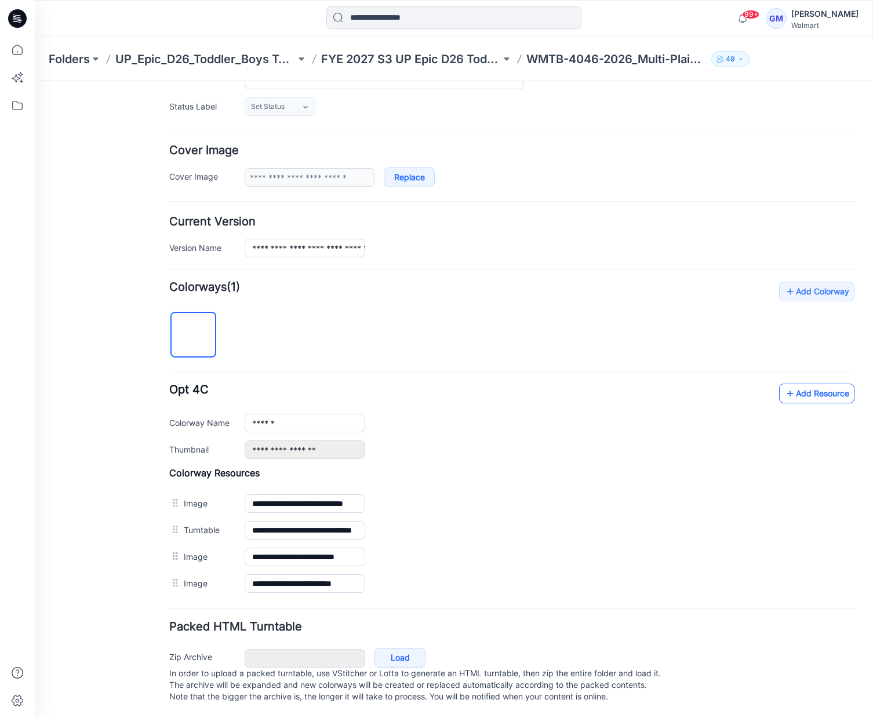
click at [784, 384] on icon at bounding box center [790, 393] width 12 height 19
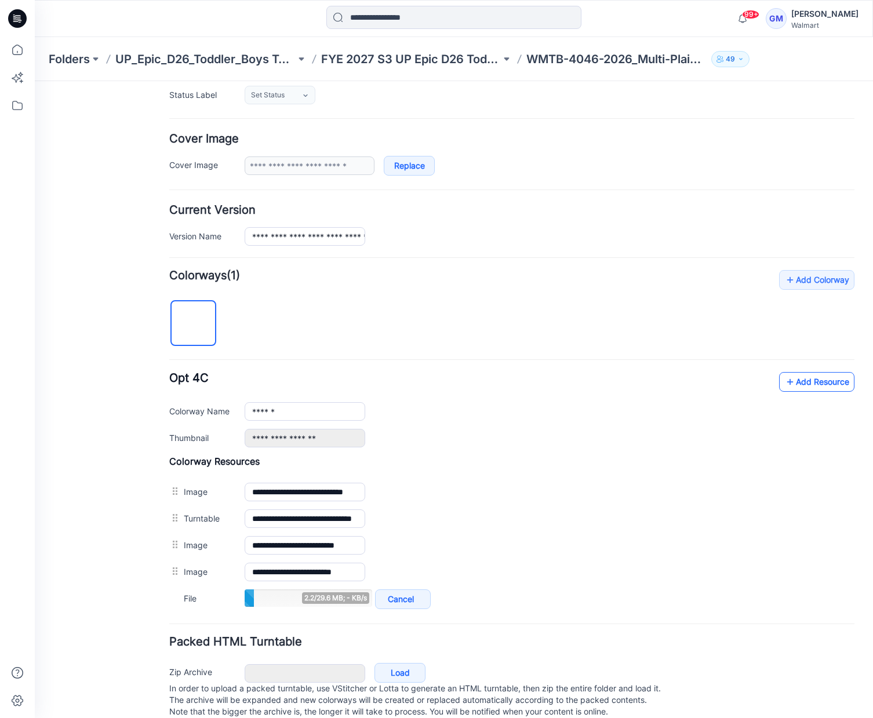
click at [779, 385] on link "Add Resource" at bounding box center [816, 382] width 75 height 20
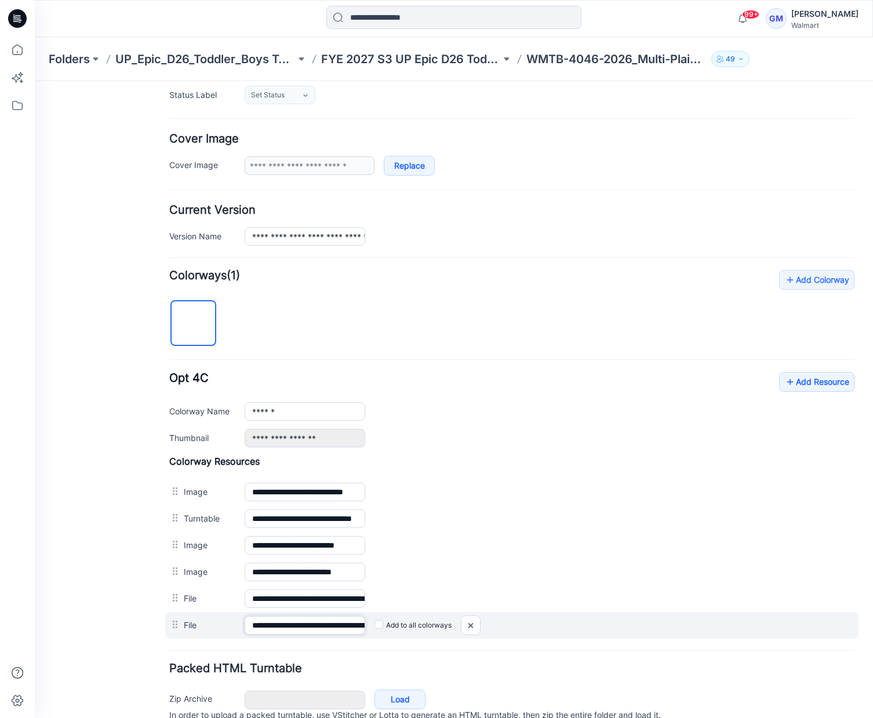
scroll to position [0, 169]
drag, startPoint x: 347, startPoint y: 624, endPoint x: 391, endPoint y: 621, distance: 44.1
click at [391, 621] on div "**********" at bounding box center [511, 625] width 693 height 27
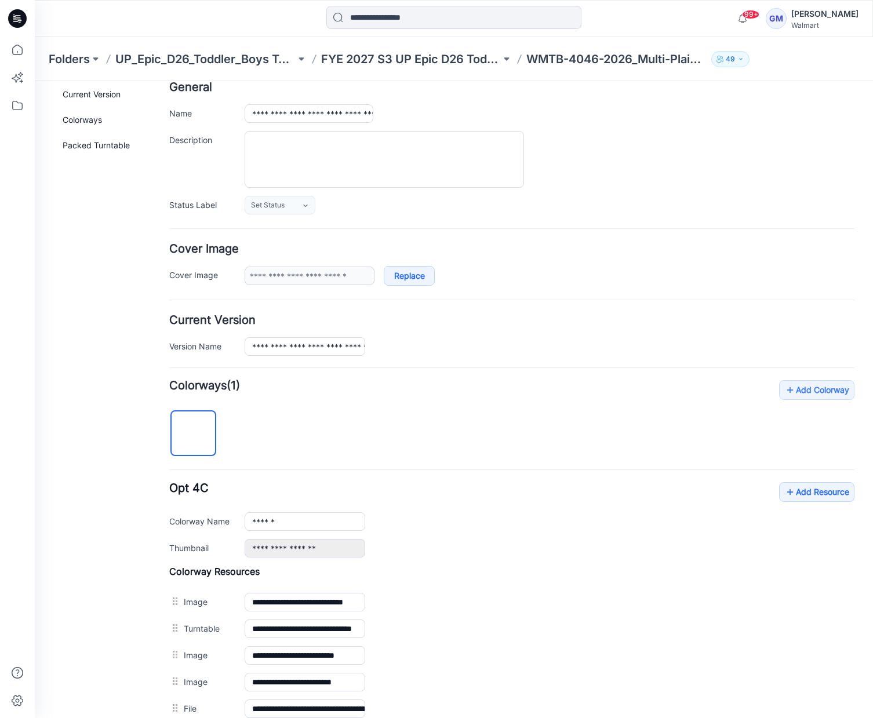
scroll to position [0, 0]
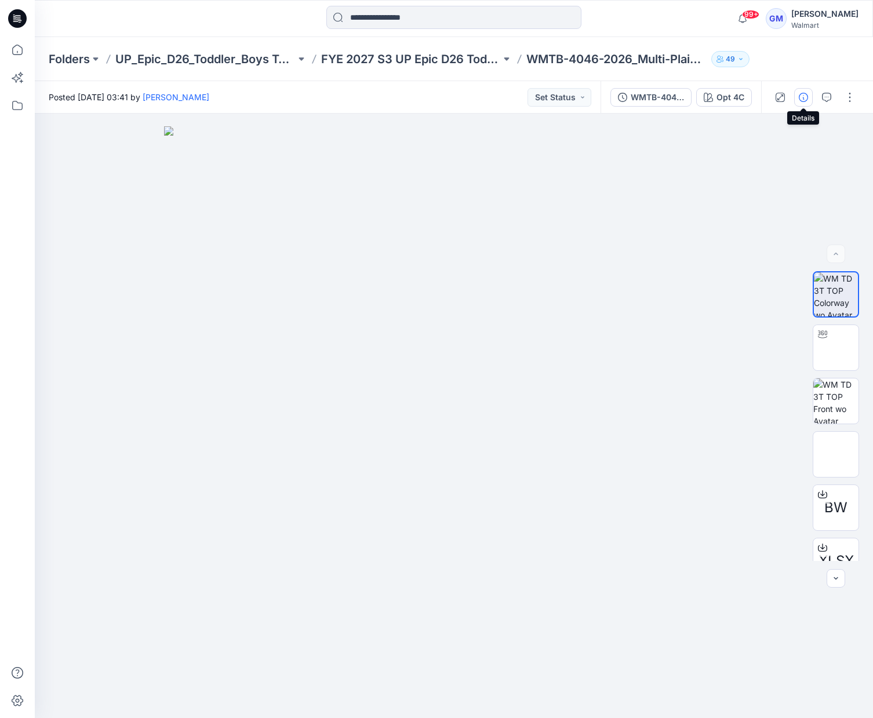
click at [808, 89] on button "button" at bounding box center [803, 97] width 19 height 19
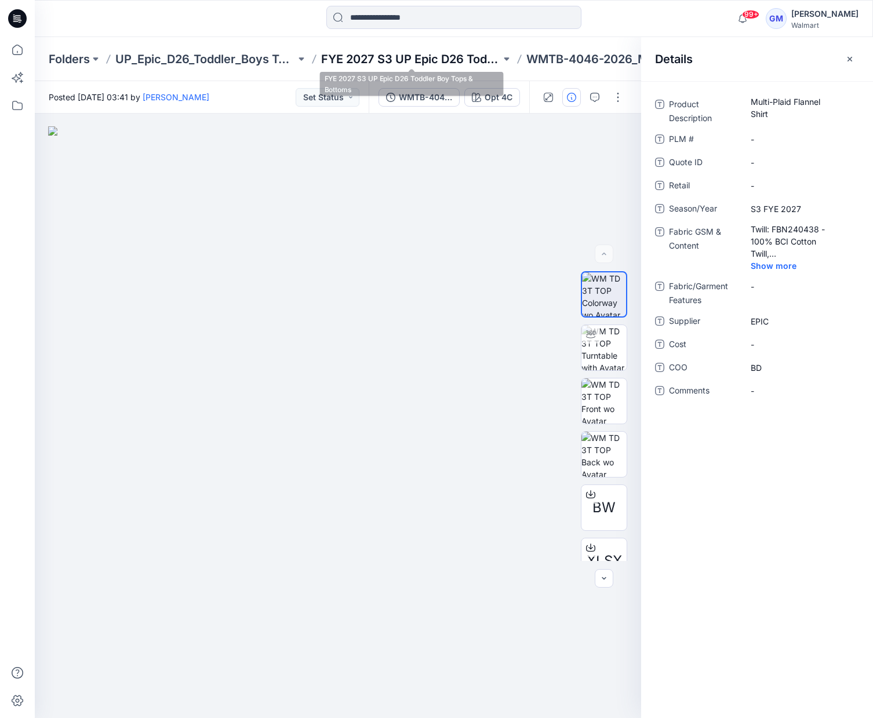
click at [446, 54] on p "FYE 2027 S3 UP Epic D26 Toddler Boy Tops & Bottoms" at bounding box center [411, 59] width 180 height 16
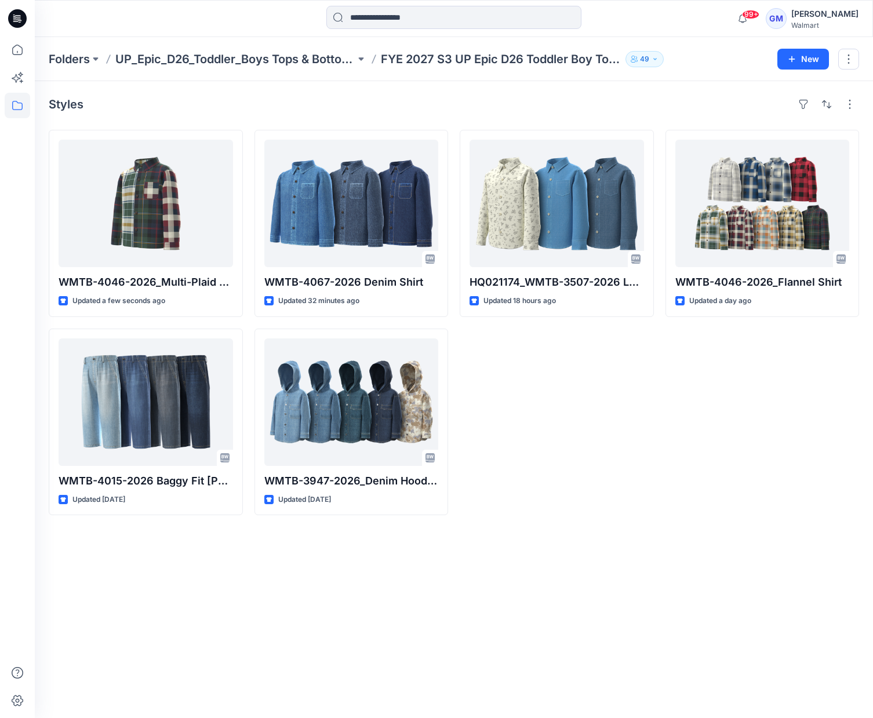
drag, startPoint x: 645, startPoint y: 386, endPoint x: 731, endPoint y: 435, distance: 98.6
click at [642, 385] on div "HQ021174_WMTB-3507-2026 LS Button Down Denim Shirt Updated 18 hours ago" at bounding box center [557, 322] width 194 height 385
click at [483, 620] on div "Styles WMTB-4046-2026_Multi-Plaid Flannel Shirt Updated a few seconds ago WMTB-…" at bounding box center [454, 399] width 838 height 637
click at [83, 56] on p "Folders" at bounding box center [69, 59] width 41 height 16
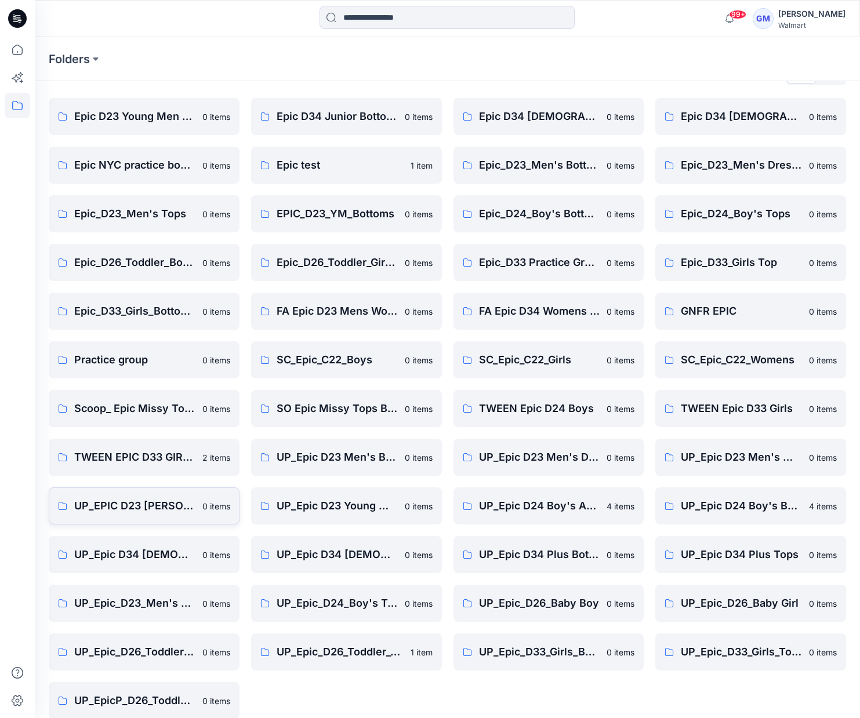
scroll to position [45, 0]
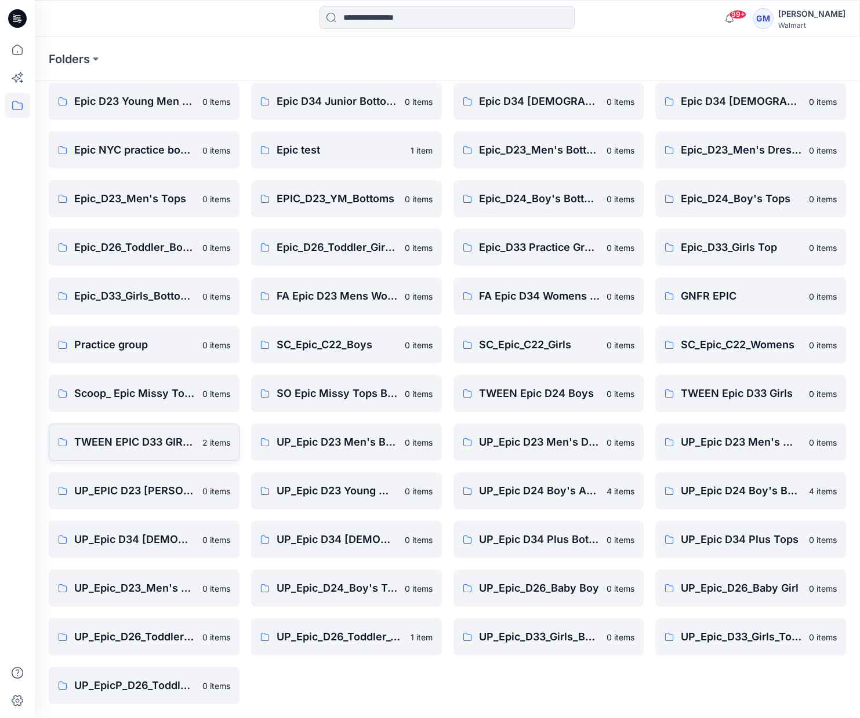
click at [140, 441] on p "TWEEN EPIC D33 GIRLS" at bounding box center [134, 442] width 121 height 16
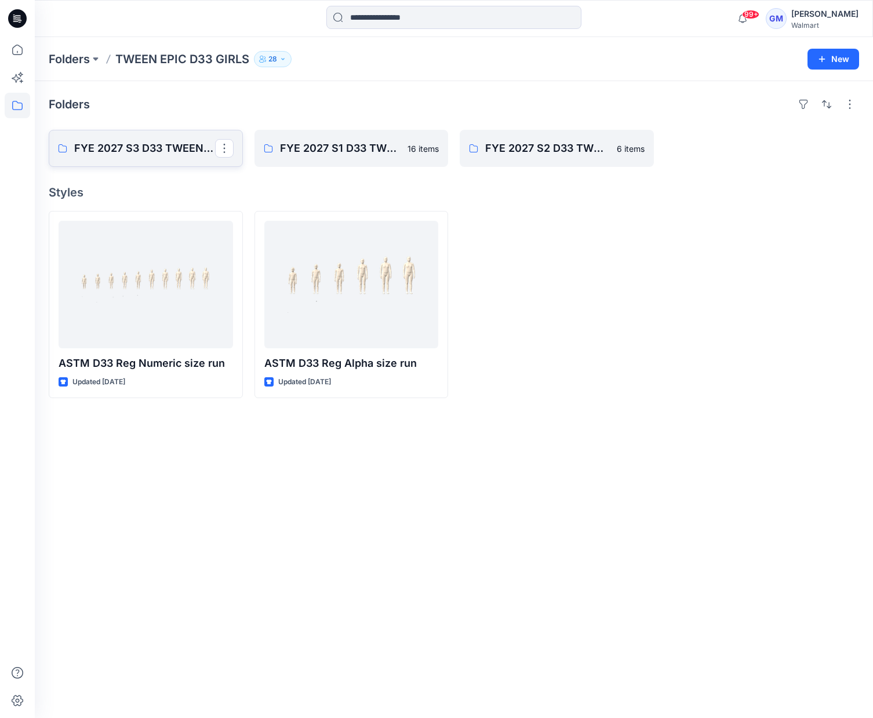
click at [152, 150] on p "FYE 2027 S3 D33 TWEEN GIRL EPIC" at bounding box center [144, 148] width 141 height 16
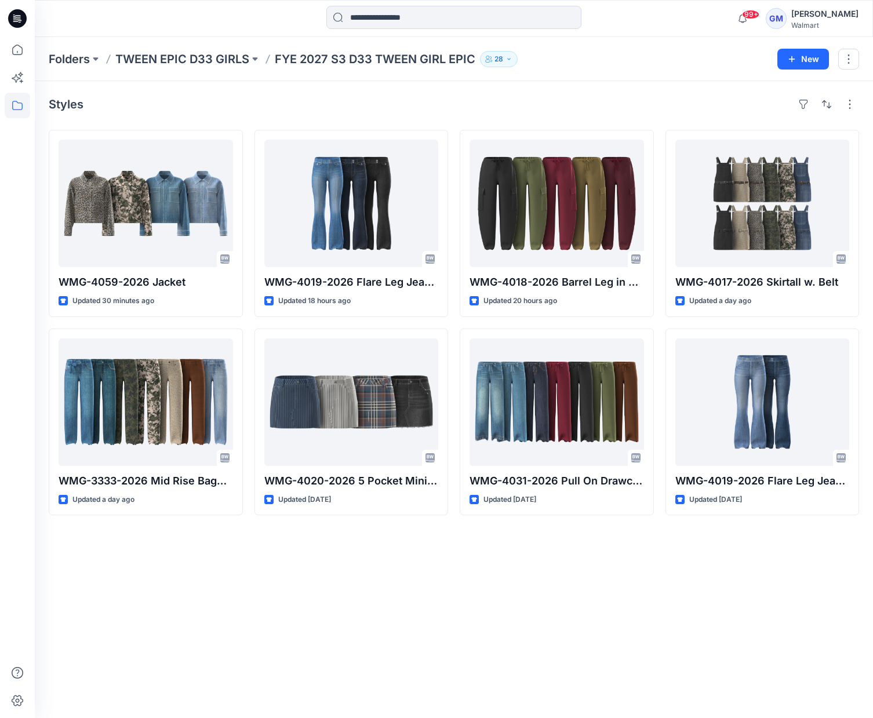
click at [320, 606] on div "Styles WMG-4059-2026 Jacket Updated 30 minutes ago WMG-3333-2026 Mid Rise Baggy…" at bounding box center [454, 399] width 838 height 637
drag, startPoint x: 132, startPoint y: 110, endPoint x: 199, endPoint y: 105, distance: 67.9
click at [132, 110] on div "Styles" at bounding box center [454, 104] width 810 height 19
click at [139, 571] on div "Styles WMG-4059-2026 Jacket Updated an hour ago WMG-3333-2026 Mid Rise Baggy St…" at bounding box center [454, 399] width 838 height 637
click at [108, 644] on div "Styles WMG-4059-2026 Jacket Updated an hour ago WMG-3333-2026 Mid Rise Baggy St…" at bounding box center [454, 399] width 838 height 637
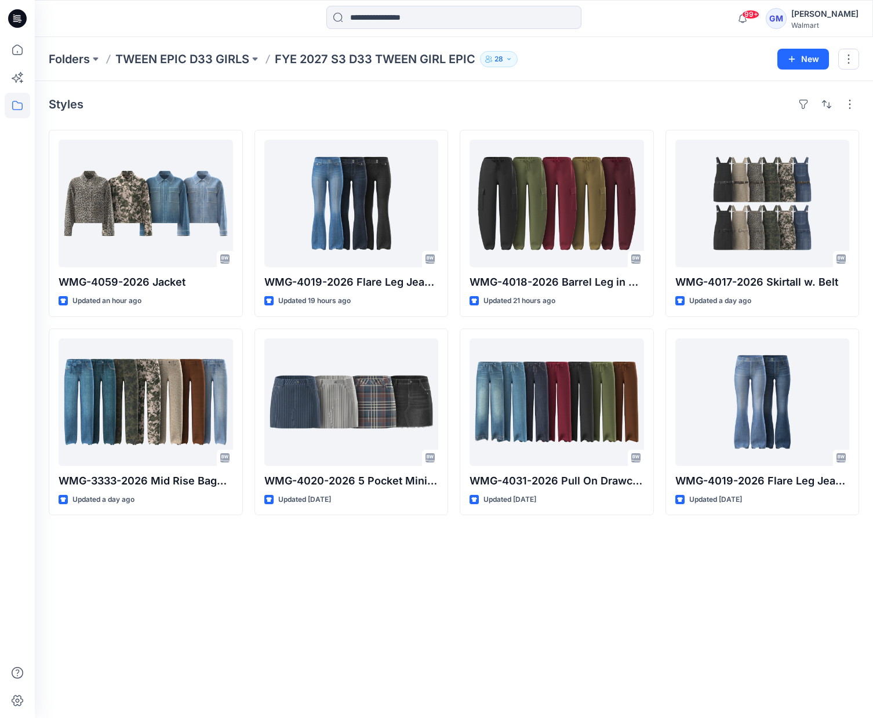
click at [629, 630] on div "Styles WMG-4059-2026 Jacket Updated an hour ago WMG-3333-2026 Mid Rise Baggy St…" at bounding box center [454, 399] width 838 height 637
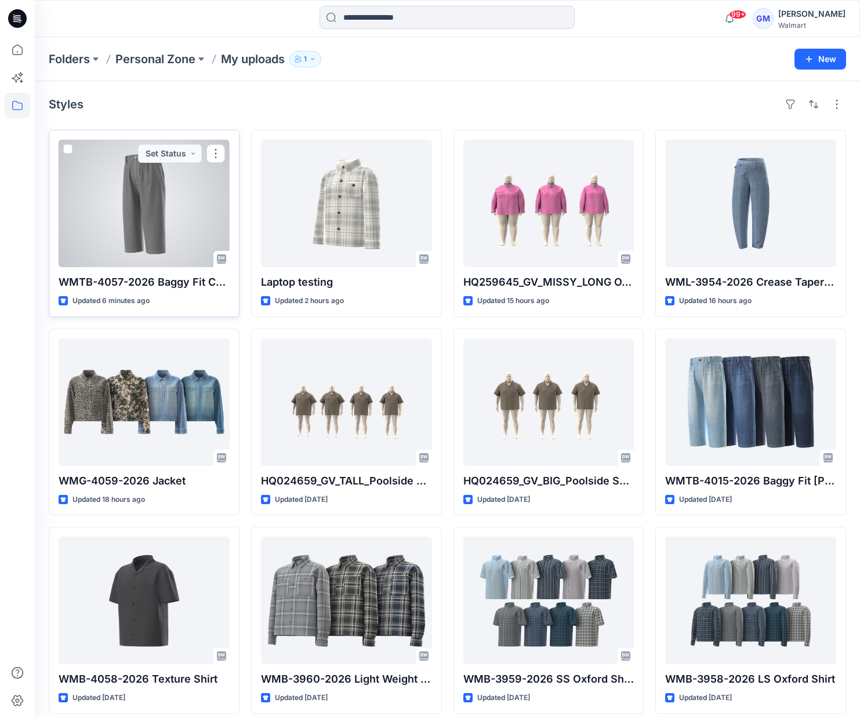
click at [167, 222] on div at bounding box center [144, 204] width 171 height 128
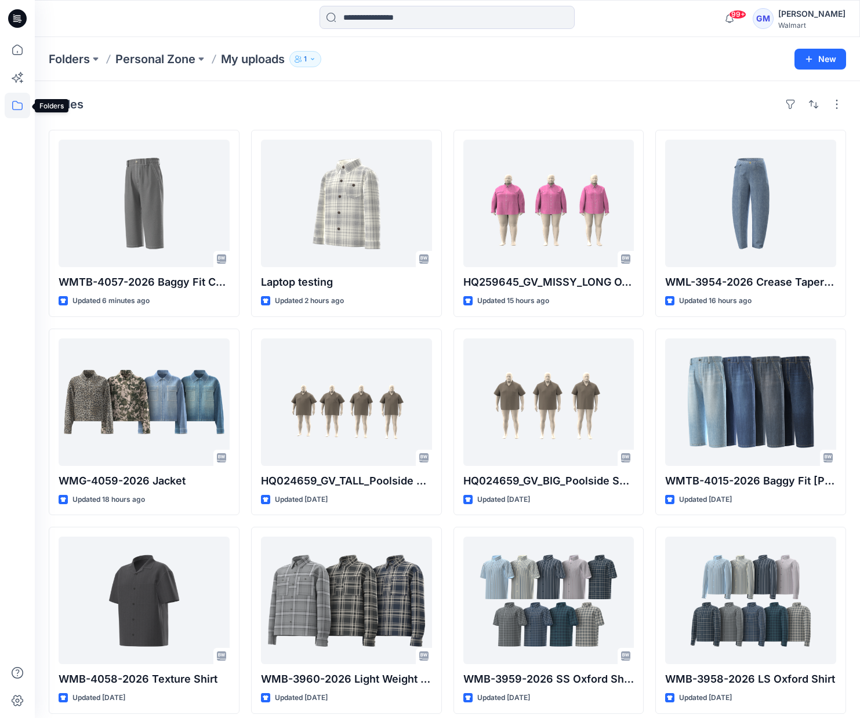
click at [19, 108] on icon at bounding box center [18, 106] width 26 height 26
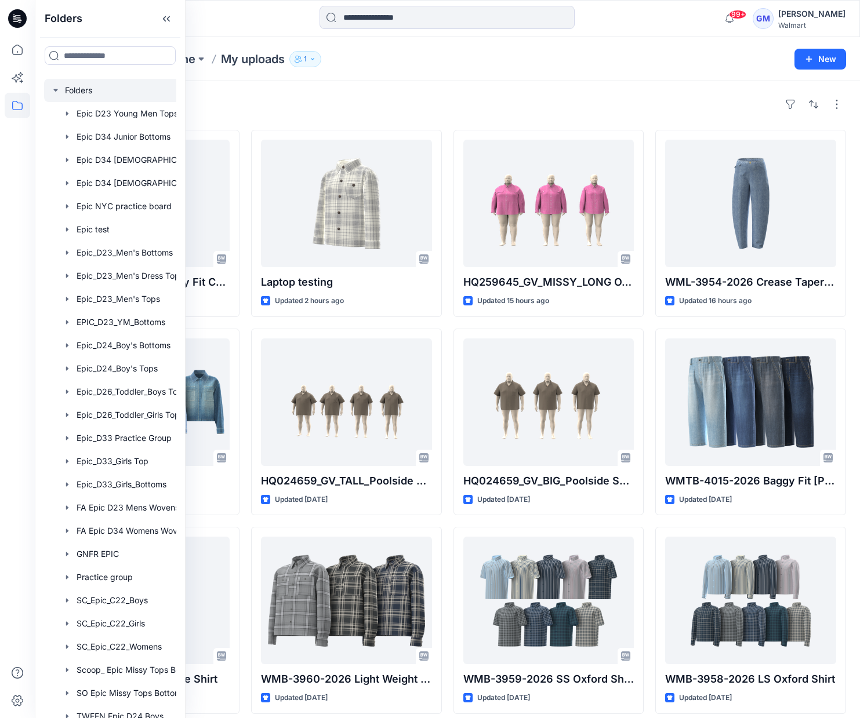
click at [72, 85] on div at bounding box center [125, 90] width 162 height 23
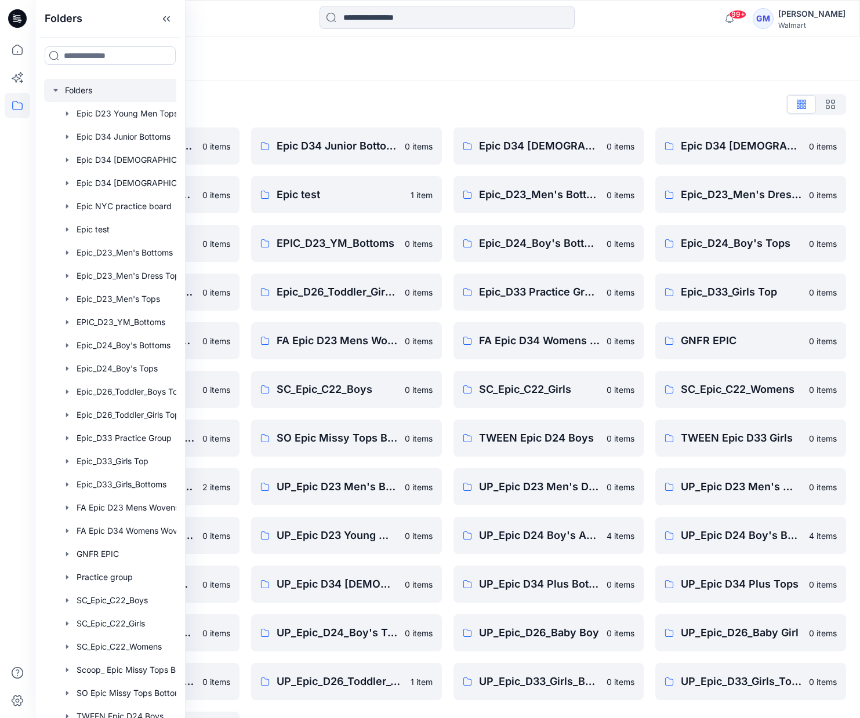
click at [244, 102] on div "Folders List" at bounding box center [447, 104] width 797 height 19
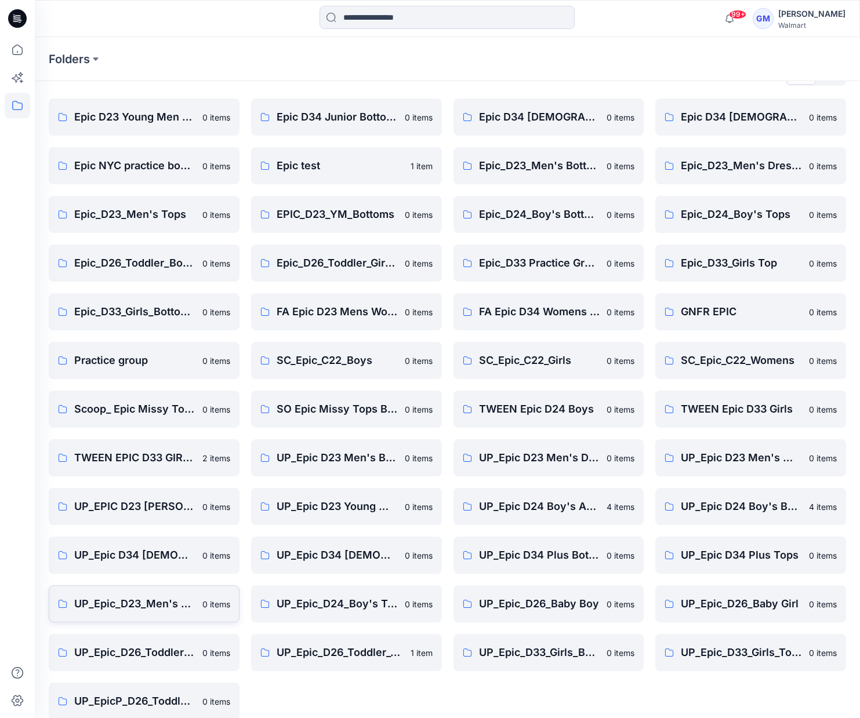
scroll to position [45, 0]
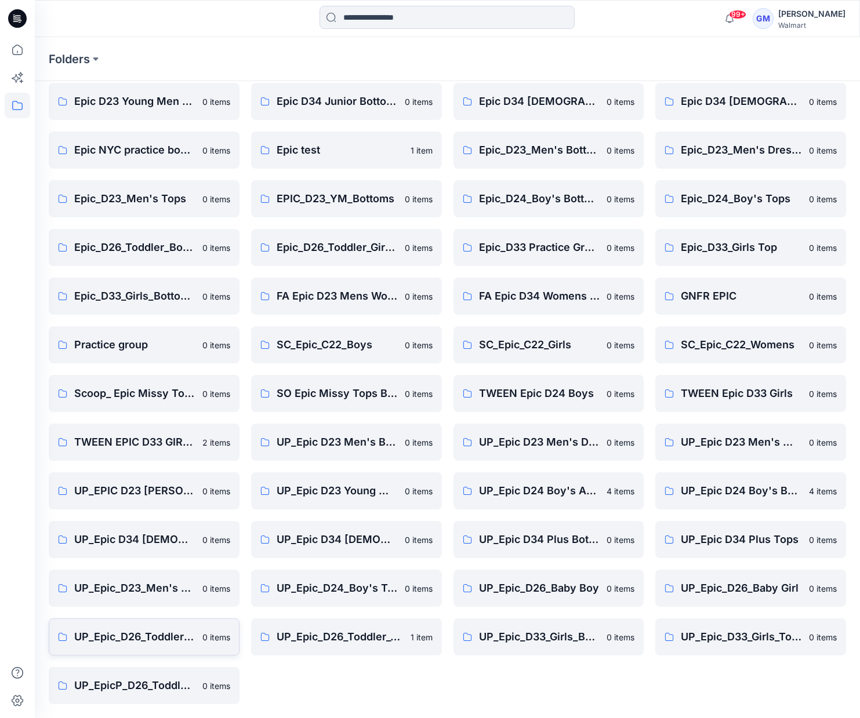
click at [158, 633] on p "UP_Epic_D26_Toddler_Boys Tops & Bottoms" at bounding box center [134, 637] width 121 height 16
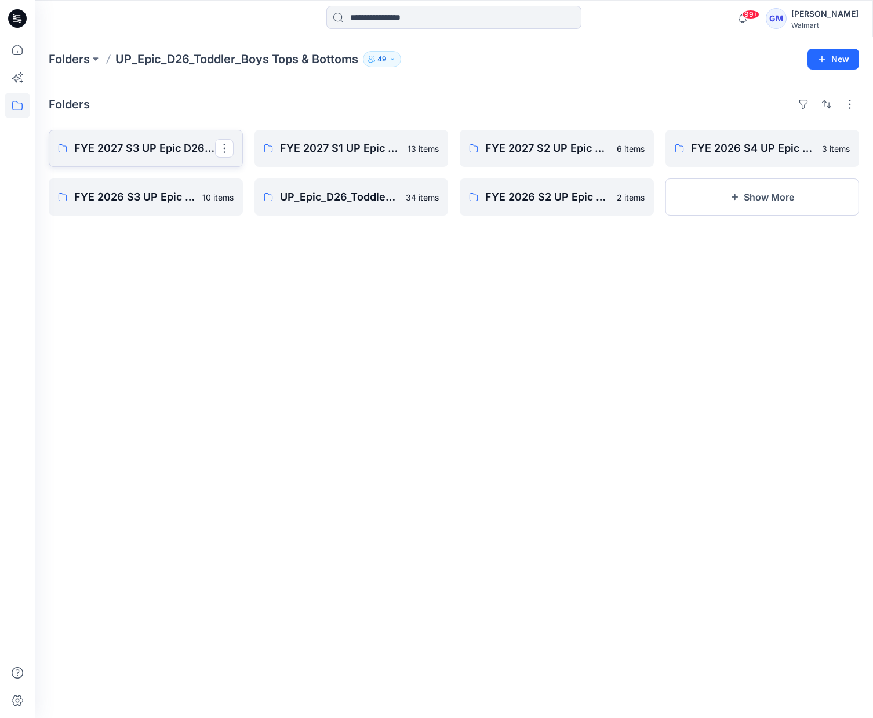
click at [163, 150] on p "FYE 2027 S3 UP Epic D26 Toddler Boy Tops & Bottoms" at bounding box center [144, 148] width 141 height 16
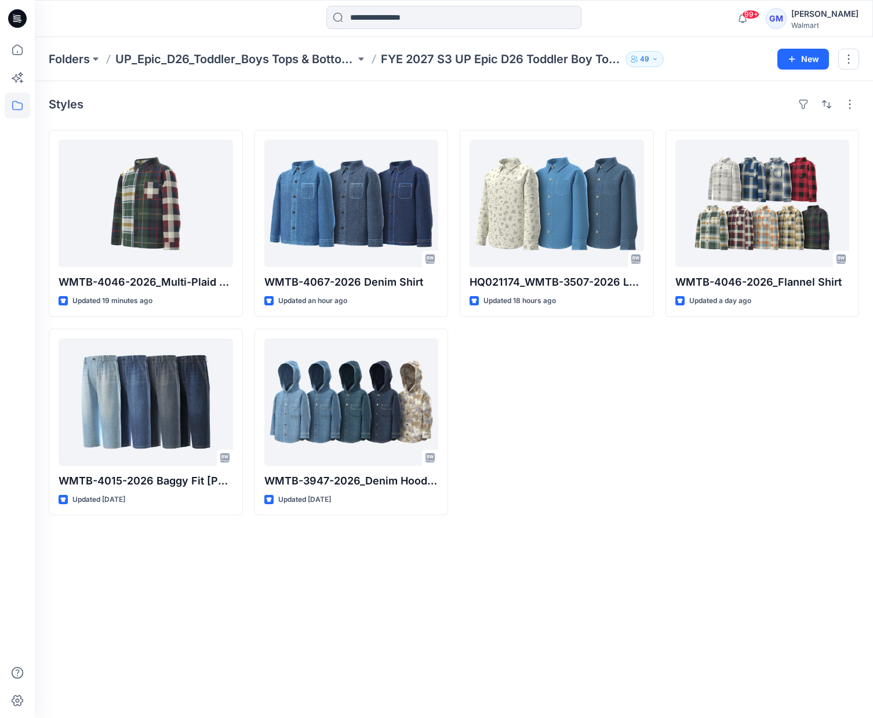
click at [689, 452] on div "WMTB-4046-2026_Flannel Shirt Updated a day ago" at bounding box center [762, 322] width 194 height 385
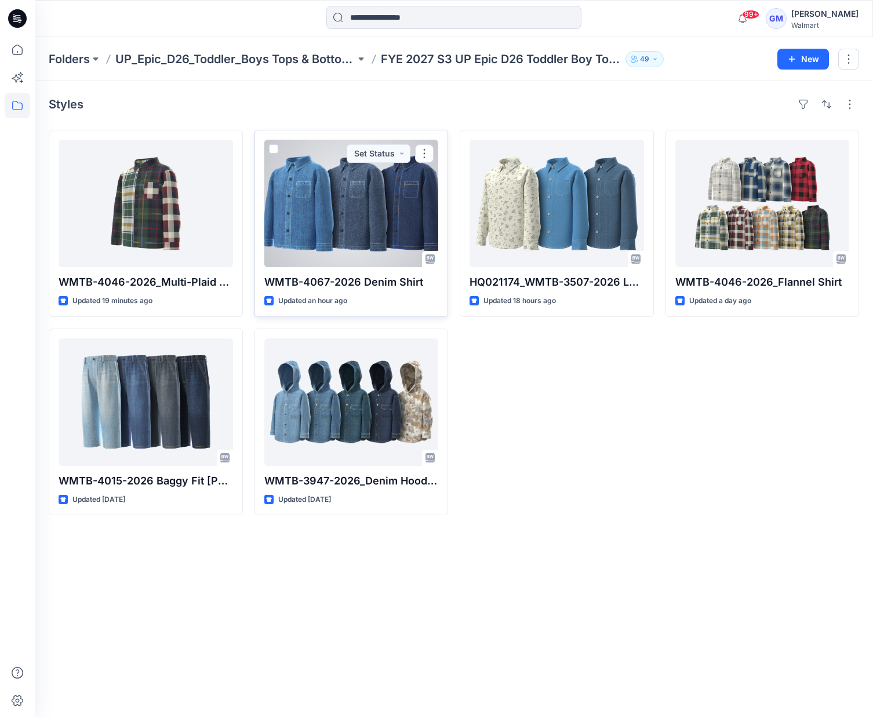
click at [403, 221] on div at bounding box center [351, 204] width 174 height 128
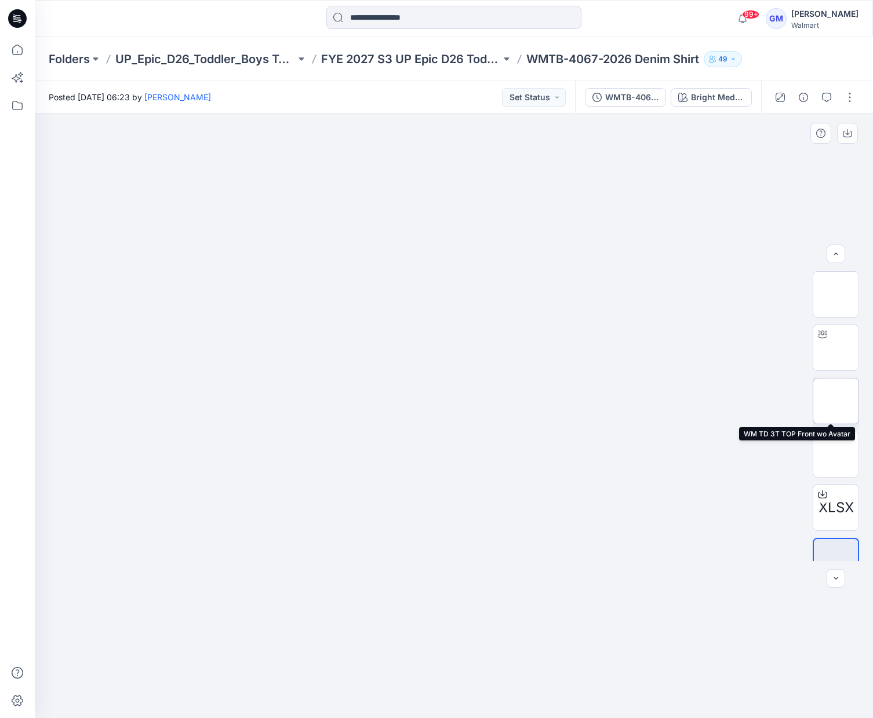
scroll to position [23, 0]
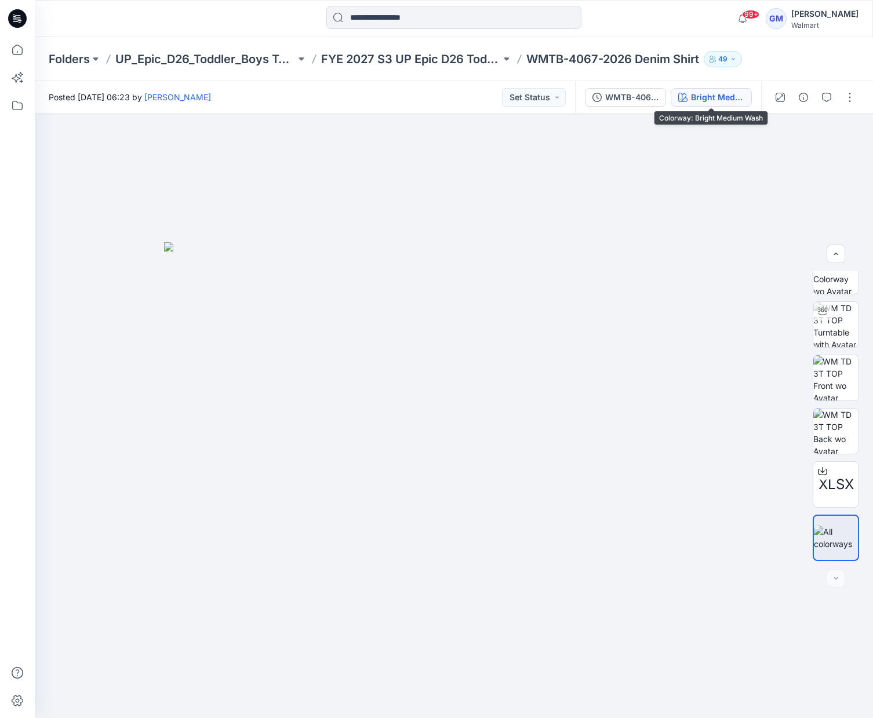
click at [711, 93] on div "Bright Medium Wash" at bounding box center [717, 97] width 53 height 13
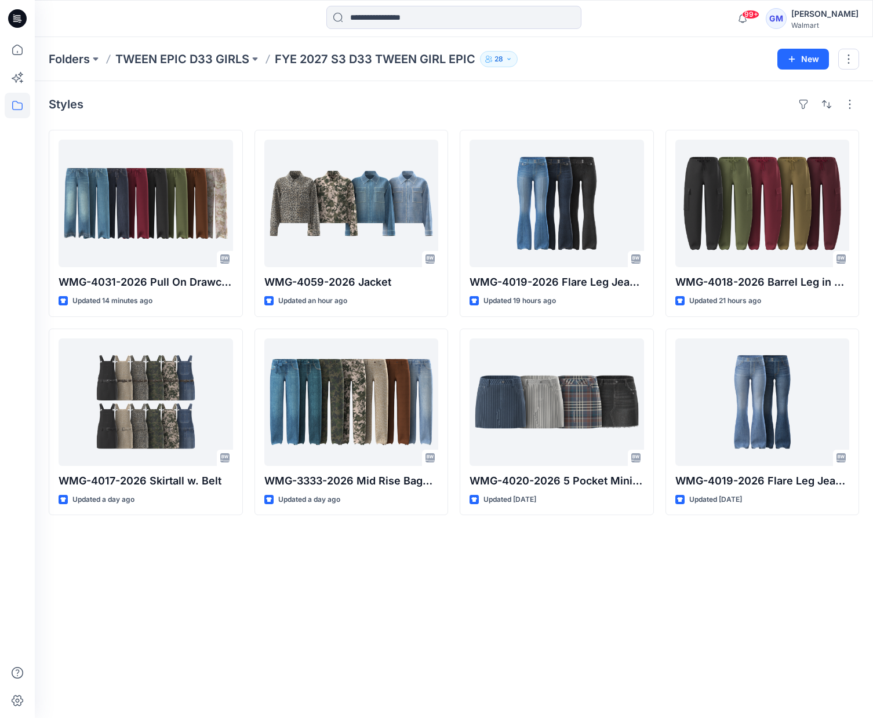
click at [92, 577] on div "Styles WMG-4031-2026 Pull On Drawcord Wide Leg_Opt3 Updated 14 minutes ago WMG-…" at bounding box center [454, 399] width 838 height 637
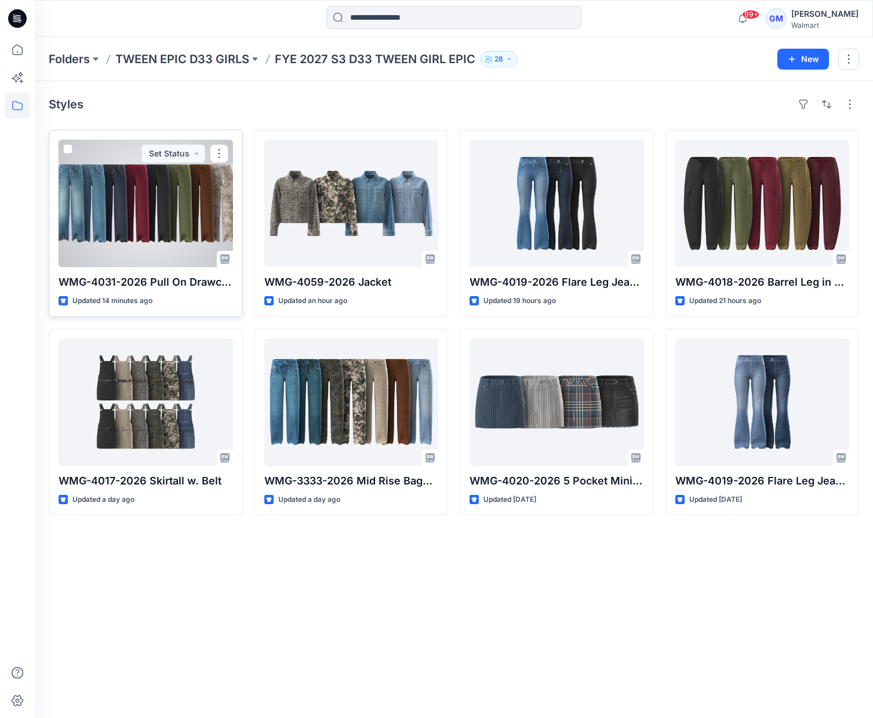
click at [132, 206] on div at bounding box center [146, 204] width 174 height 128
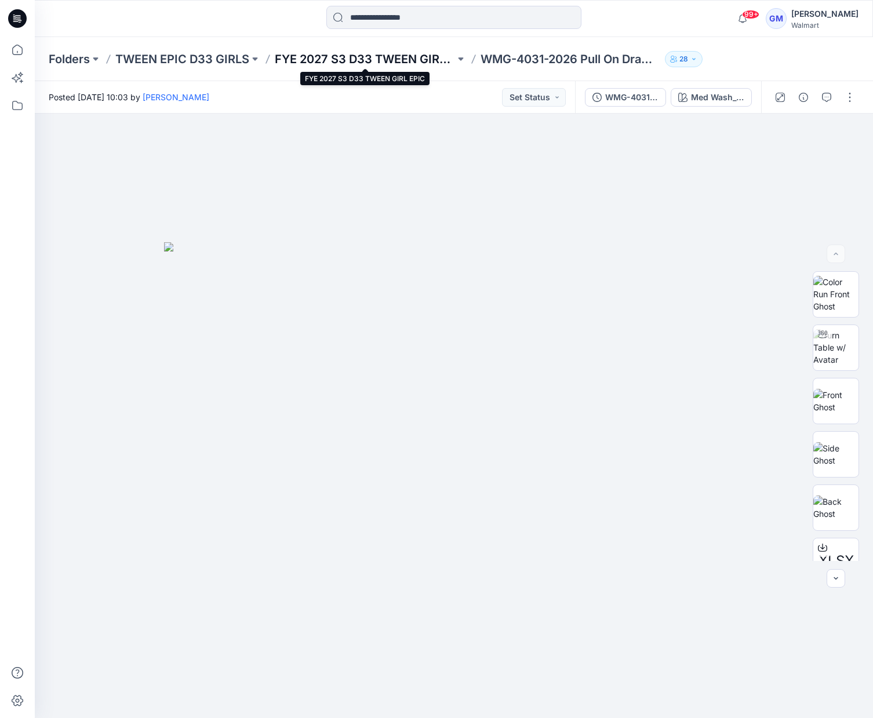
click at [390, 57] on p "FYE 2027 S3 D33 TWEEN GIRL EPIC" at bounding box center [365, 59] width 180 height 16
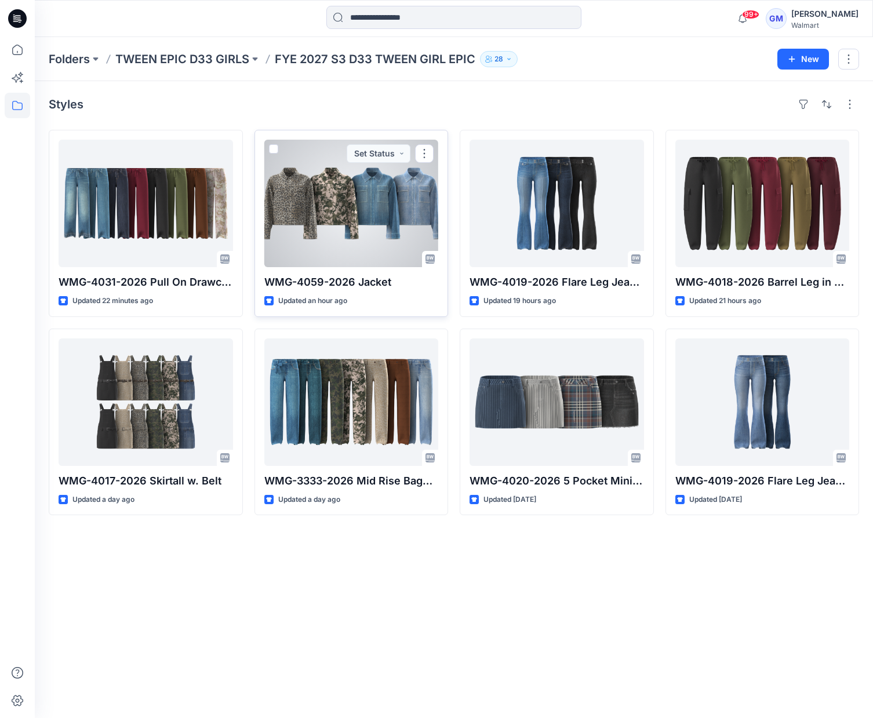
click at [400, 192] on div at bounding box center [351, 204] width 174 height 128
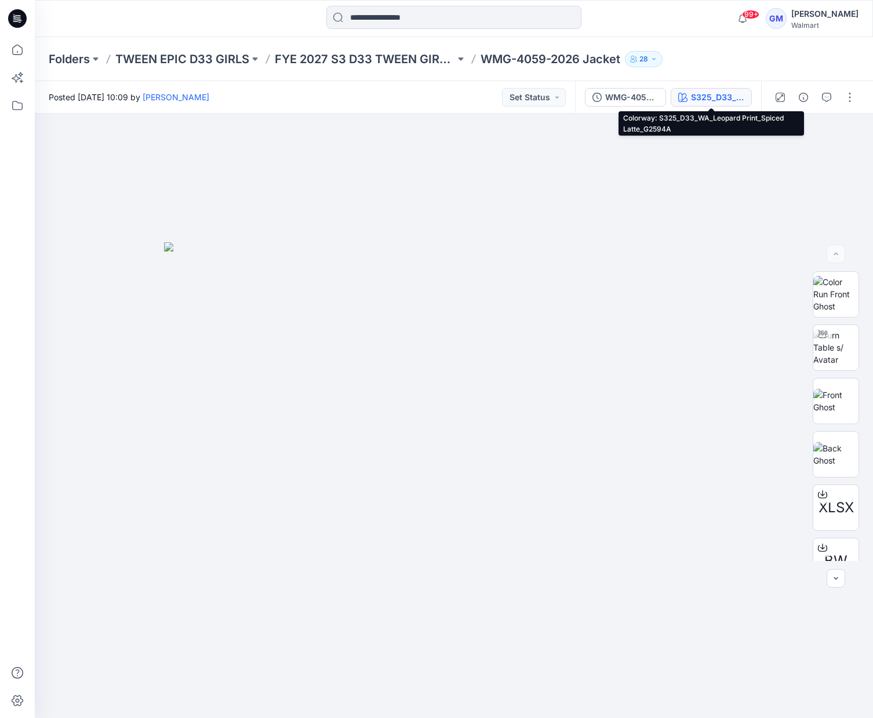
click at [723, 92] on div "S325_D33_WA_Leopard Print_Spiced Latte_G2594A" at bounding box center [717, 97] width 53 height 13
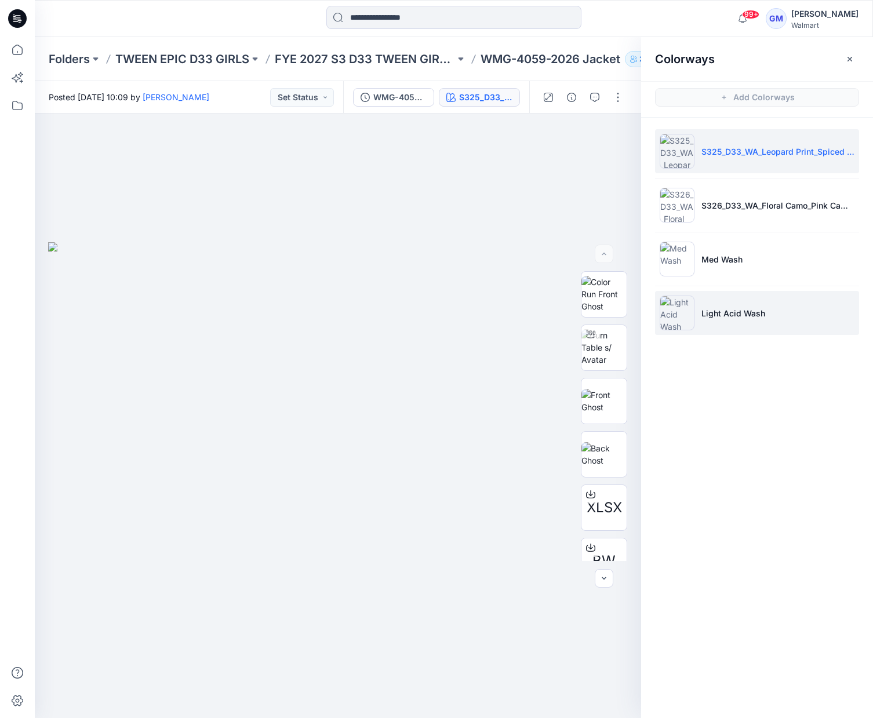
click at [713, 303] on li "Light Acid Wash" at bounding box center [757, 313] width 204 height 44
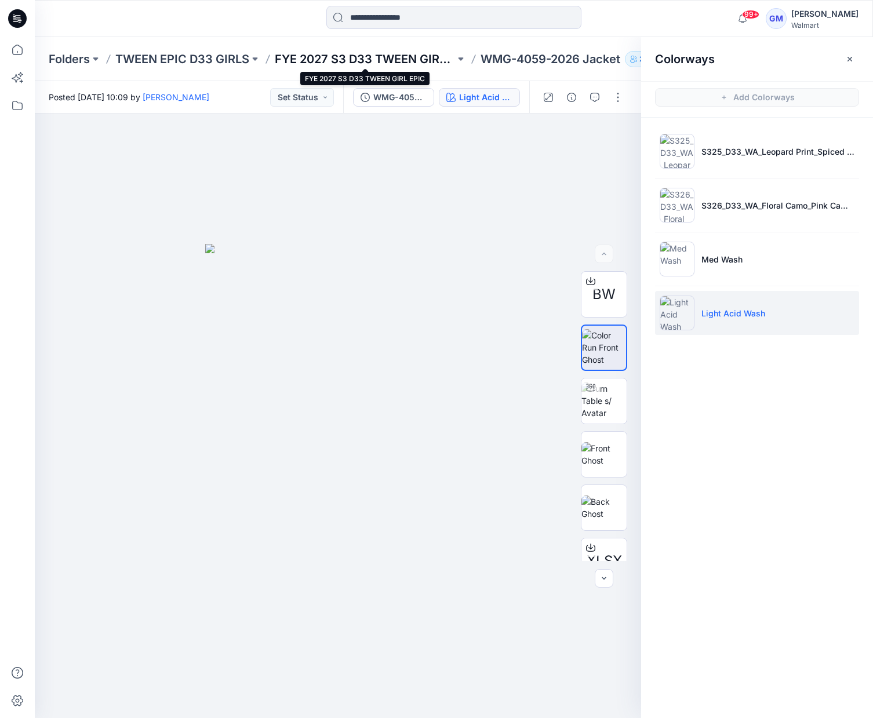
click at [430, 59] on p "FYE 2027 S3 D33 TWEEN GIRL EPIC" at bounding box center [365, 59] width 180 height 16
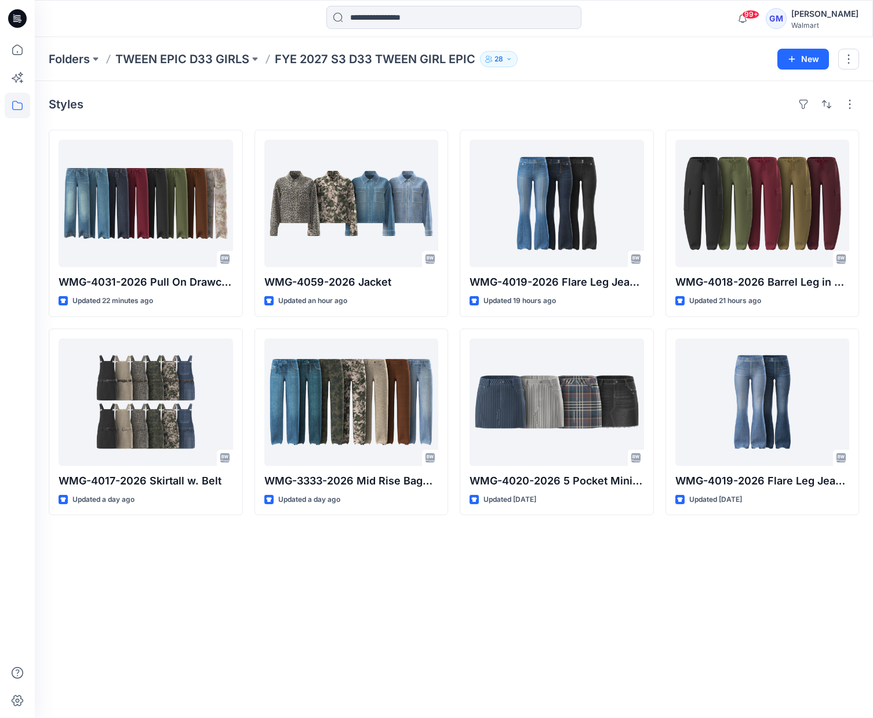
click at [672, 573] on div "Styles WMG-4031-2026 Pull On Drawcord Wide Leg_Opt3 Updated 22 minutes ago WMG-…" at bounding box center [454, 399] width 838 height 637
click at [543, 607] on div "Styles WMG-4031-2026 Pull On Drawcord Wide Leg_Opt3 Updated 22 minutes ago WMG-…" at bounding box center [454, 399] width 838 height 637
click at [155, 52] on p "TWEEN EPIC D33 GIRLS" at bounding box center [182, 59] width 134 height 16
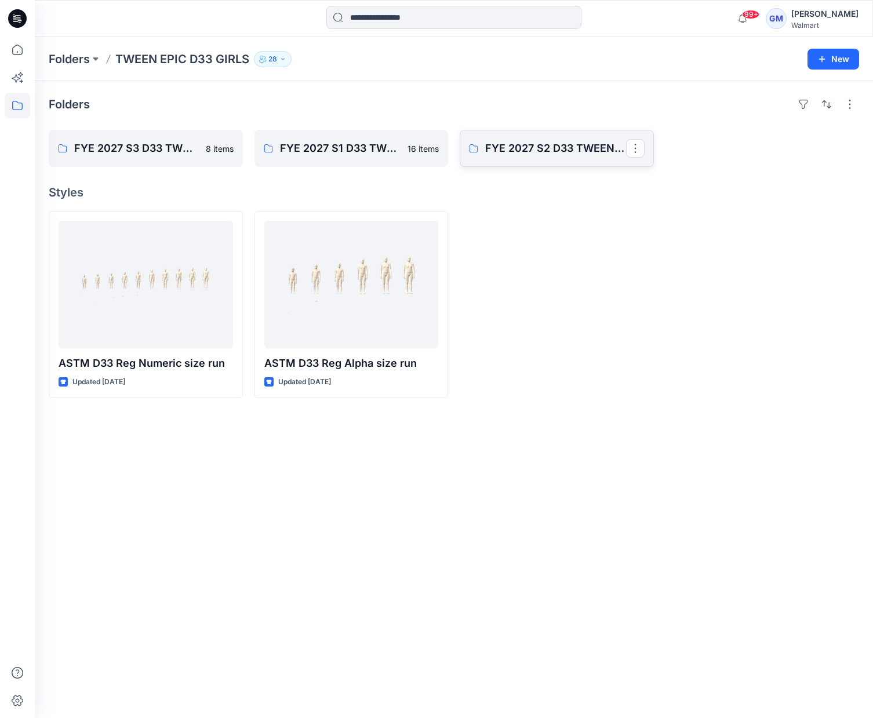
click at [519, 158] on link "FYE 2027 S2 D33 TWEEN GIRL EPIC" at bounding box center [557, 148] width 194 height 37
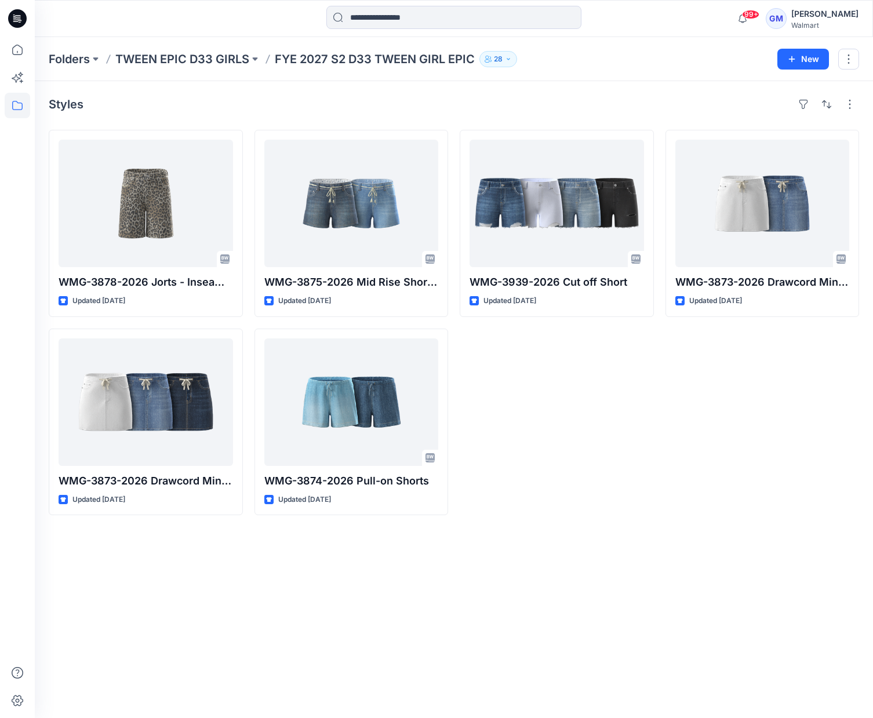
click at [592, 515] on div "Styles WMG-3878-2026 Jorts - Inseam 6.5 Updated 13 days ago WMG-3873-2026 Drawc…" at bounding box center [454, 399] width 838 height 637
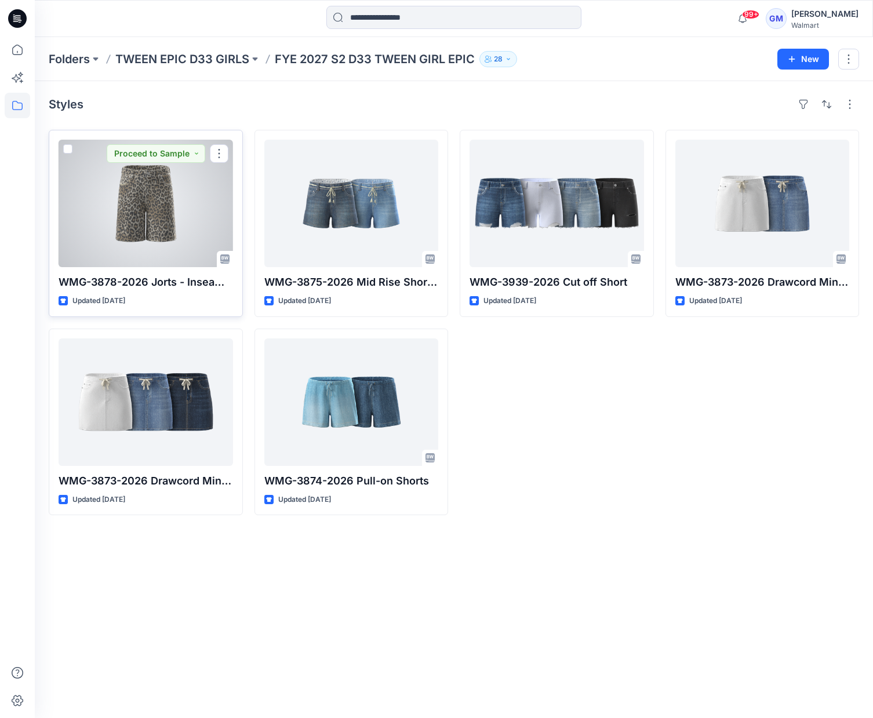
click at [172, 241] on div at bounding box center [146, 204] width 174 height 128
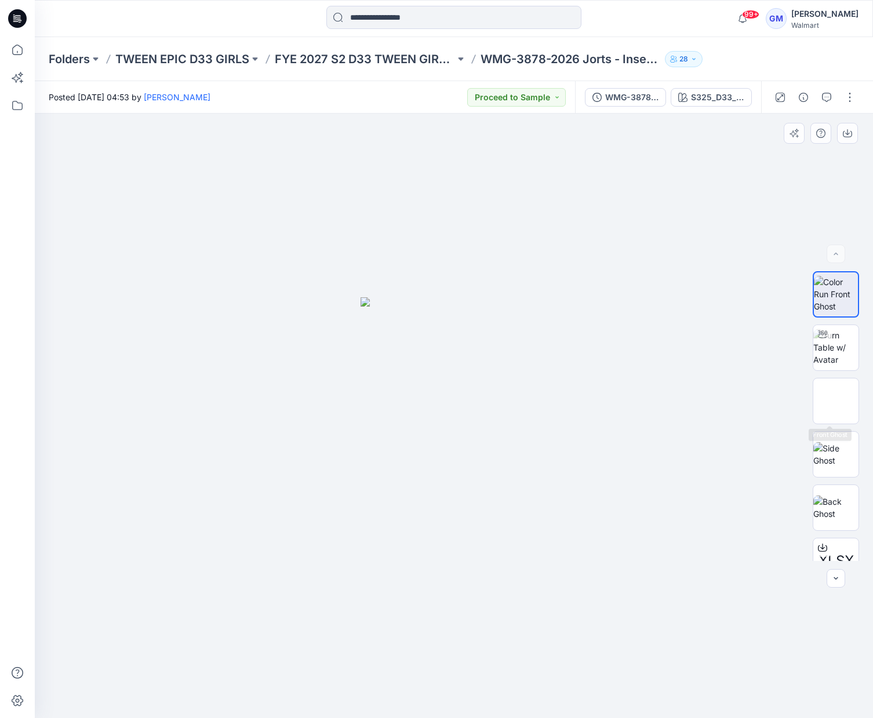
click at [837, 371] on div "XLSX BW" at bounding box center [836, 416] width 46 height 290
click at [837, 354] on img at bounding box center [835, 347] width 45 height 37
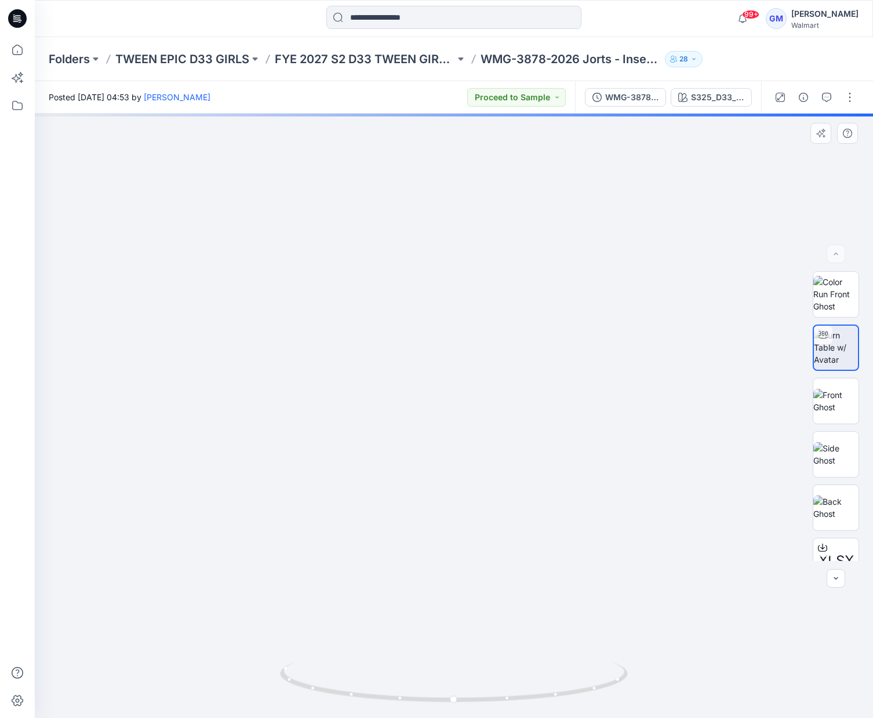
drag, startPoint x: 502, startPoint y: 602, endPoint x: 504, endPoint y: 450, distance: 152.5
click at [504, 450] on img at bounding box center [454, 90] width 1905 height 1258
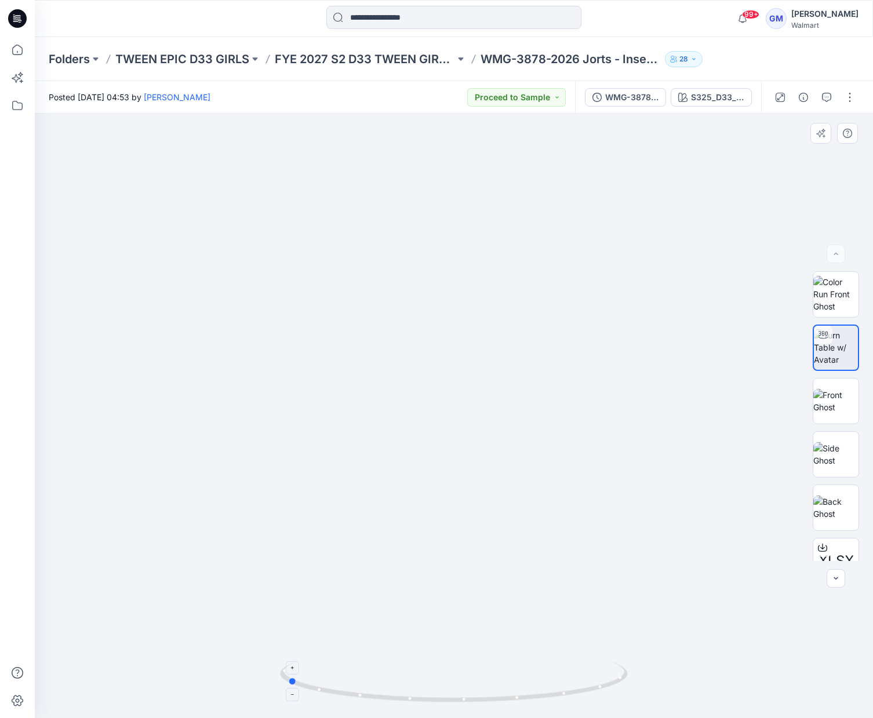
drag, startPoint x: 613, startPoint y: 690, endPoint x: 446, endPoint y: 690, distance: 166.9
click at [446, 690] on icon at bounding box center [455, 683] width 351 height 43
click at [326, 387] on img at bounding box center [456, 14] width 1905 height 1407
drag, startPoint x: 419, startPoint y: 703, endPoint x: 583, endPoint y: 712, distance: 164.3
click at [583, 712] on div at bounding box center [454, 689] width 348 height 58
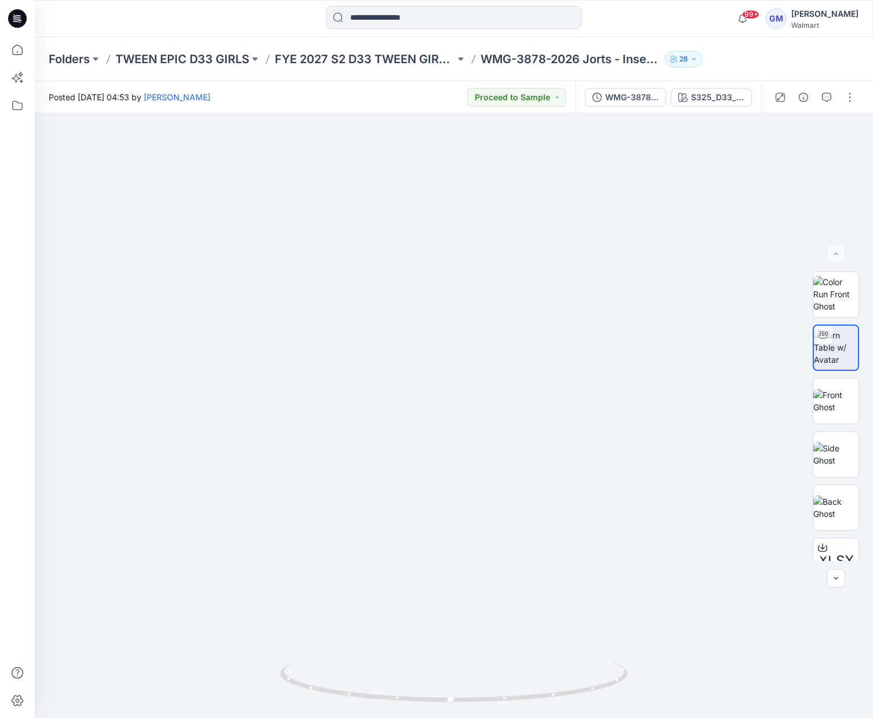
click at [387, 100] on div "Posted Monday, July 07, 2025 04:53 by Gayan Mahawithanalage Proceed to Sample" at bounding box center [305, 97] width 540 height 32
drag, startPoint x: 603, startPoint y: 690, endPoint x: 265, endPoint y: 646, distance: 340.3
click at [265, 646] on div at bounding box center [454, 416] width 838 height 605
drag, startPoint x: 594, startPoint y: 583, endPoint x: 587, endPoint y: 558, distance: 25.9
click at [587, 558] on img at bounding box center [447, 180] width 1327 height 1076
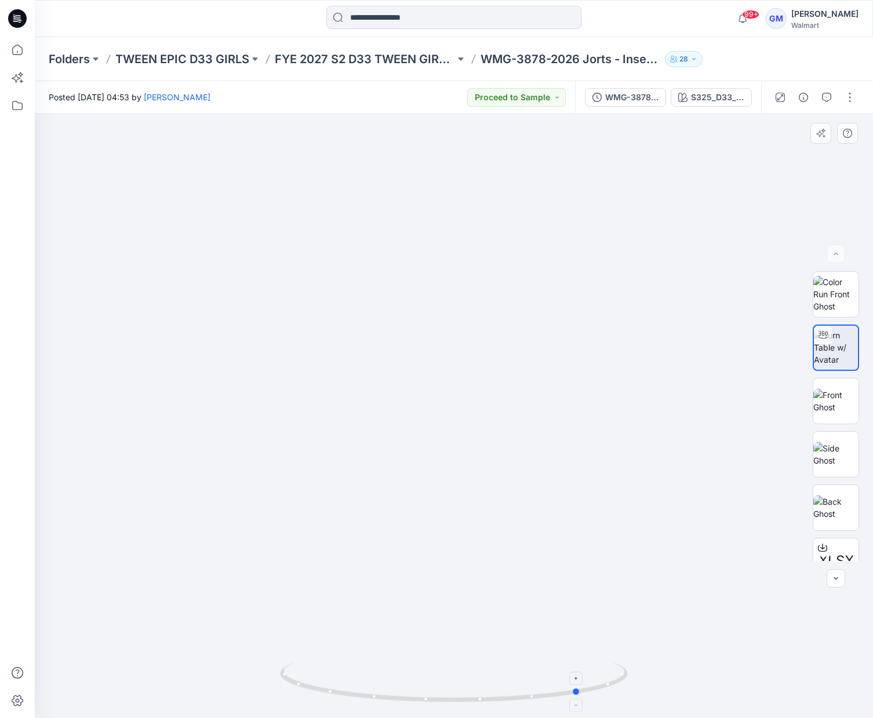
drag, startPoint x: 580, startPoint y: 692, endPoint x: 346, endPoint y: 693, distance: 234.2
click at [346, 693] on icon at bounding box center [455, 683] width 351 height 43
drag, startPoint x: 403, startPoint y: 705, endPoint x: 544, endPoint y: 691, distance: 141.0
click at [544, 691] on icon at bounding box center [455, 683] width 351 height 43
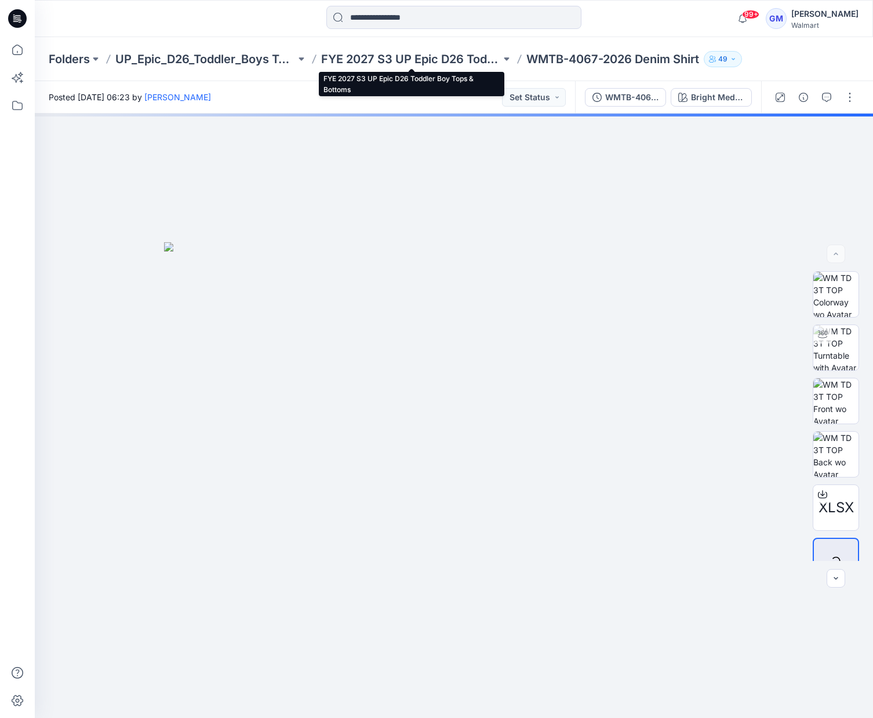
click at [415, 59] on p "FYE 2027 S3 UP Epic D26 Toddler Boy Tops & Bottoms" at bounding box center [411, 59] width 180 height 16
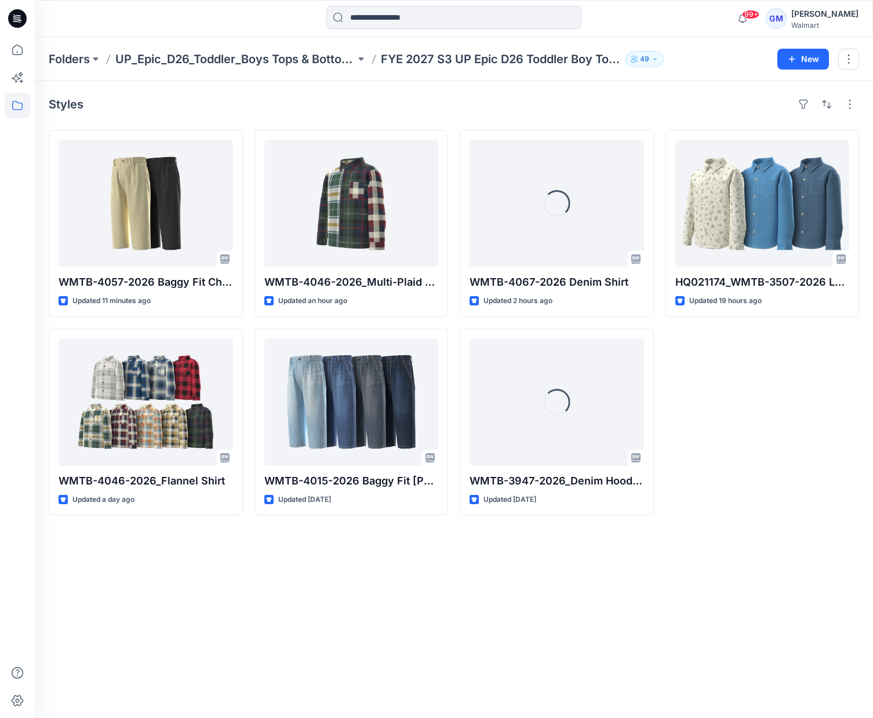
drag, startPoint x: 755, startPoint y: 447, endPoint x: 737, endPoint y: 441, distance: 19.1
click at [754, 447] on div "HQ021174_WMTB-3507-2026 LS Button Down Denim Shirt Updated 19 hours ago" at bounding box center [762, 322] width 194 height 385
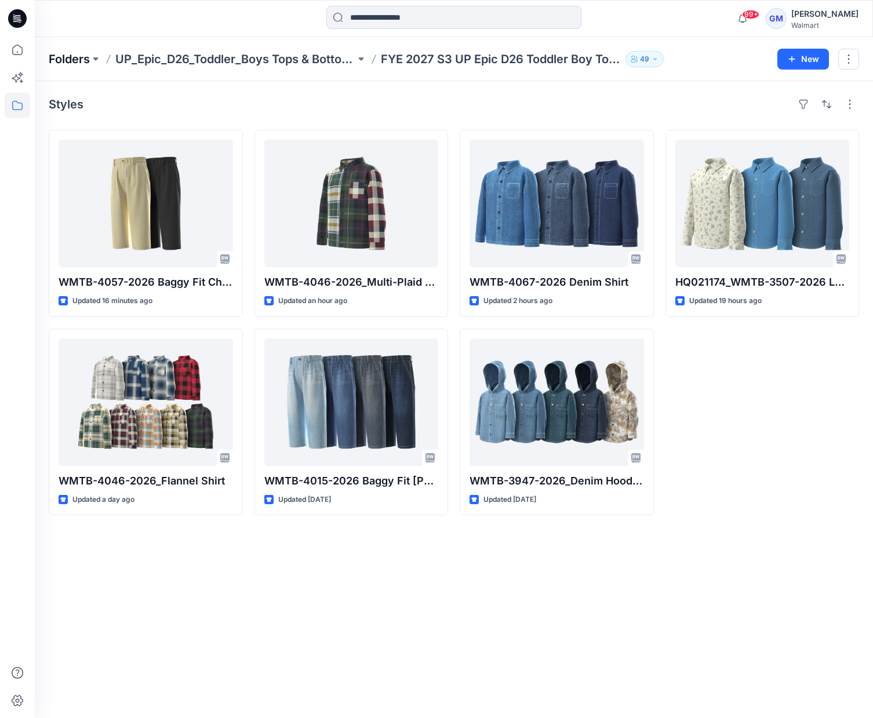
click at [80, 62] on p "Folders" at bounding box center [69, 59] width 41 height 16
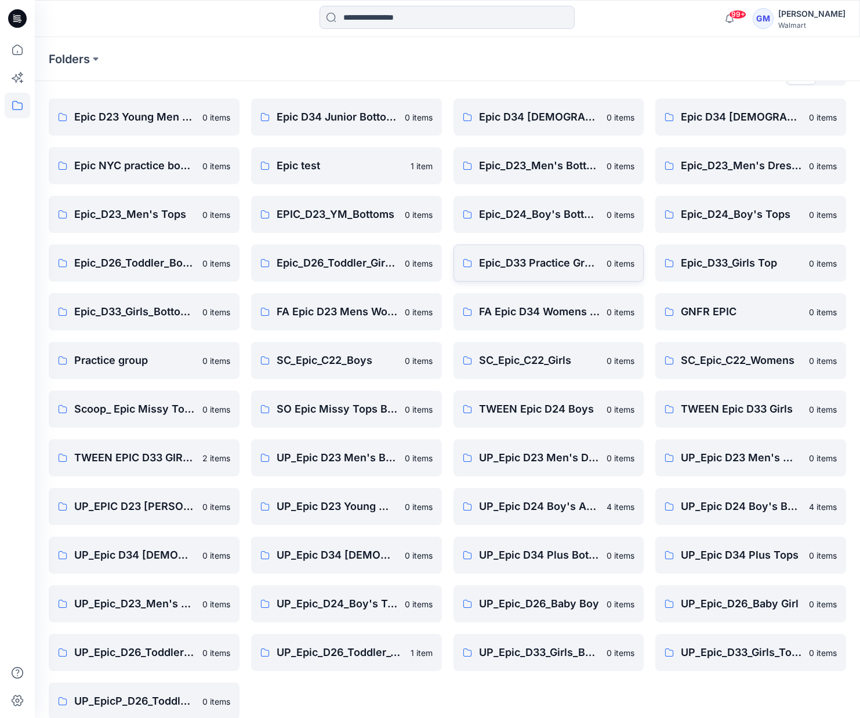
scroll to position [45, 0]
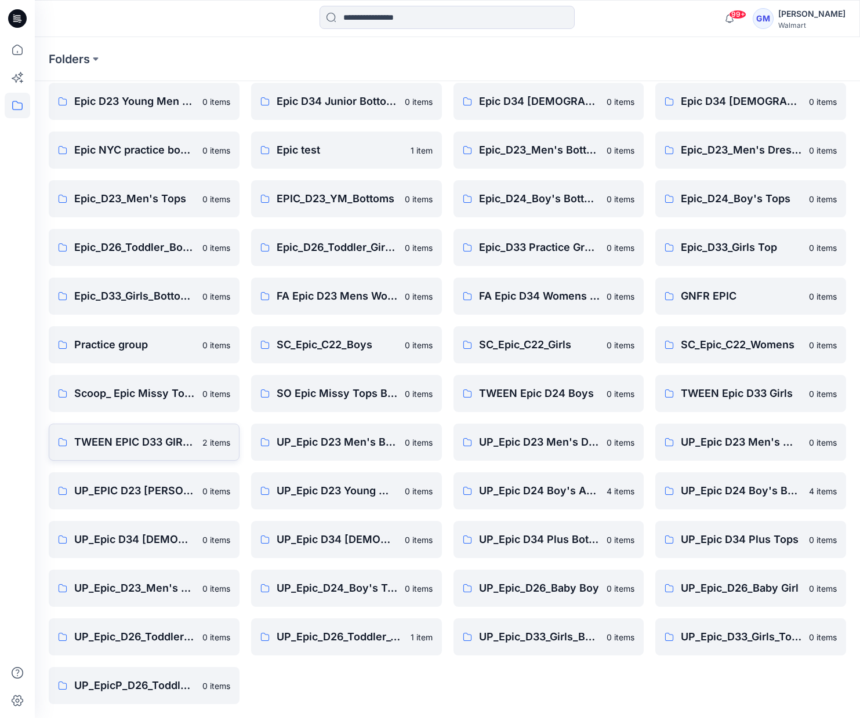
click at [169, 443] on p "TWEEN EPIC D33 GIRLS" at bounding box center [134, 442] width 121 height 16
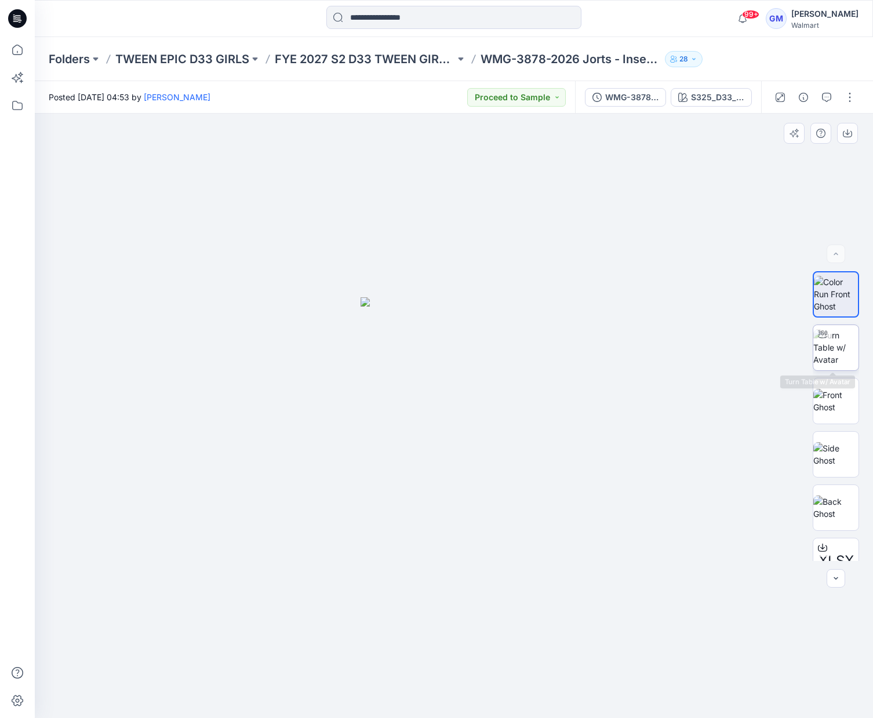
click at [813, 352] on img at bounding box center [835, 347] width 45 height 37
click at [777, 65] on div "Folders TWEEN EPIC D33 GIRLS FYE 2027 S2 D33 TWEEN GIRL EPIC WMG-3878-2026 Jort…" at bounding box center [454, 59] width 838 height 44
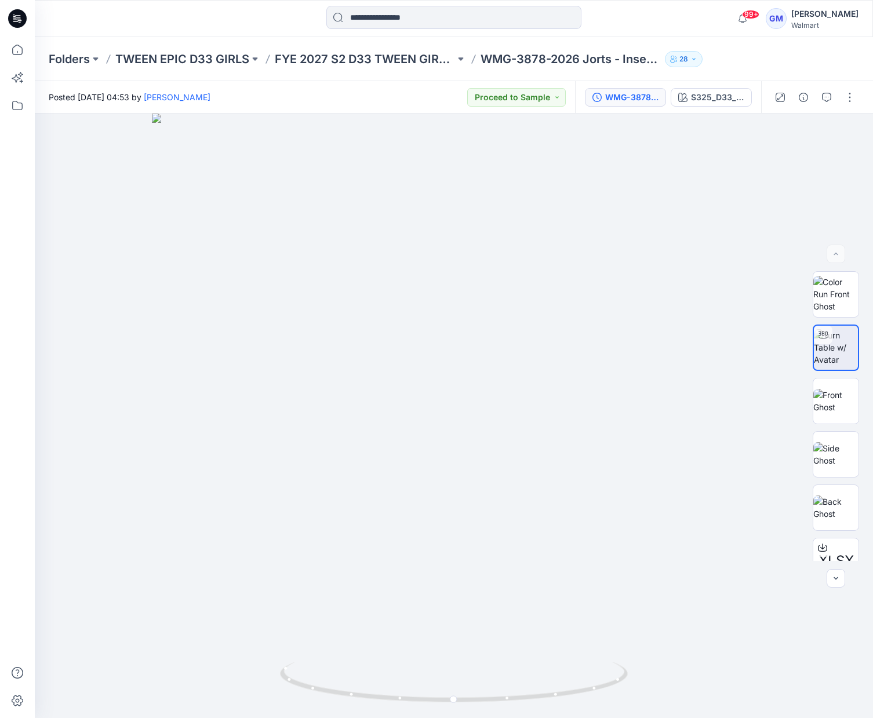
click at [651, 104] on button "WMG-3878-2026 Jorts - Inseam 6.5_Full Colorway" at bounding box center [625, 97] width 81 height 19
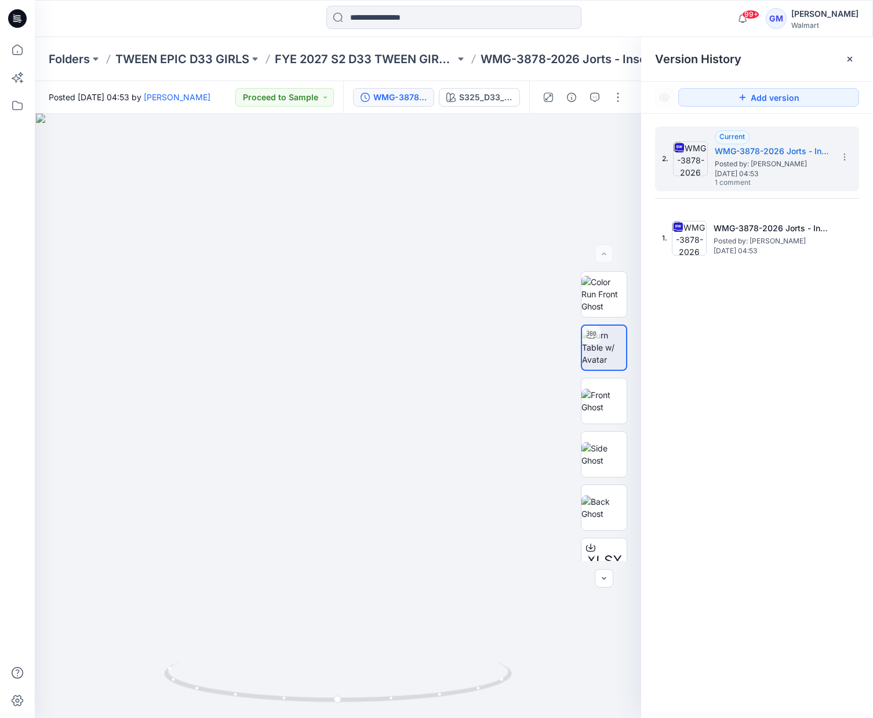
click at [765, 347] on div "2. Current WMG-3878-2026 Jorts - Inseam 6.5_Full Colorway Posted by: [PERSON_NA…" at bounding box center [757, 424] width 232 height 621
click at [474, 359] on div at bounding box center [338, 416] width 606 height 605
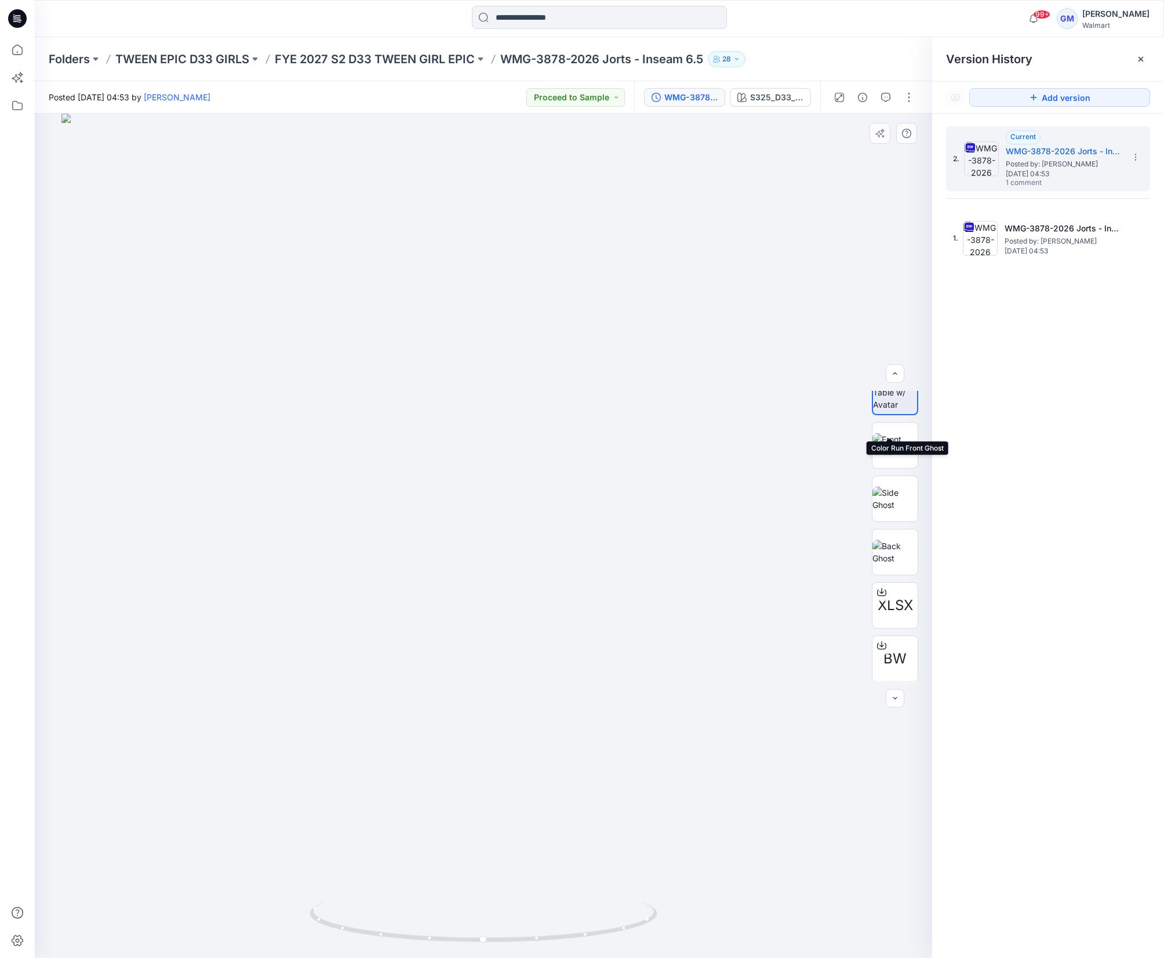
click at [872, 409] on img at bounding box center [895, 392] width 44 height 37
click at [872, 410] on img at bounding box center [894, 414] width 45 height 37
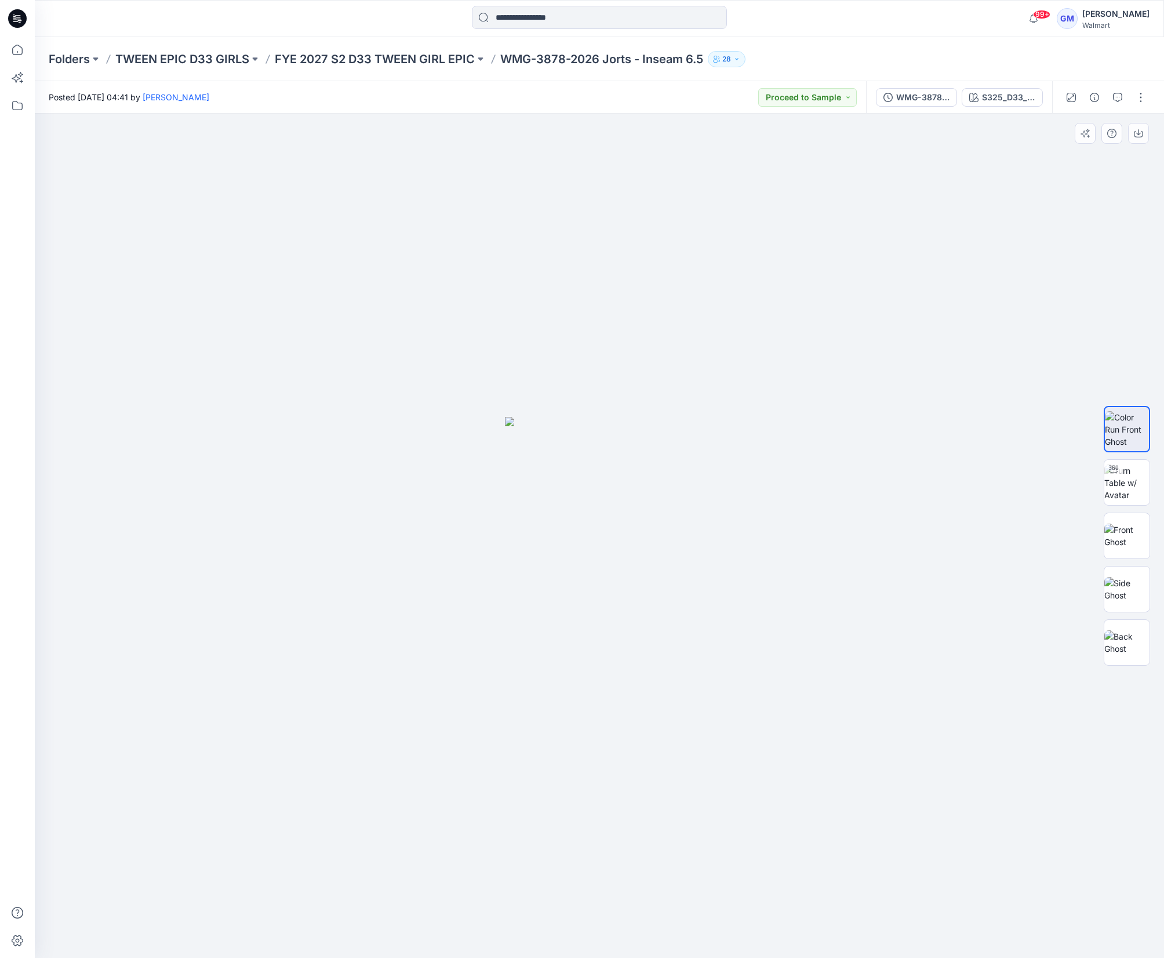
drag, startPoint x: 850, startPoint y: 760, endPoint x: 769, endPoint y: 21, distance: 744.0
click at [850, 758] on div at bounding box center [599, 536] width 1129 height 844
click at [441, 60] on p "FYE 2027 S2 D33 TWEEN GIRL EPIC" at bounding box center [375, 59] width 200 height 16
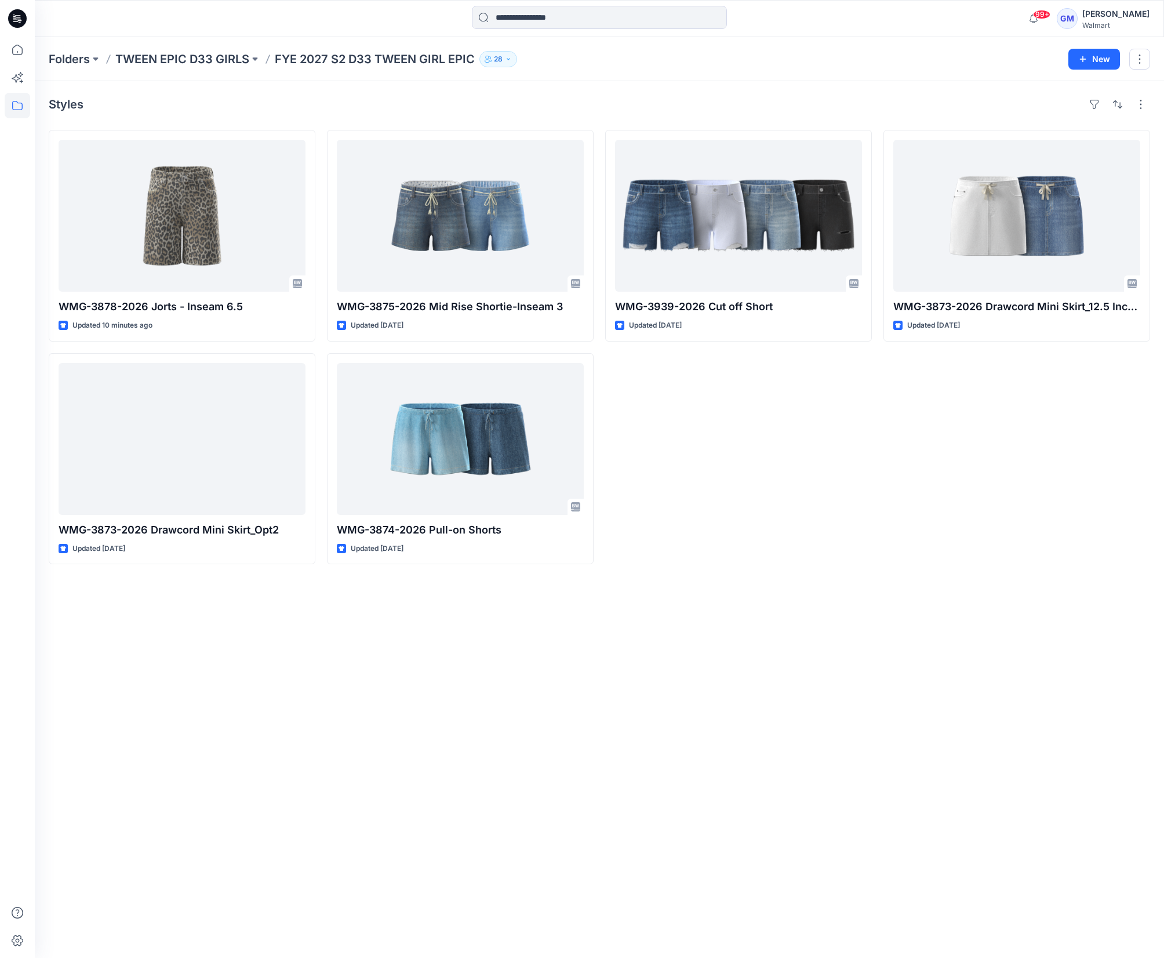
click at [858, 818] on div "Styles WMG-3878-2026 Jorts - Inseam 6.5 Updated 10 minutes ago WMG-3873-2026 Dr…" at bounding box center [599, 519] width 1129 height 876
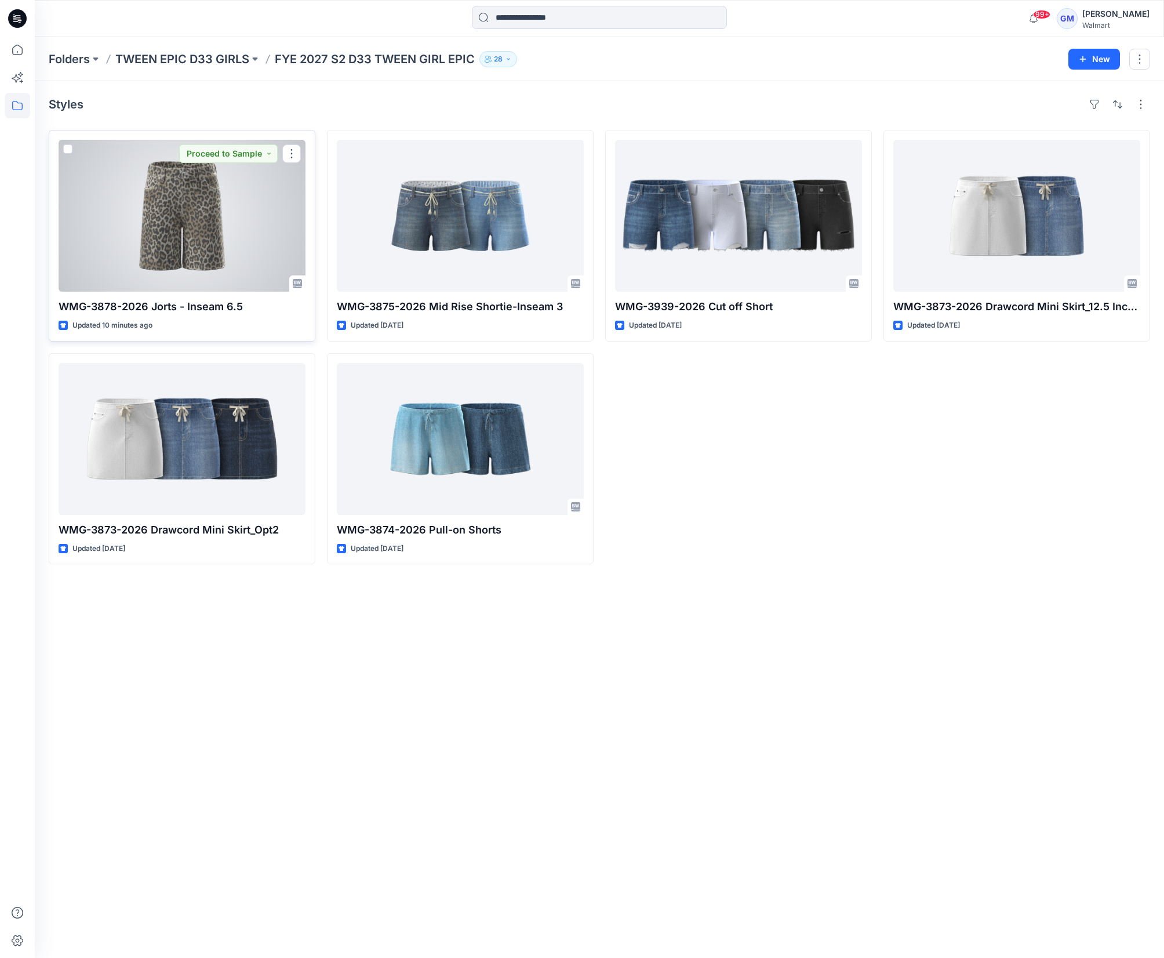
click at [151, 232] on div at bounding box center [182, 216] width 247 height 152
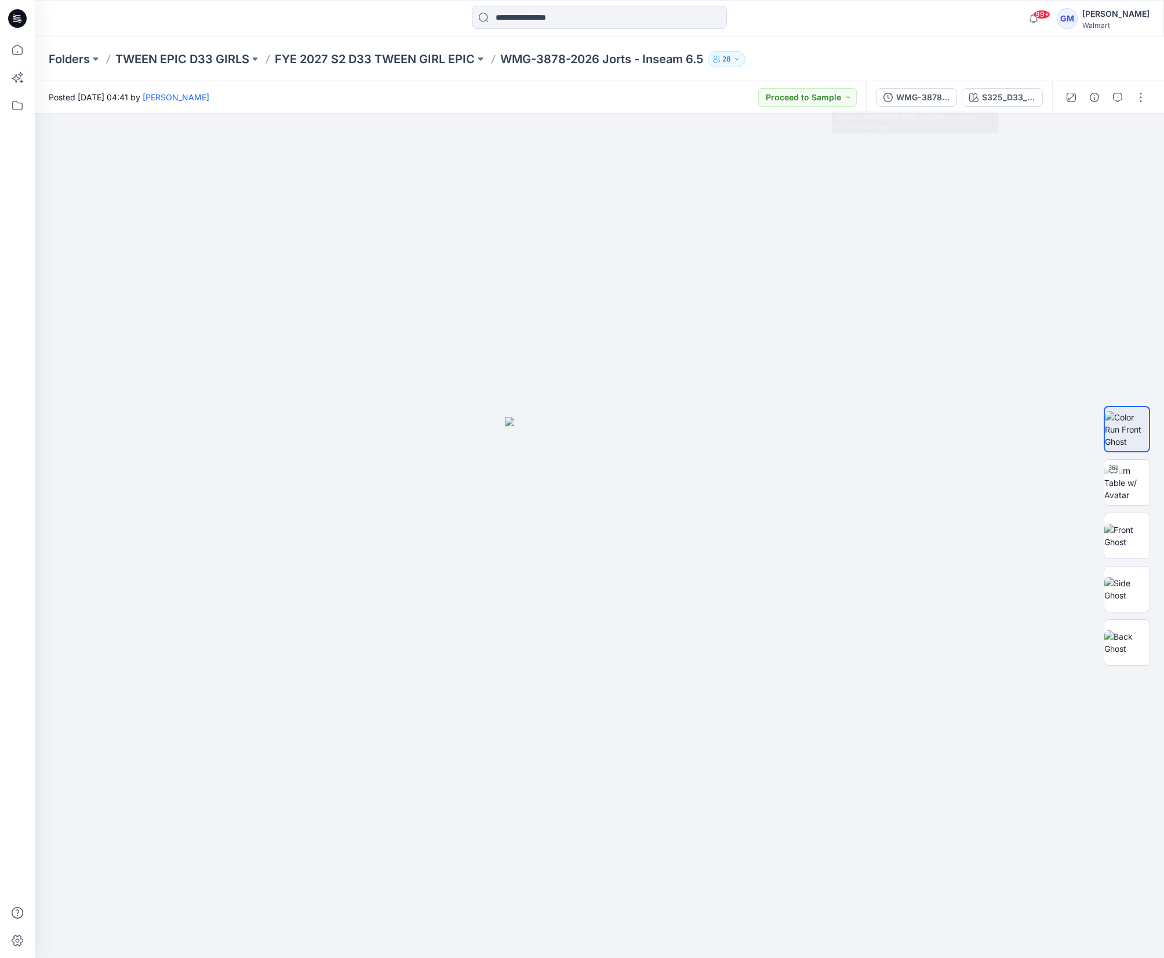
click at [935, 83] on div "WMG-3878-2026 Jorts_Rev1- Inseam 6.5_Full Colorway S325_D33_WA_Lepoard Print_Sp…" at bounding box center [959, 97] width 186 height 32
click at [931, 104] on button "WMG-3878-2026 Jorts_Rev1- Inseam 6.5_Full Colorway" at bounding box center [916, 97] width 81 height 19
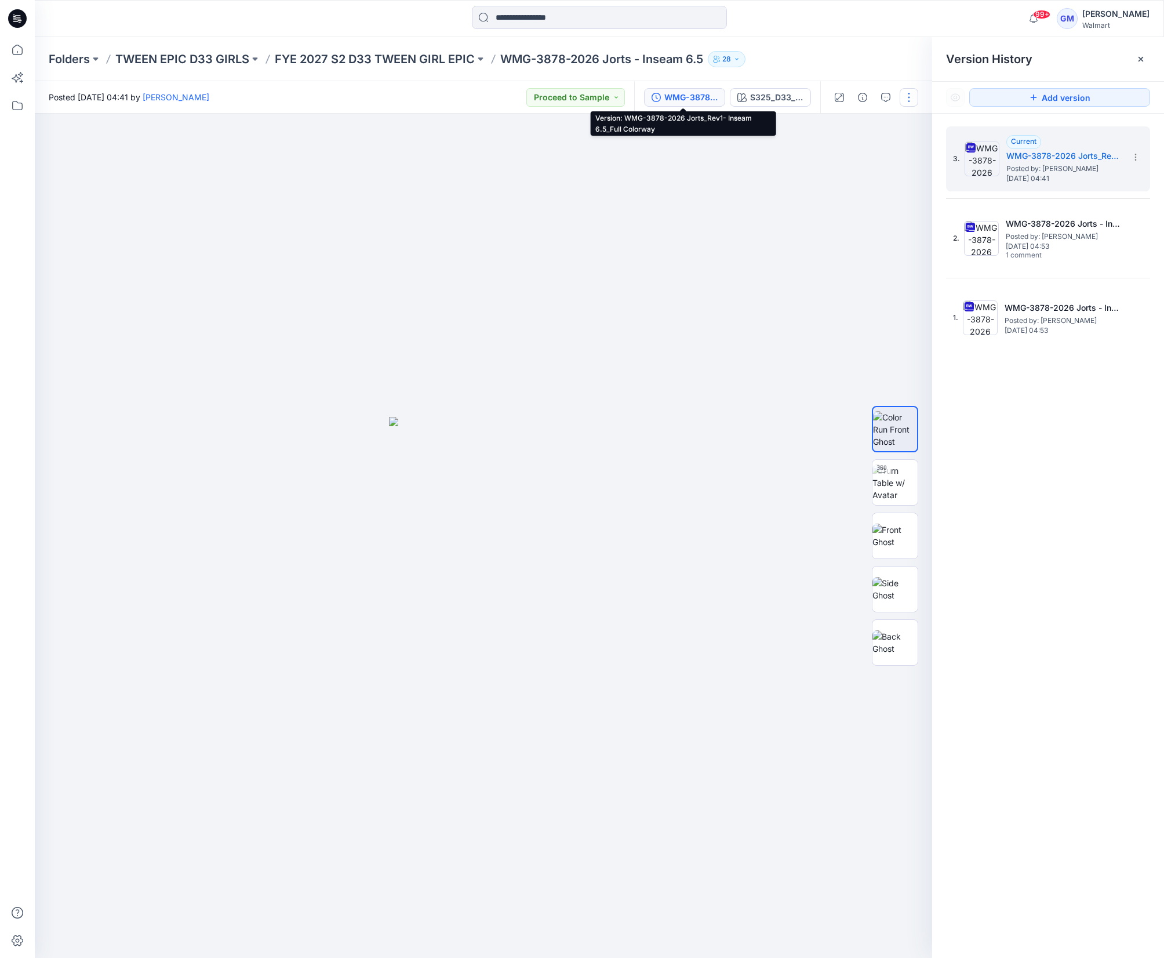
click at [907, 94] on button "button" at bounding box center [909, 97] width 19 height 19
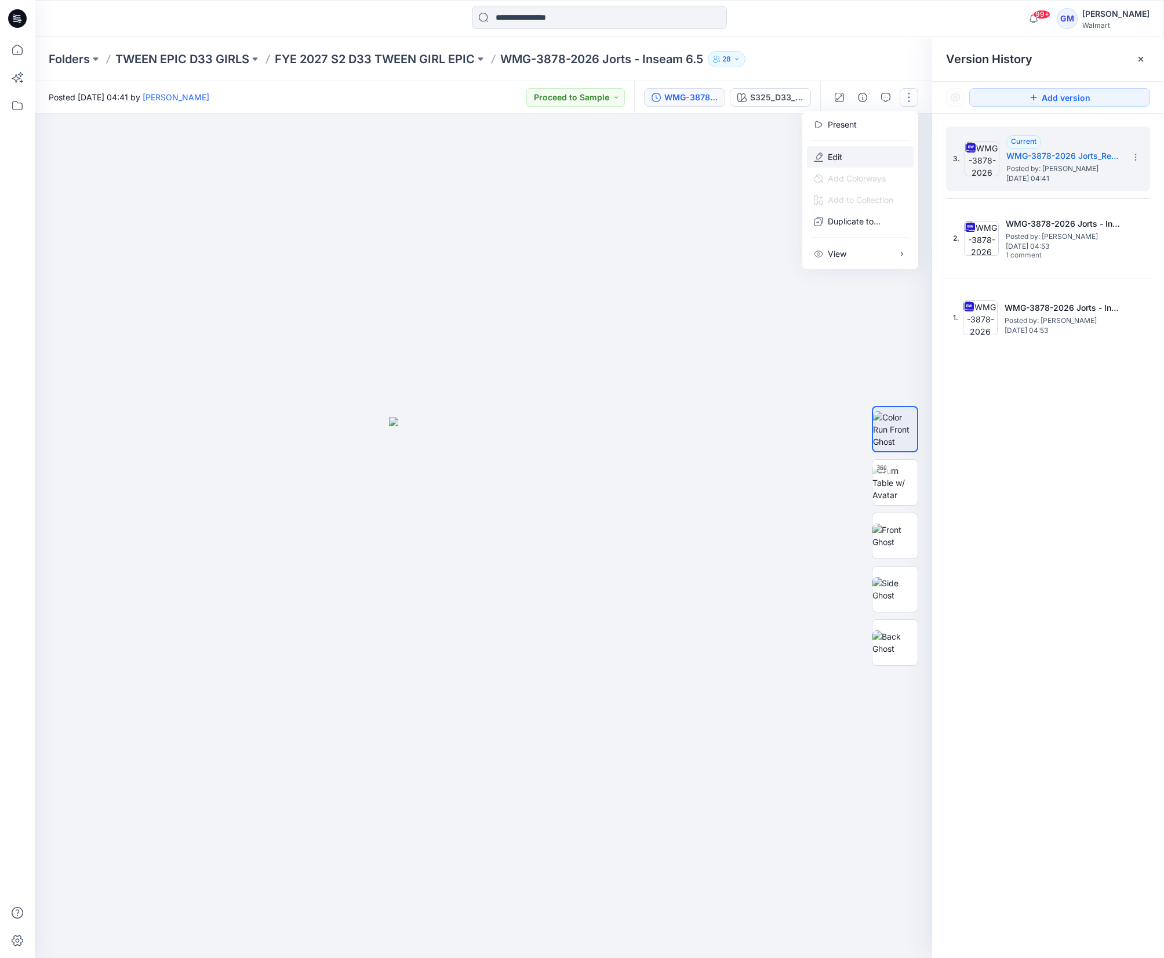
click at [861, 151] on button "Edit" at bounding box center [860, 156] width 107 height 21
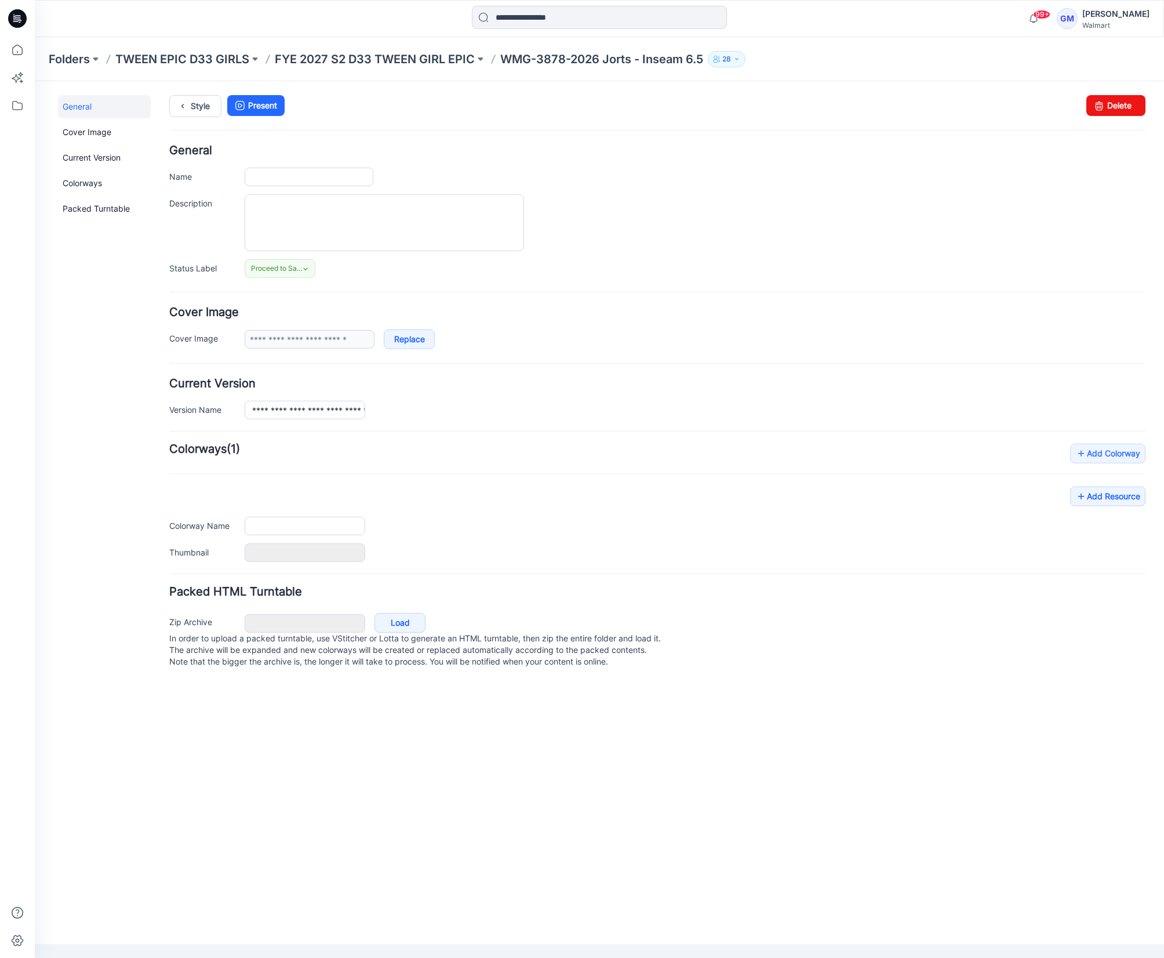
type input "**********"
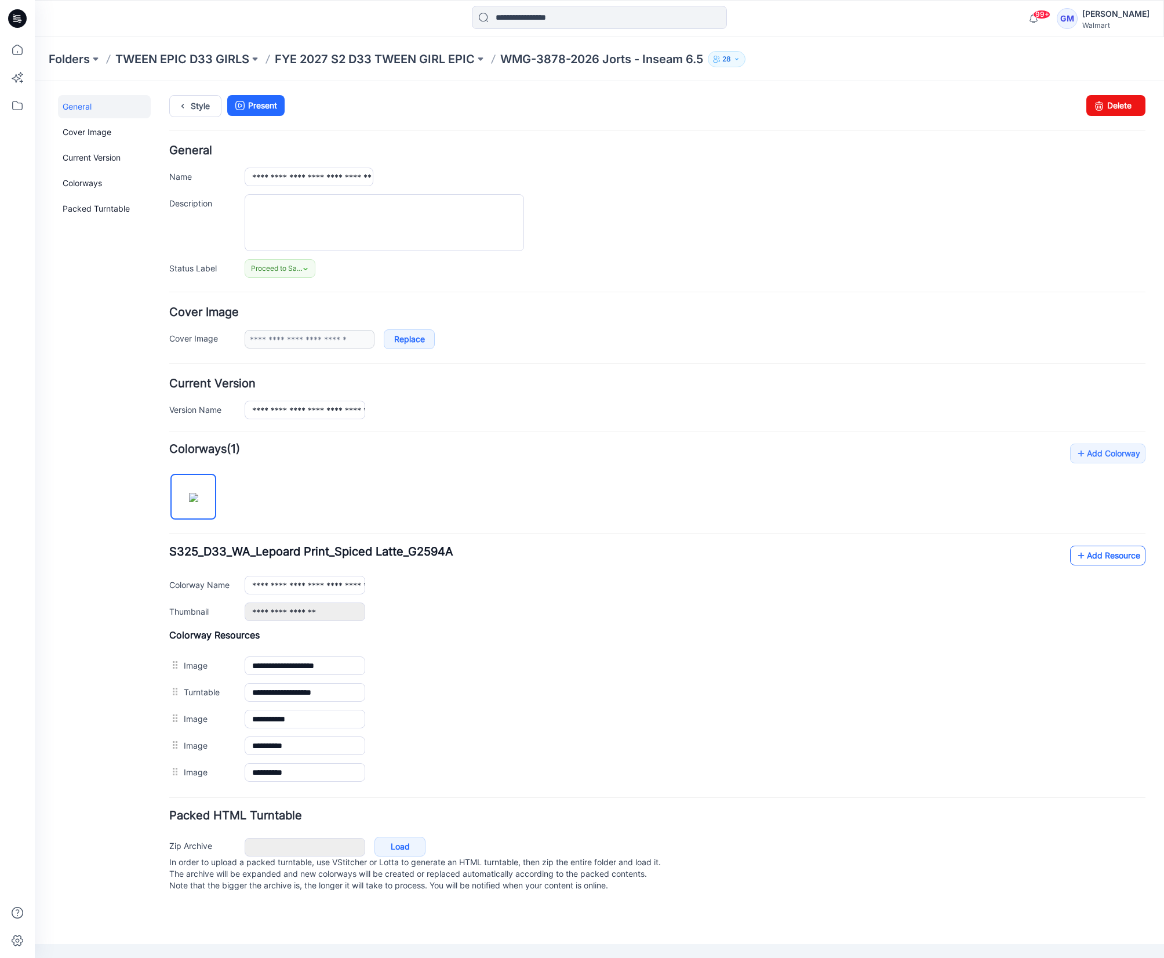
click at [1118, 565] on link "Add Resource" at bounding box center [1107, 555] width 75 height 20
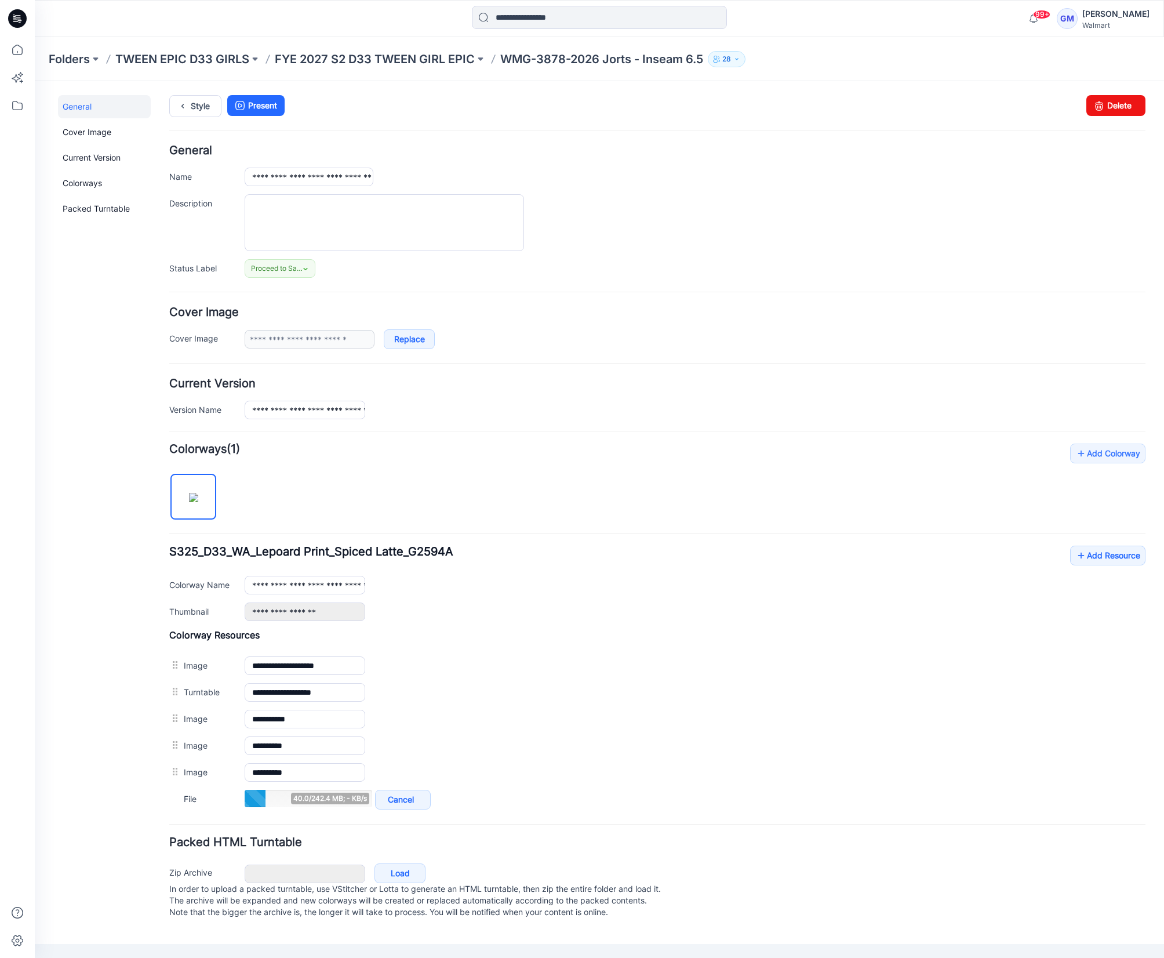
click at [72, 799] on div "General Cover Image Current Version Colorways Packed Turntable" at bounding box center [104, 514] width 93 height 838
click at [1127, 563] on link "Add Resource" at bounding box center [1107, 555] width 75 height 20
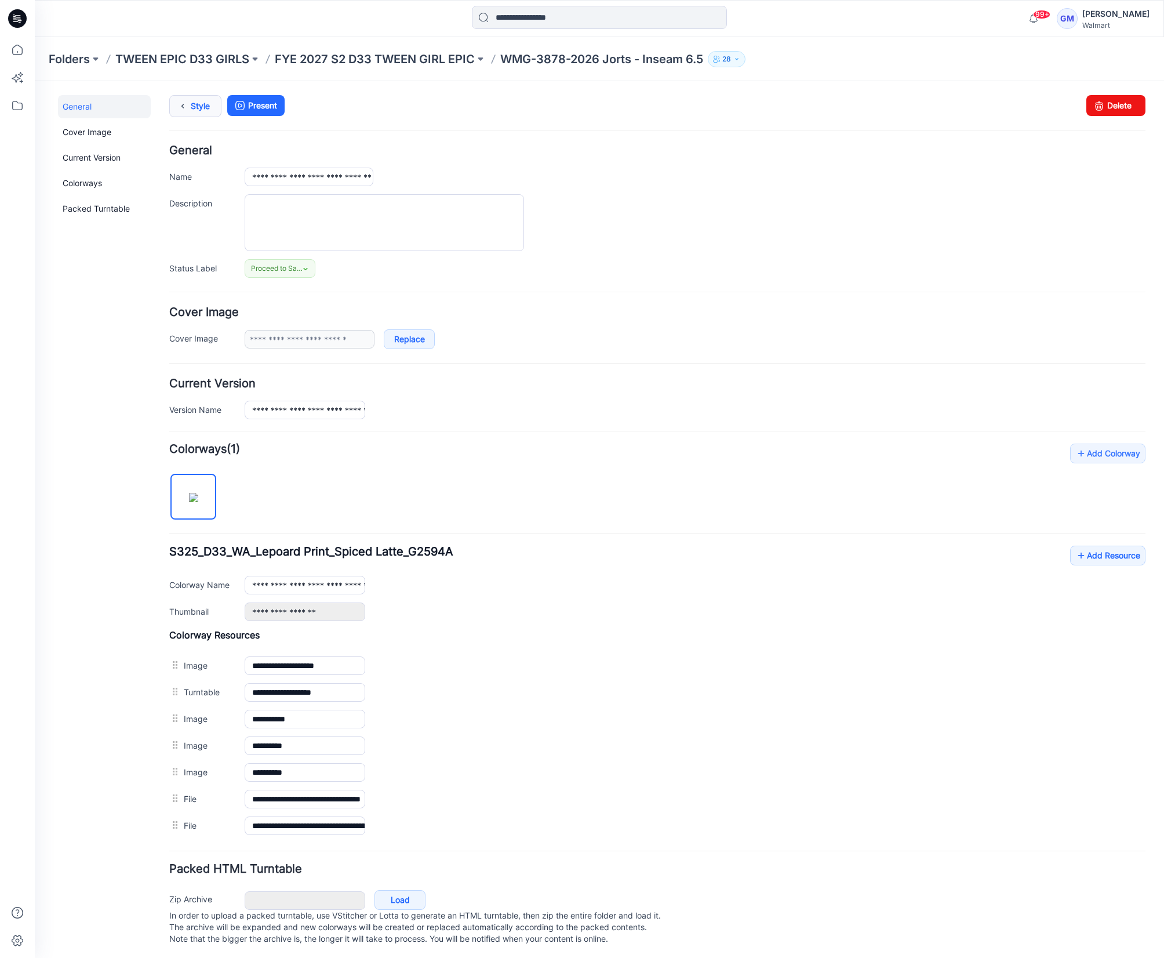
click at [202, 102] on link "Style" at bounding box center [195, 106] width 52 height 22
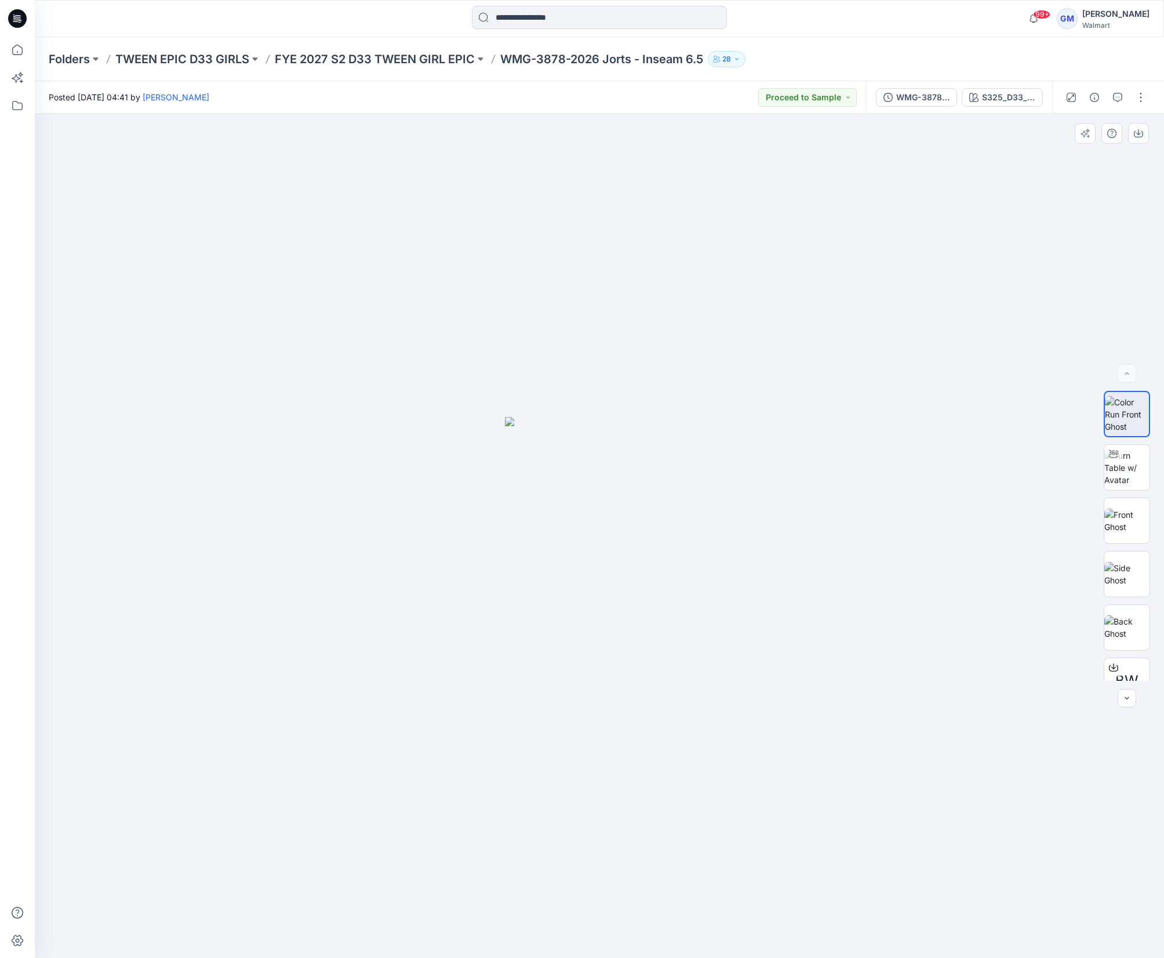
click at [731, 533] on div at bounding box center [599, 536] width 1129 height 844
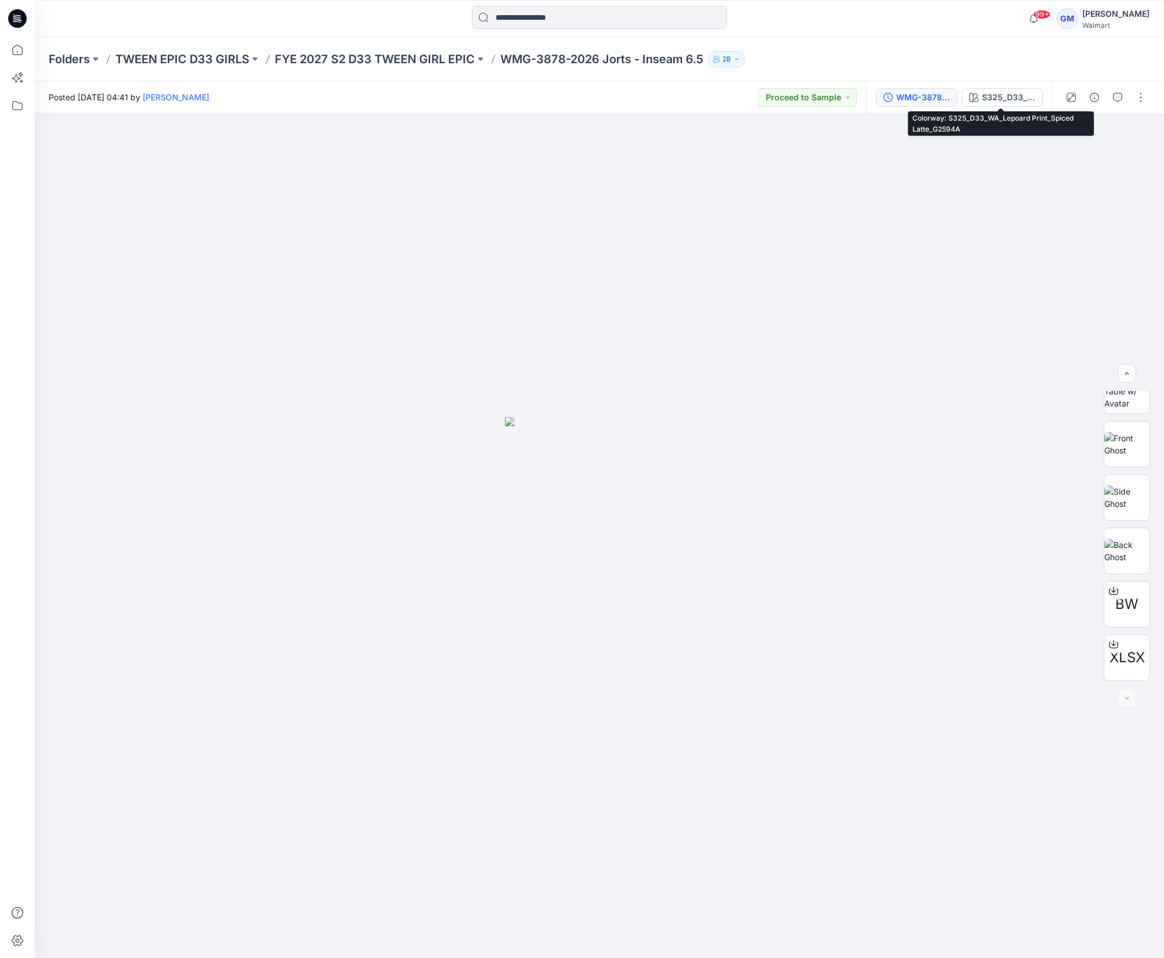
click at [941, 95] on div "WMG-3878-2026 Jorts_Rev1- Inseam 6.5_Full Colorway" at bounding box center [922, 97] width 53 height 13
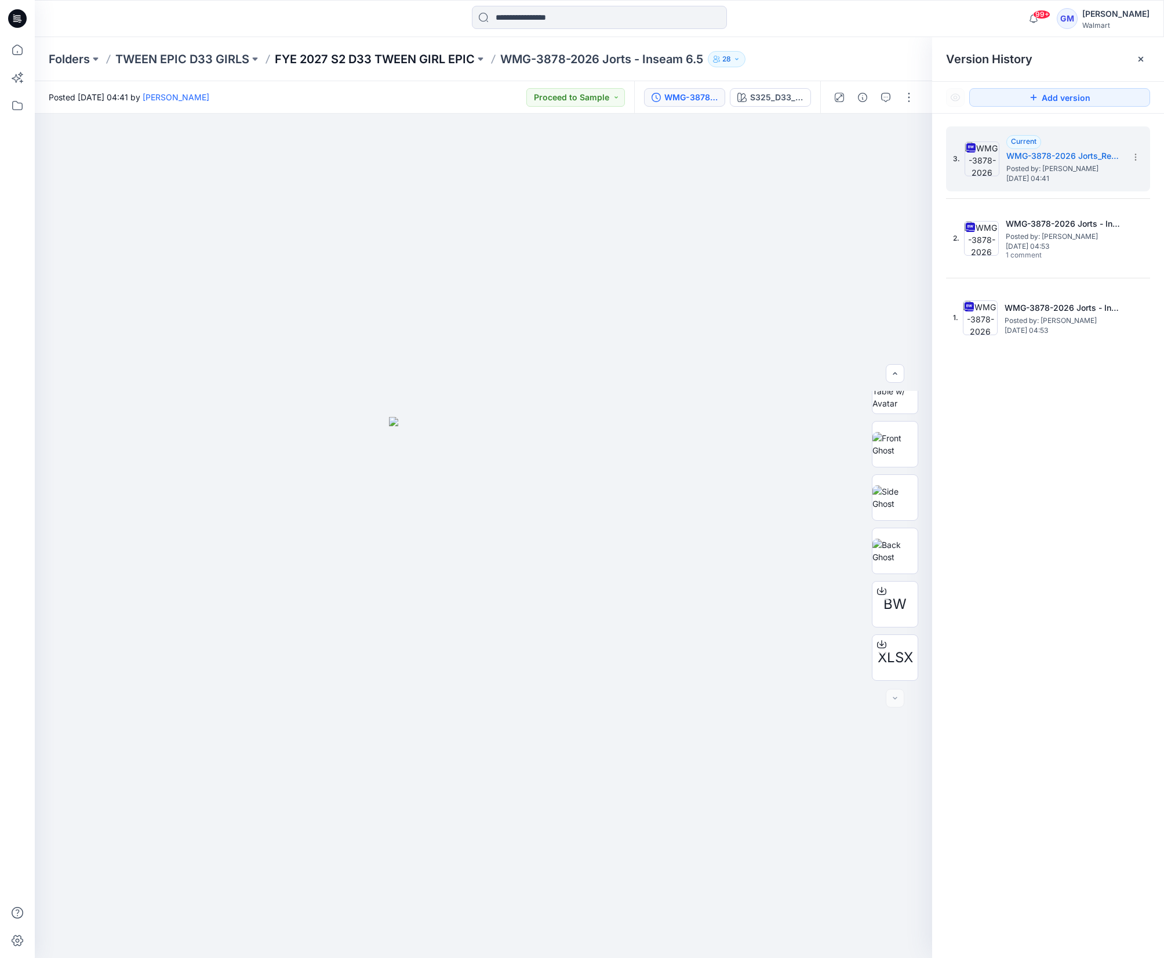
click at [451, 51] on p "FYE 2027 S2 D33 TWEEN GIRL EPIC" at bounding box center [375, 59] width 200 height 16
